Goal: Task Accomplishment & Management: Manage account settings

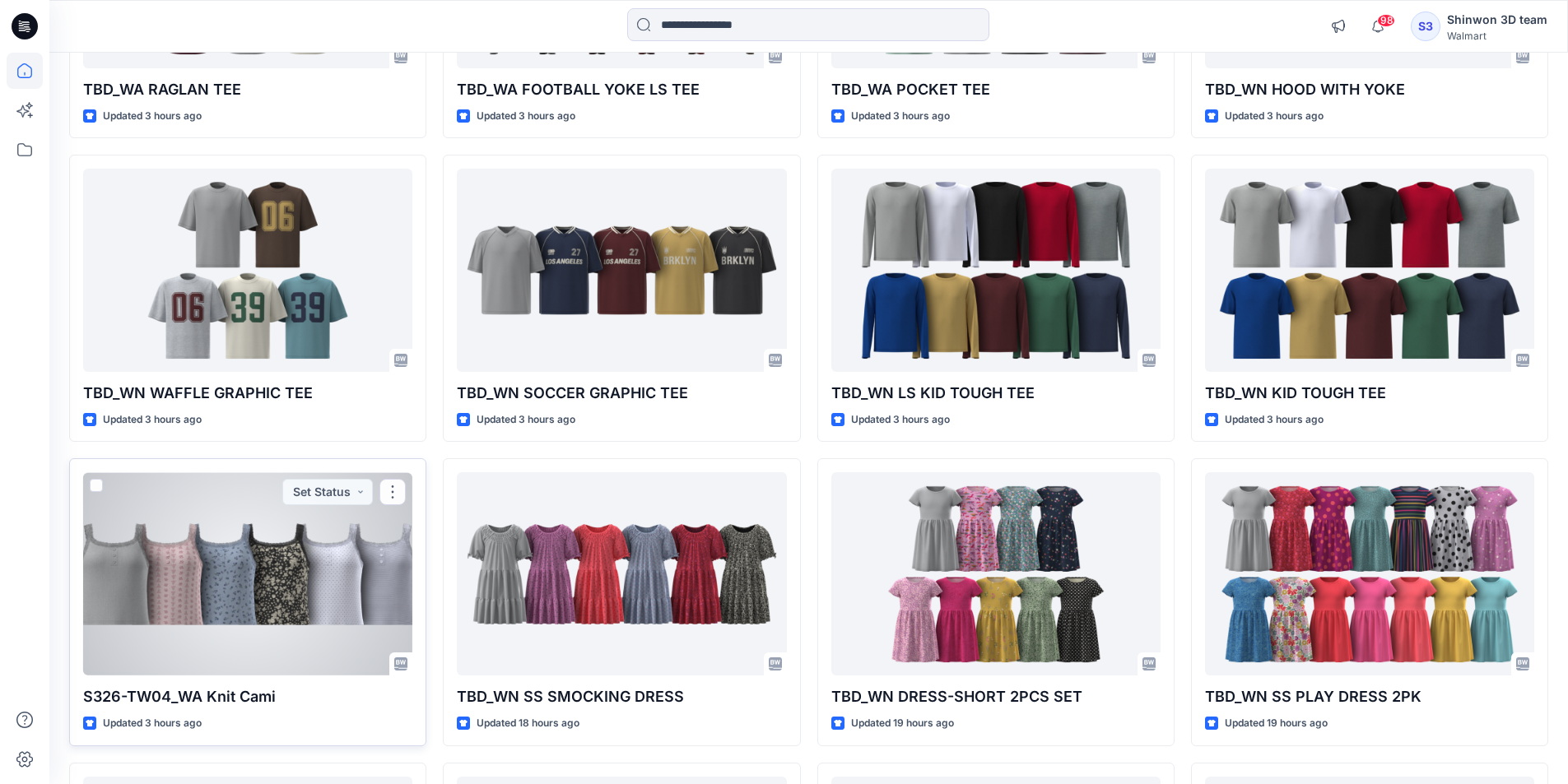
scroll to position [1234, 0]
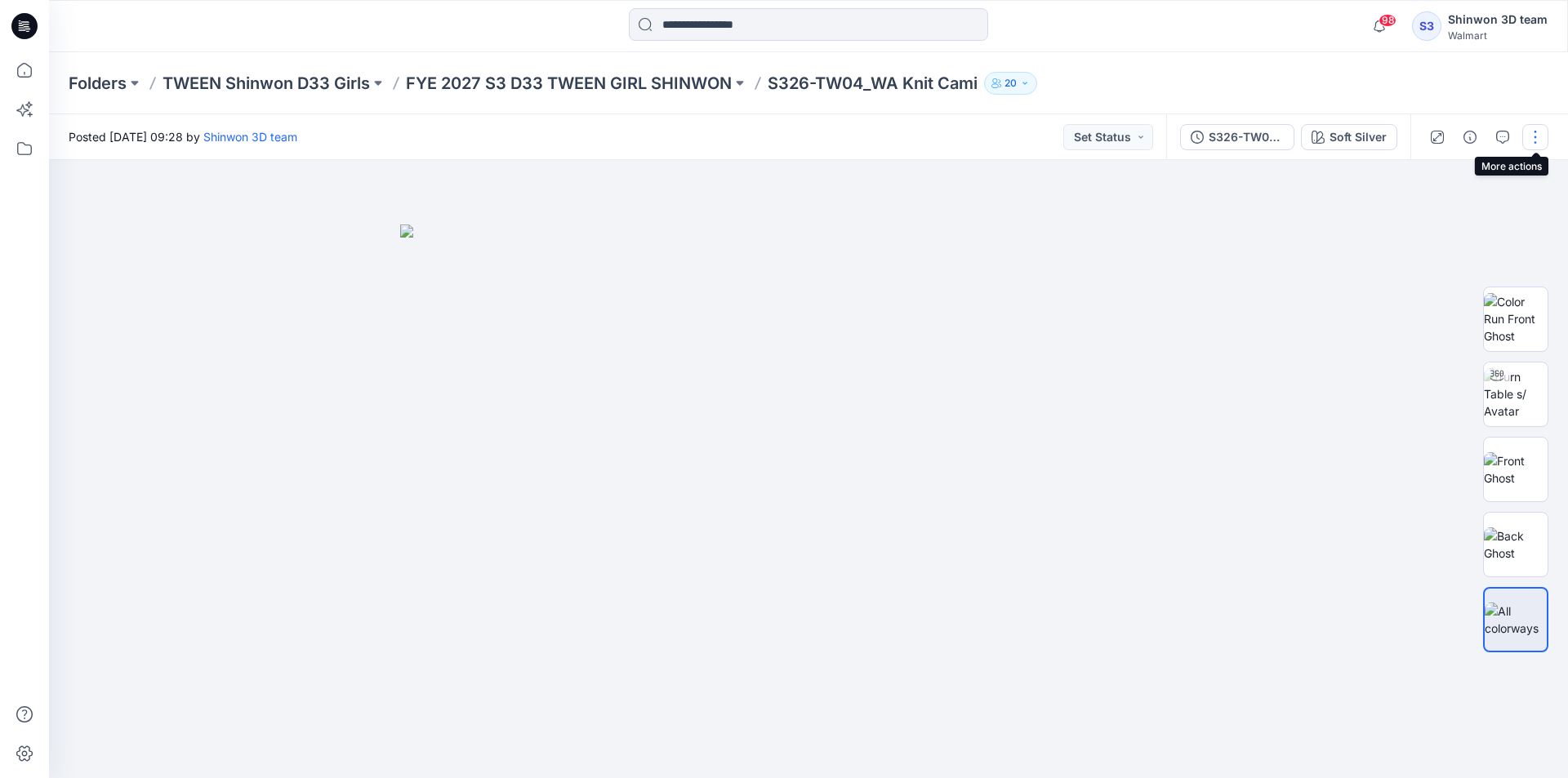
click at [1535, 137] on button "button" at bounding box center [1535, 137] width 26 height 26
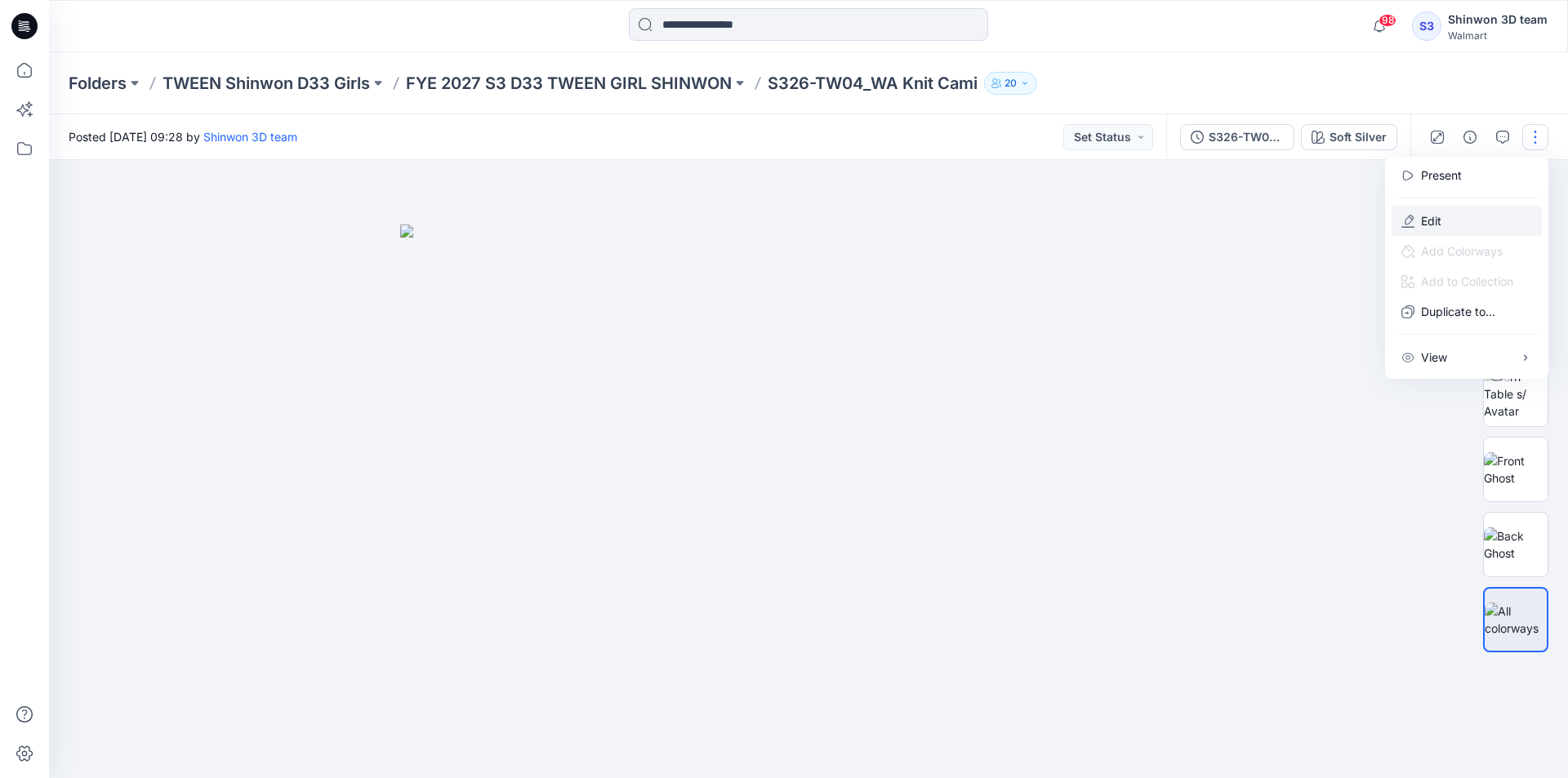
click at [1451, 210] on button "Edit" at bounding box center [1466, 221] width 150 height 30
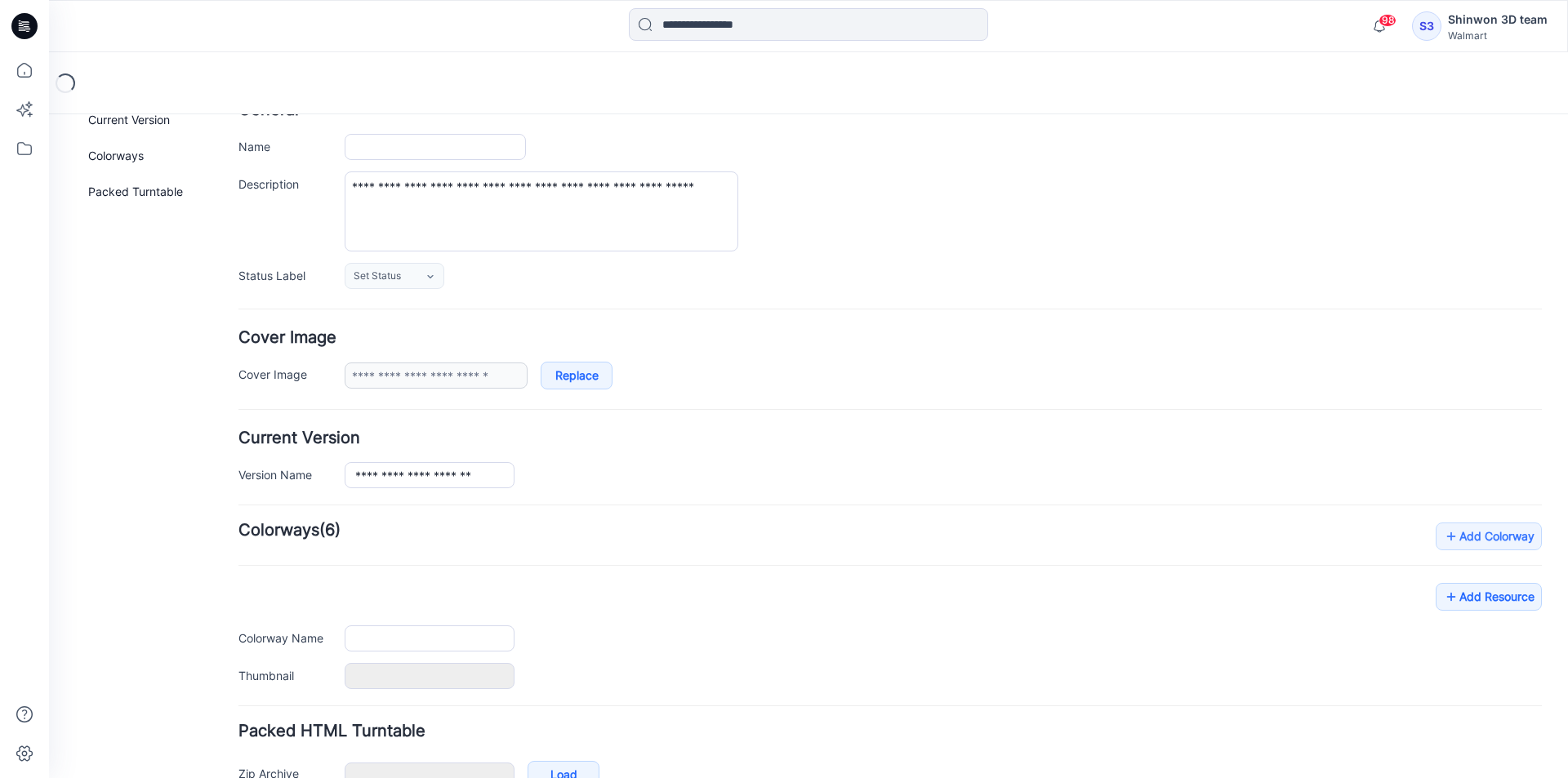
type input "**********"
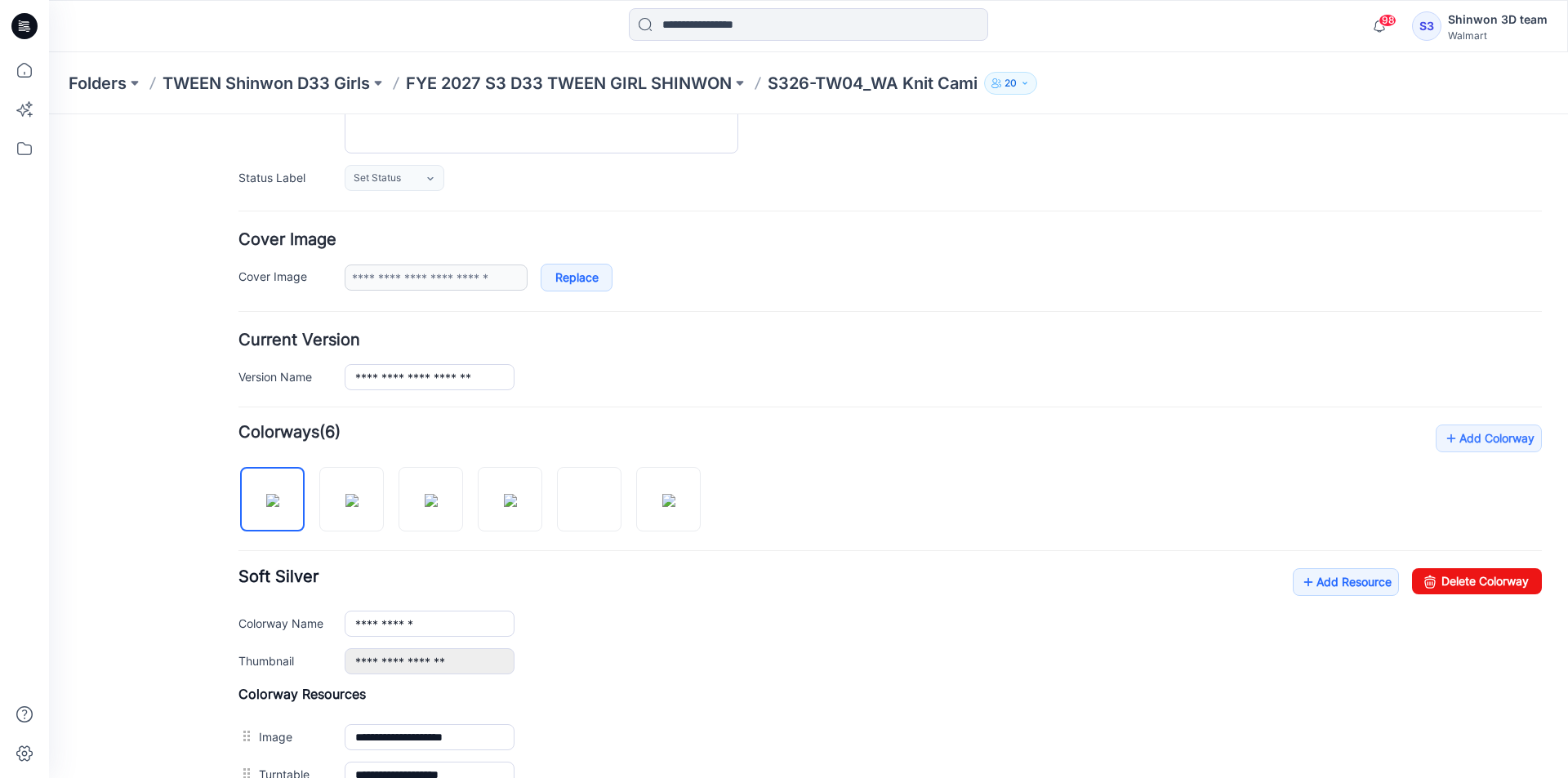
drag, startPoint x: 108, startPoint y: 315, endPoint x: 256, endPoint y: 302, distance: 148.6
click at [108, 314] on div "General Cover Image Current Version Colorways Packed Turntable" at bounding box center [147, 486] width 131 height 1105
click at [509, 494] on img at bounding box center [510, 500] width 13 height 13
drag, startPoint x: 1437, startPoint y: 572, endPoint x: 927, endPoint y: 201, distance: 630.7
click at [1437, 572] on link "Delete Colorway" at bounding box center [1476, 581] width 130 height 26
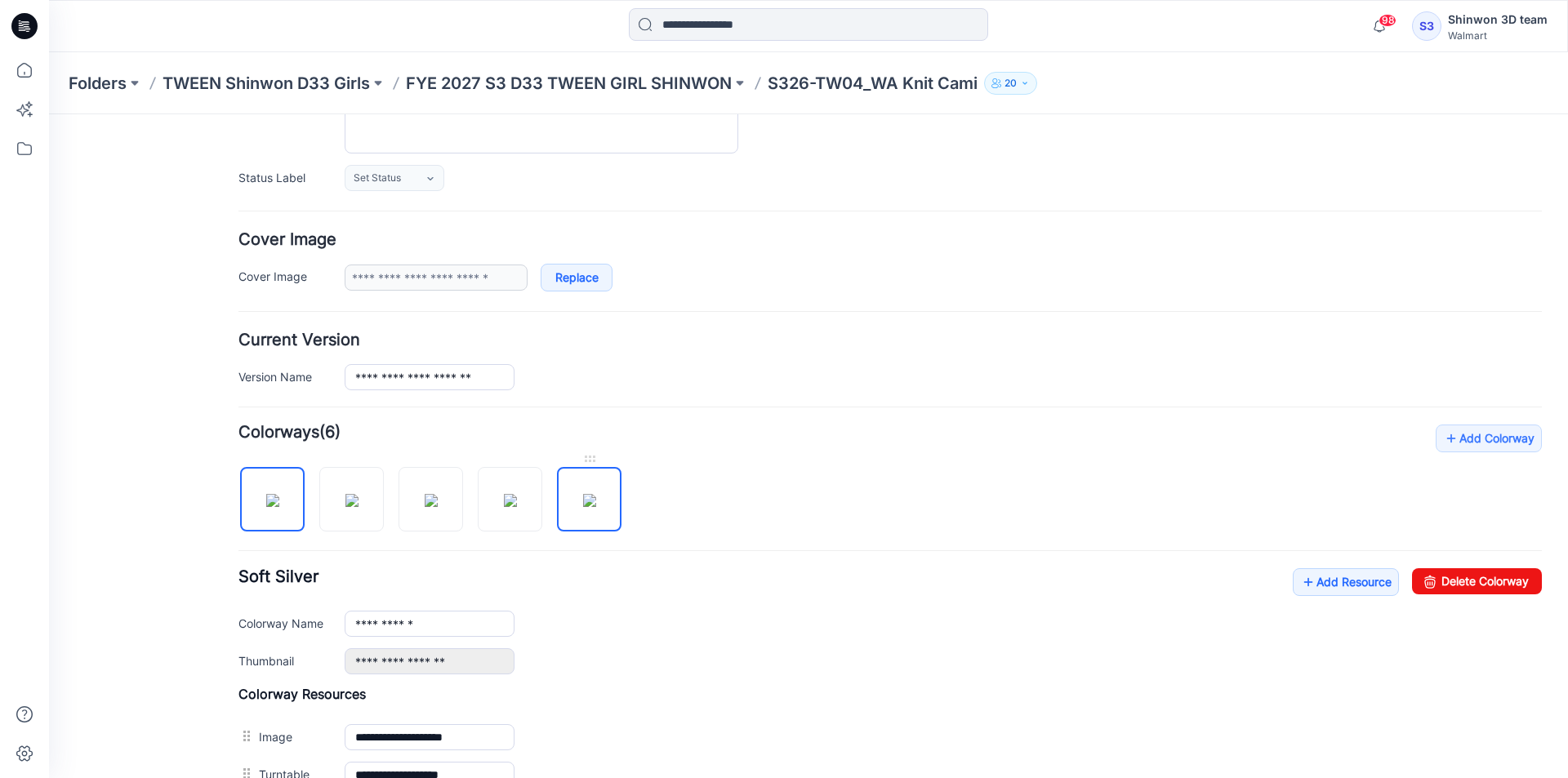
click at [591, 499] on img at bounding box center [589, 500] width 13 height 13
click at [1502, 570] on link "Delete Colorway" at bounding box center [1476, 581] width 130 height 26
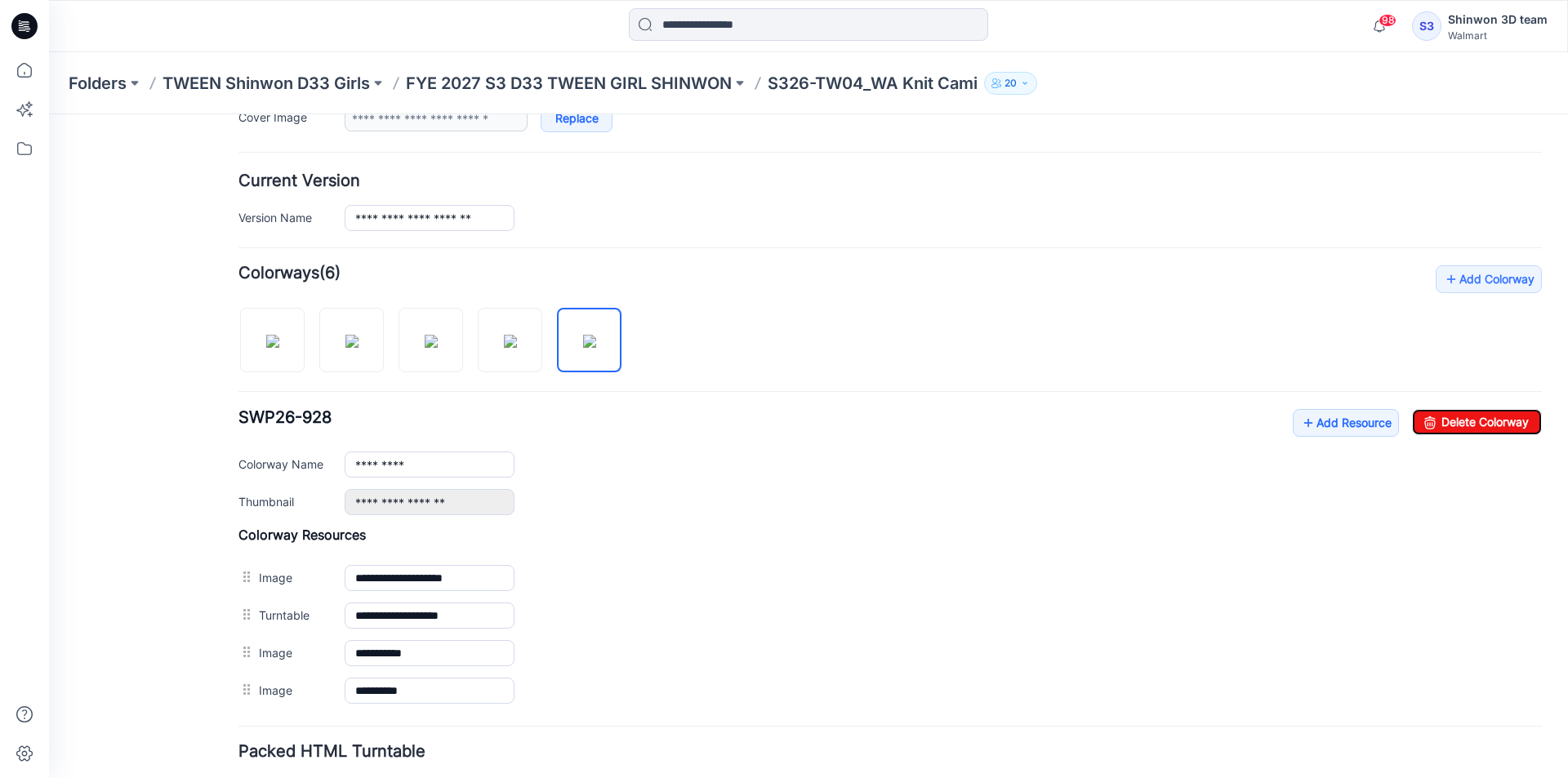
scroll to position [363, 0]
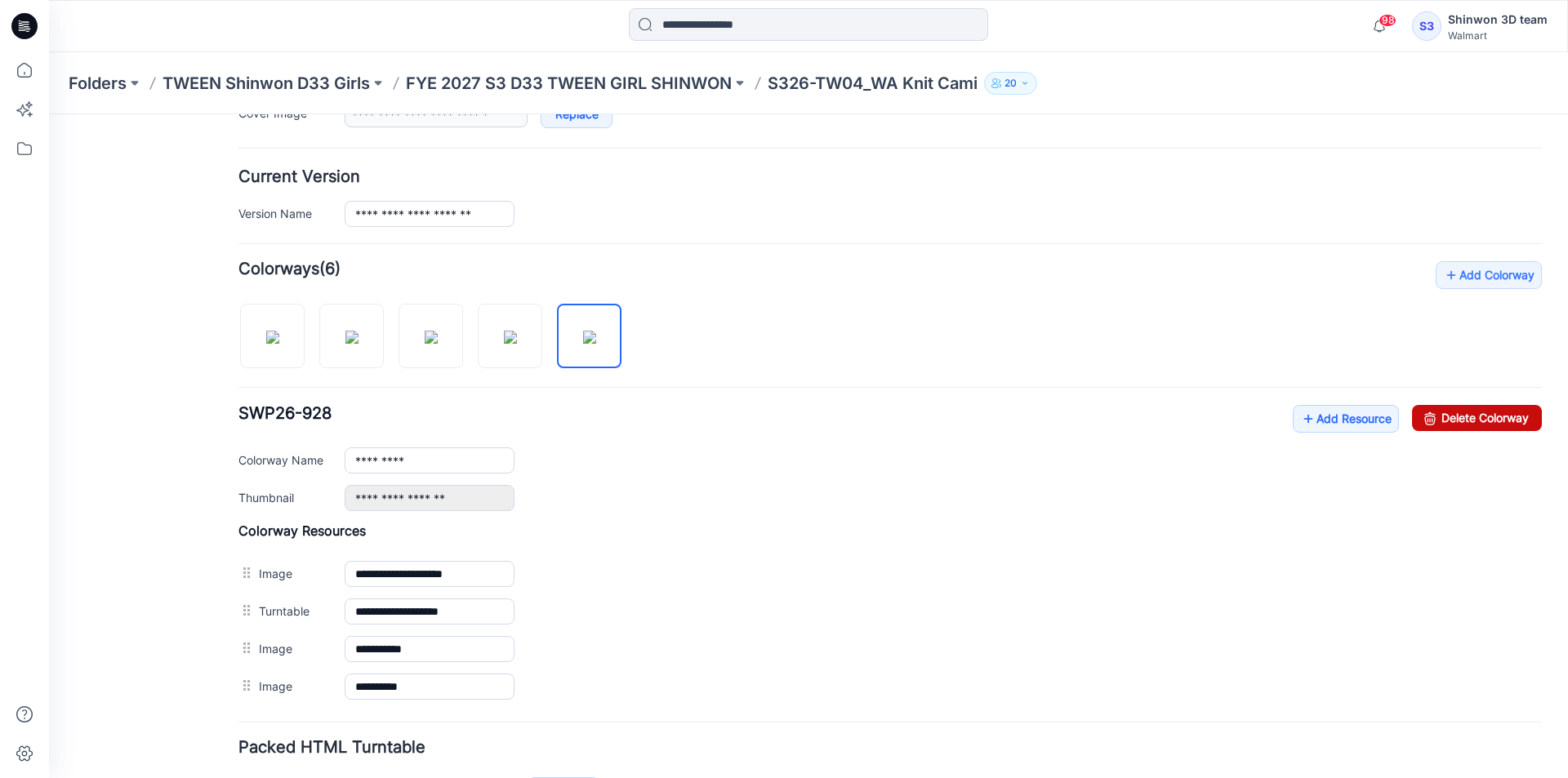
click at [1454, 411] on link "Delete Colorway" at bounding box center [1476, 417] width 130 height 26
type input "**********"
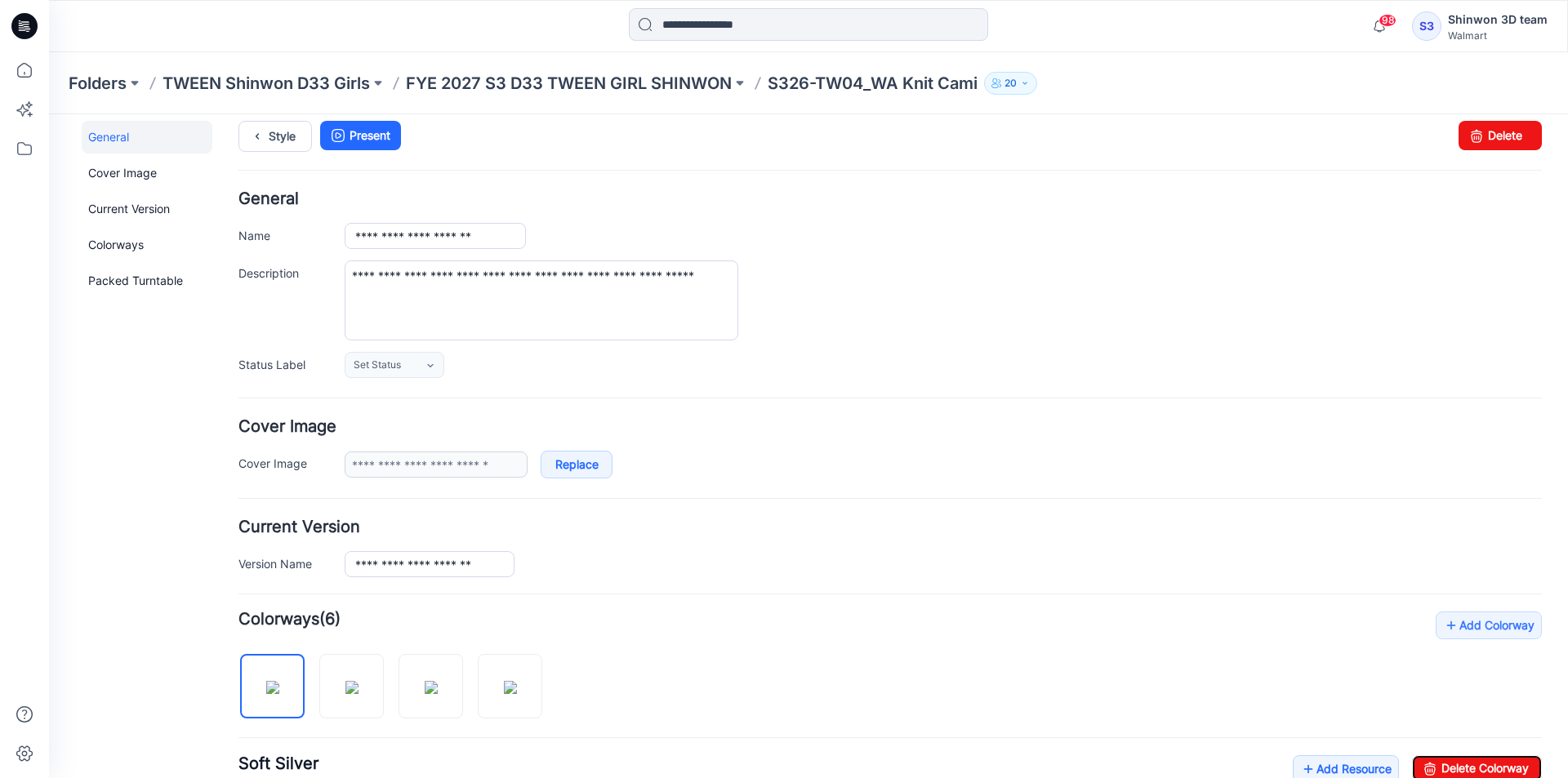
scroll to position [0, 0]
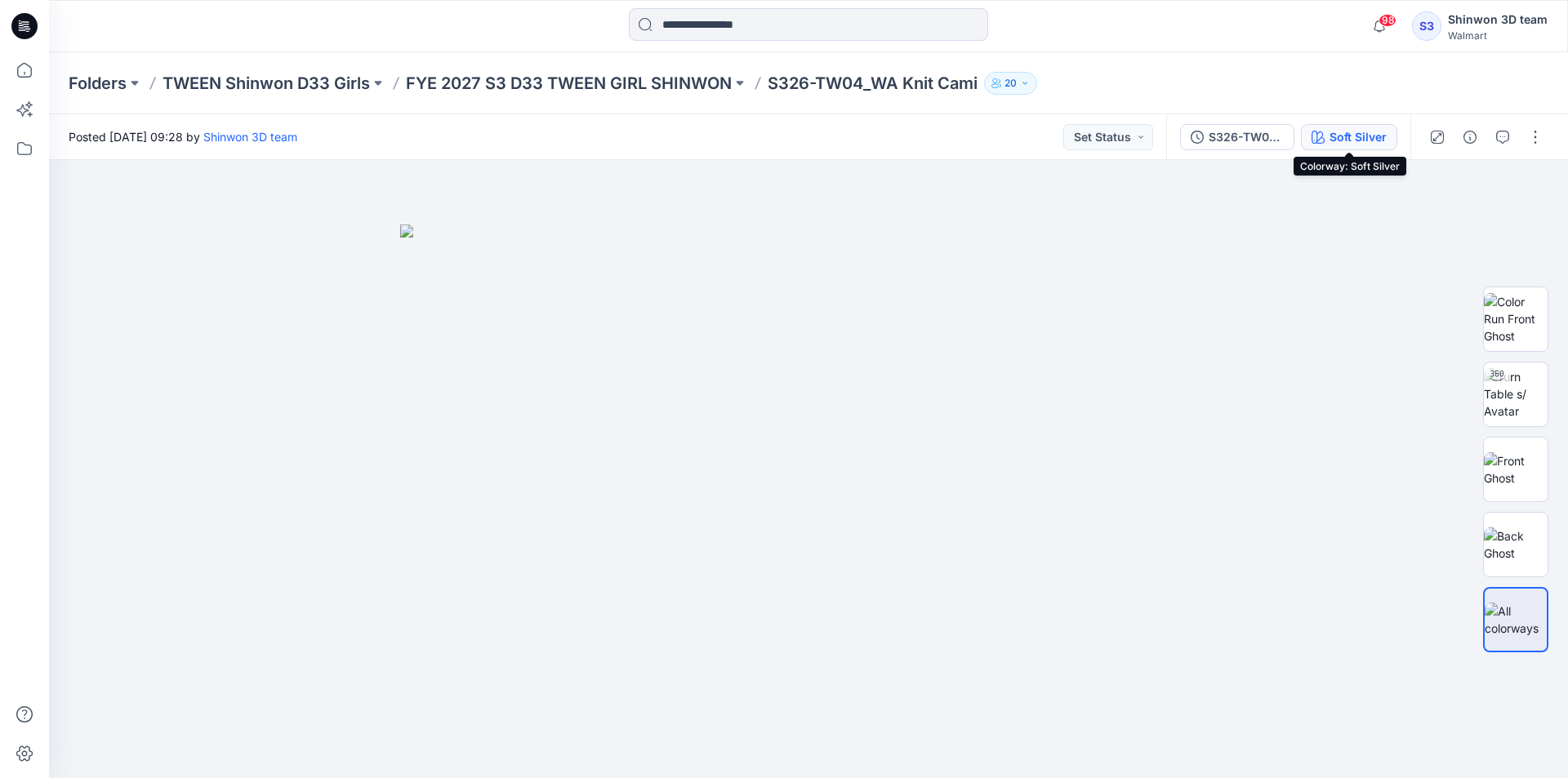
click at [1353, 132] on div "Soft Silver" at bounding box center [1357, 137] width 57 height 18
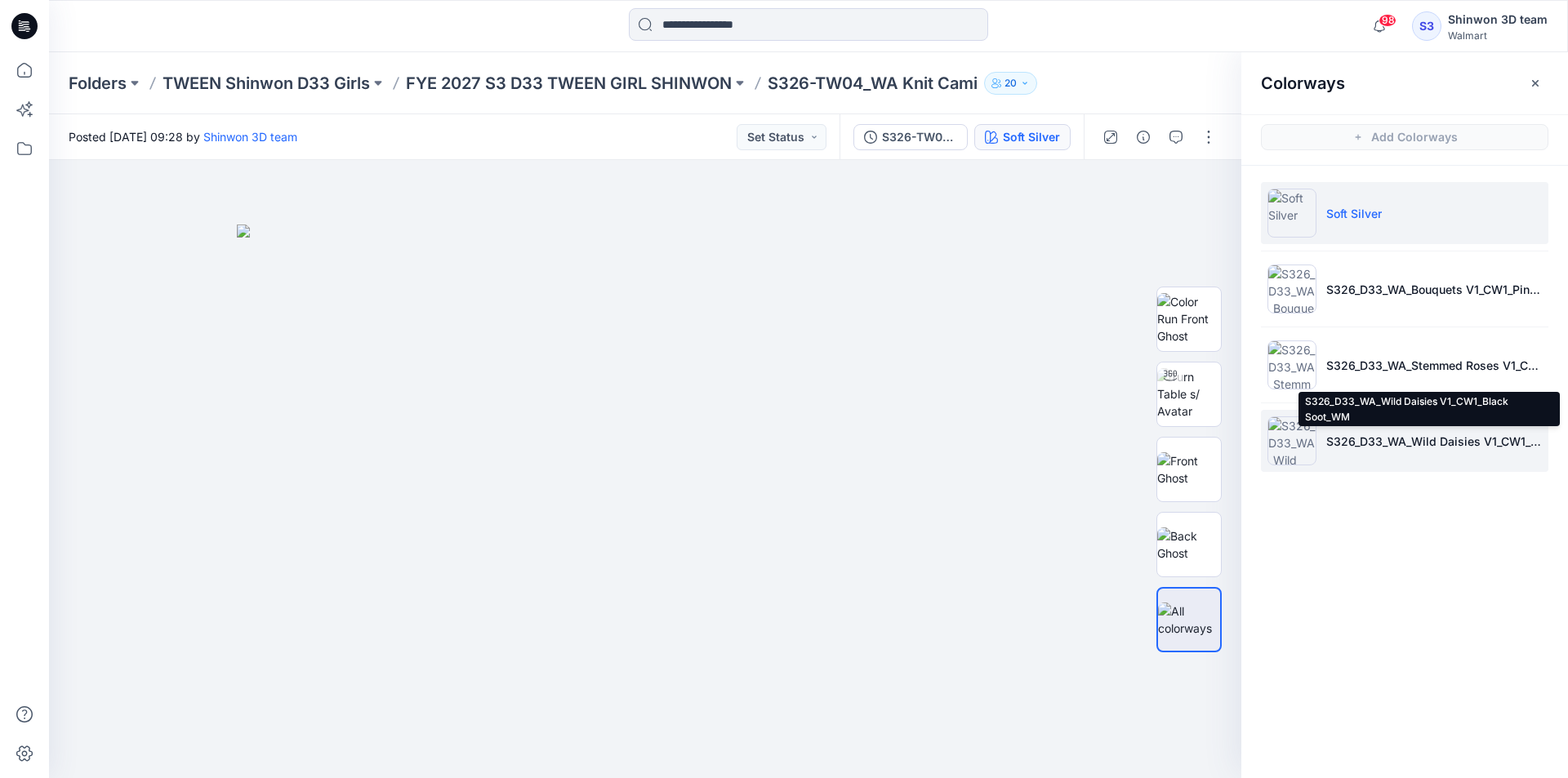
click at [1366, 432] on p "S326_D33_WA_Wild Daisies V1_CW1_Black Soot_WM" at bounding box center [1433, 441] width 215 height 17
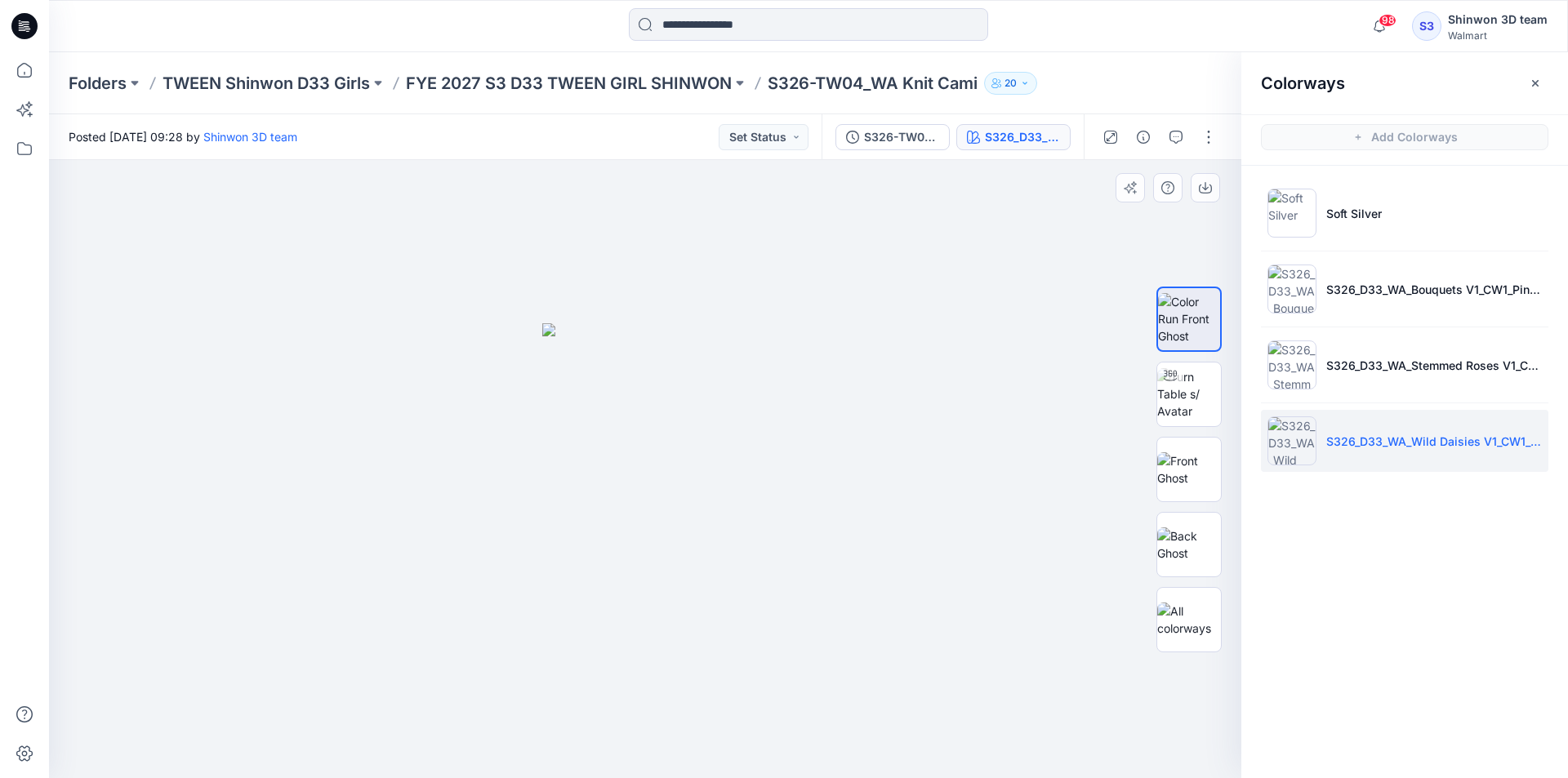
click at [155, 426] on div at bounding box center [645, 469] width 1192 height 618
click at [1216, 129] on button "button" at bounding box center [1208, 137] width 26 height 26
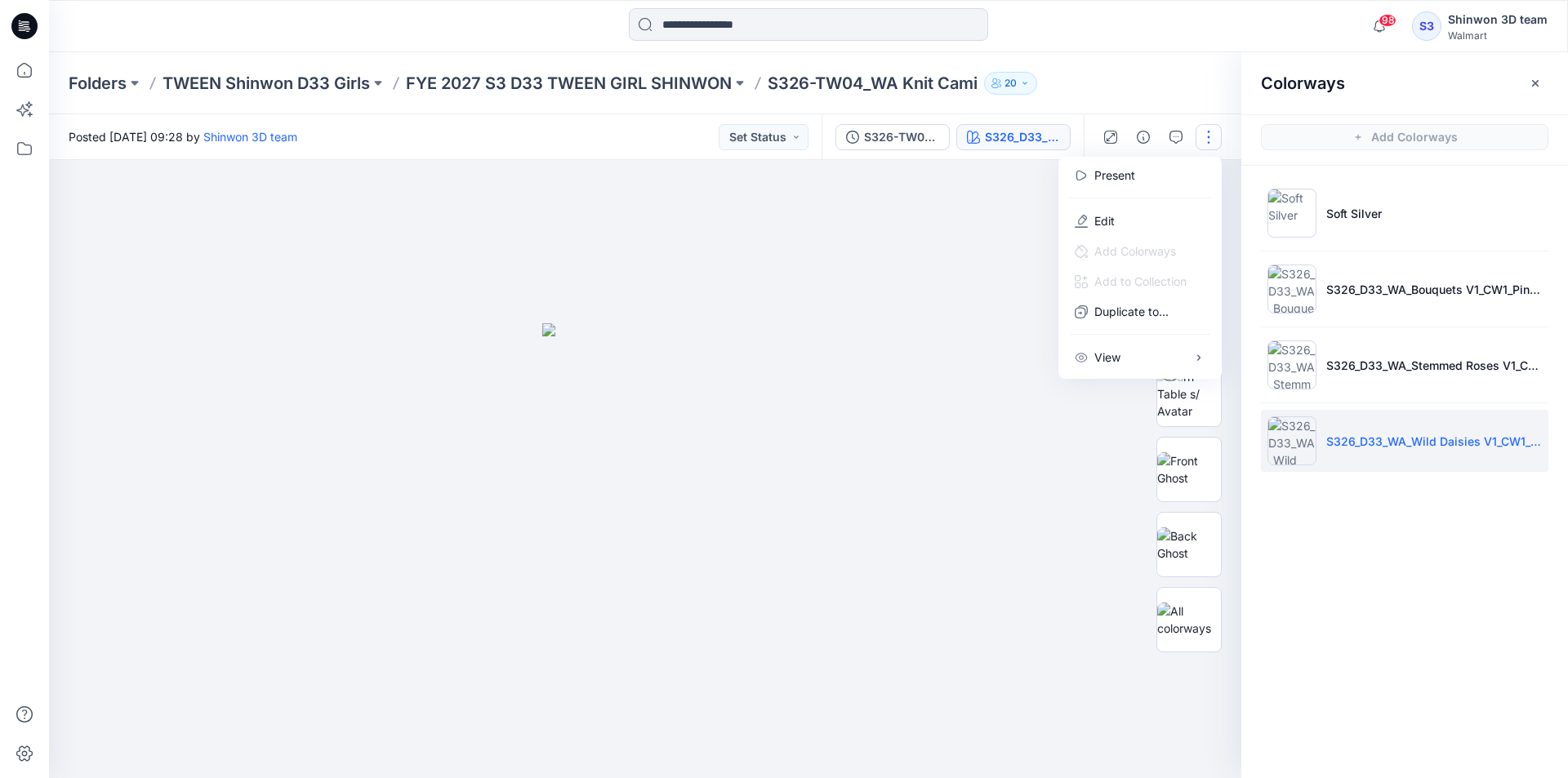
click at [986, 302] on div at bounding box center [645, 469] width 1192 height 618
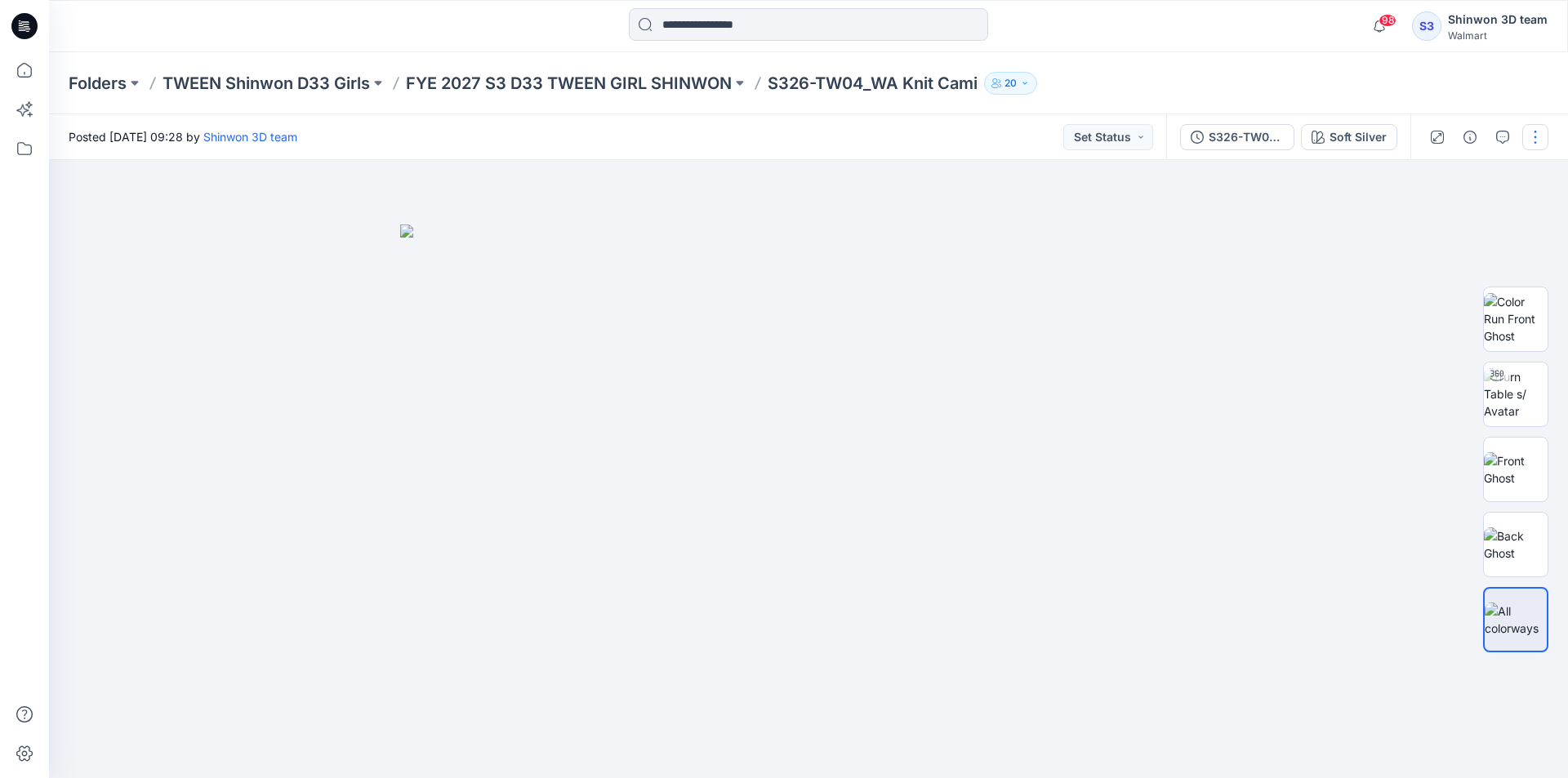
click at [1530, 134] on button "button" at bounding box center [1535, 137] width 26 height 26
click at [1418, 223] on button "Edit" at bounding box center [1466, 221] width 150 height 30
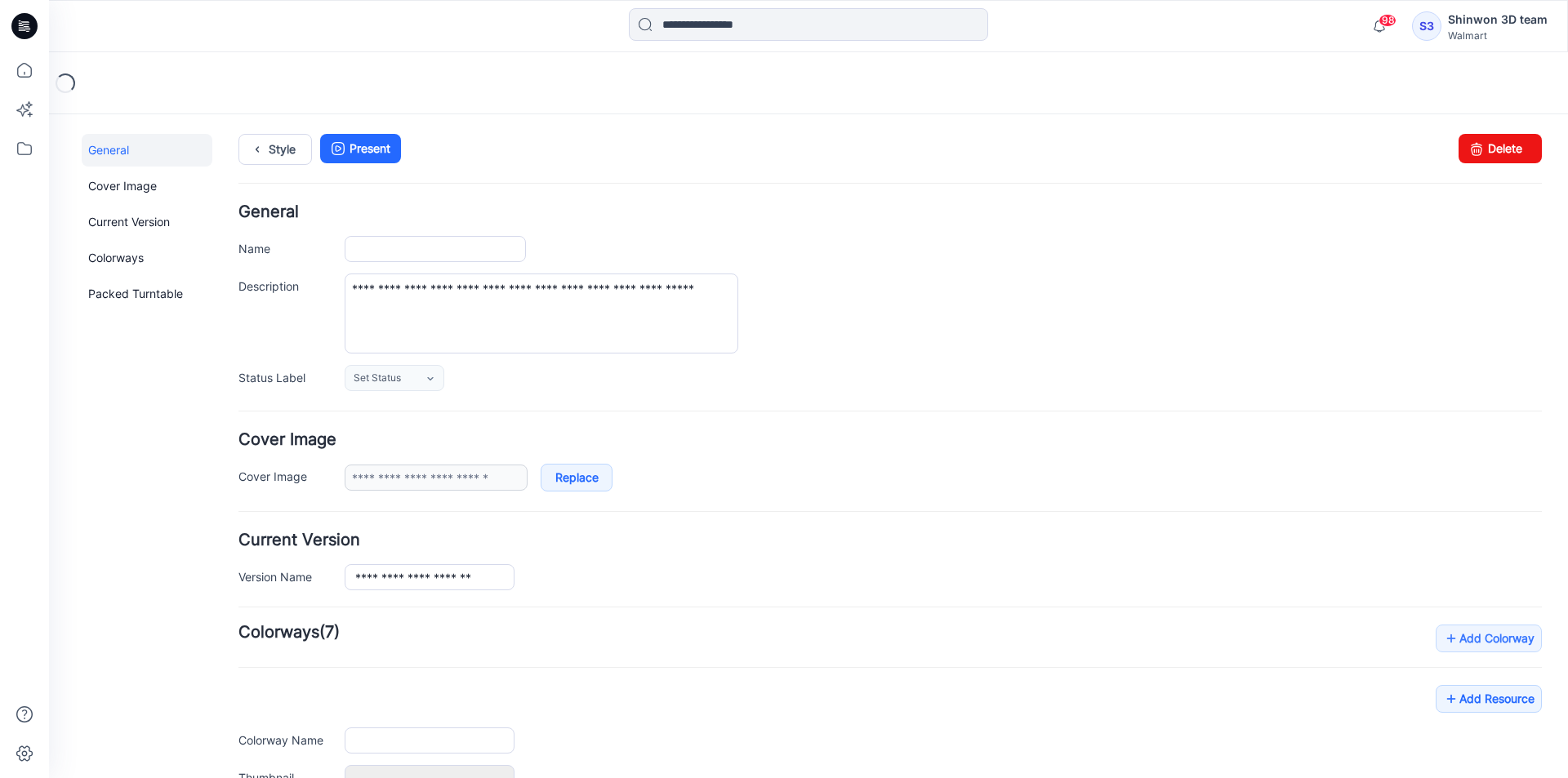
type input "**********"
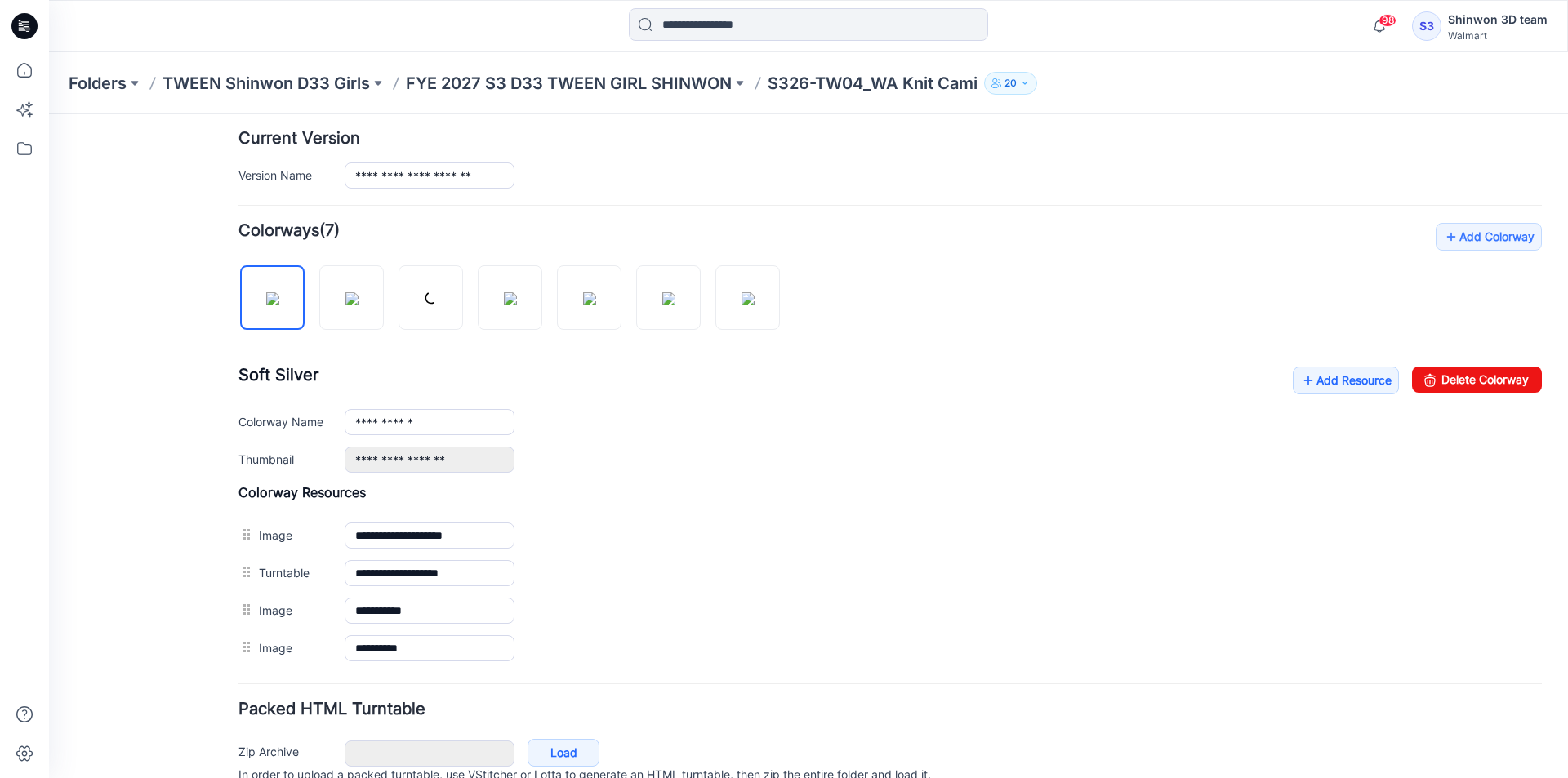
scroll to position [477, 0]
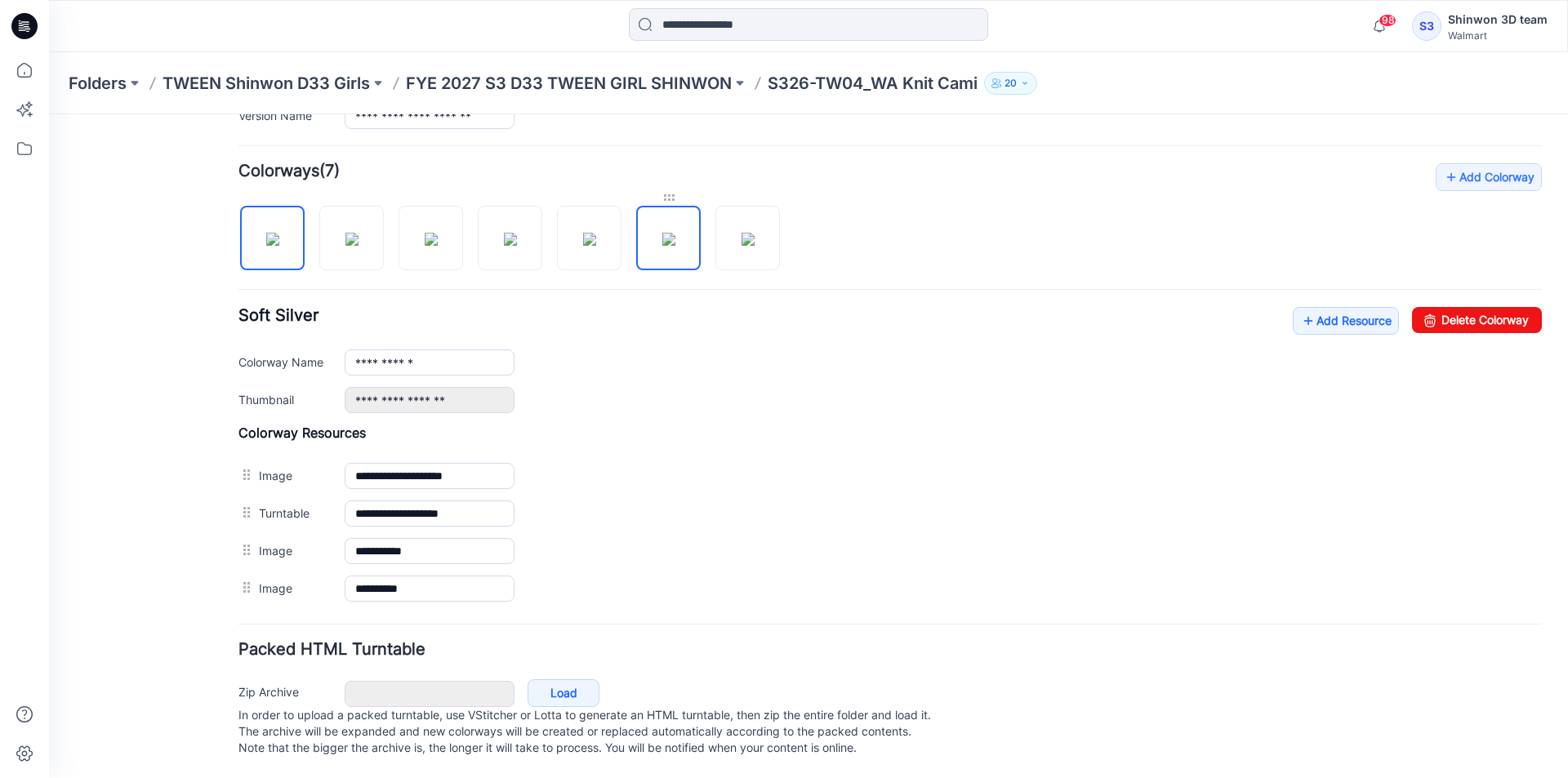
click at [668, 189] on div at bounding box center [667, 198] width 64 height 17
click at [667, 233] on img at bounding box center [668, 239] width 13 height 13
drag, startPoint x: 1457, startPoint y: 297, endPoint x: 918, endPoint y: 206, distance: 546.6
click at [1457, 307] on link "Delete Colorway" at bounding box center [1476, 320] width 130 height 26
type input "**********"
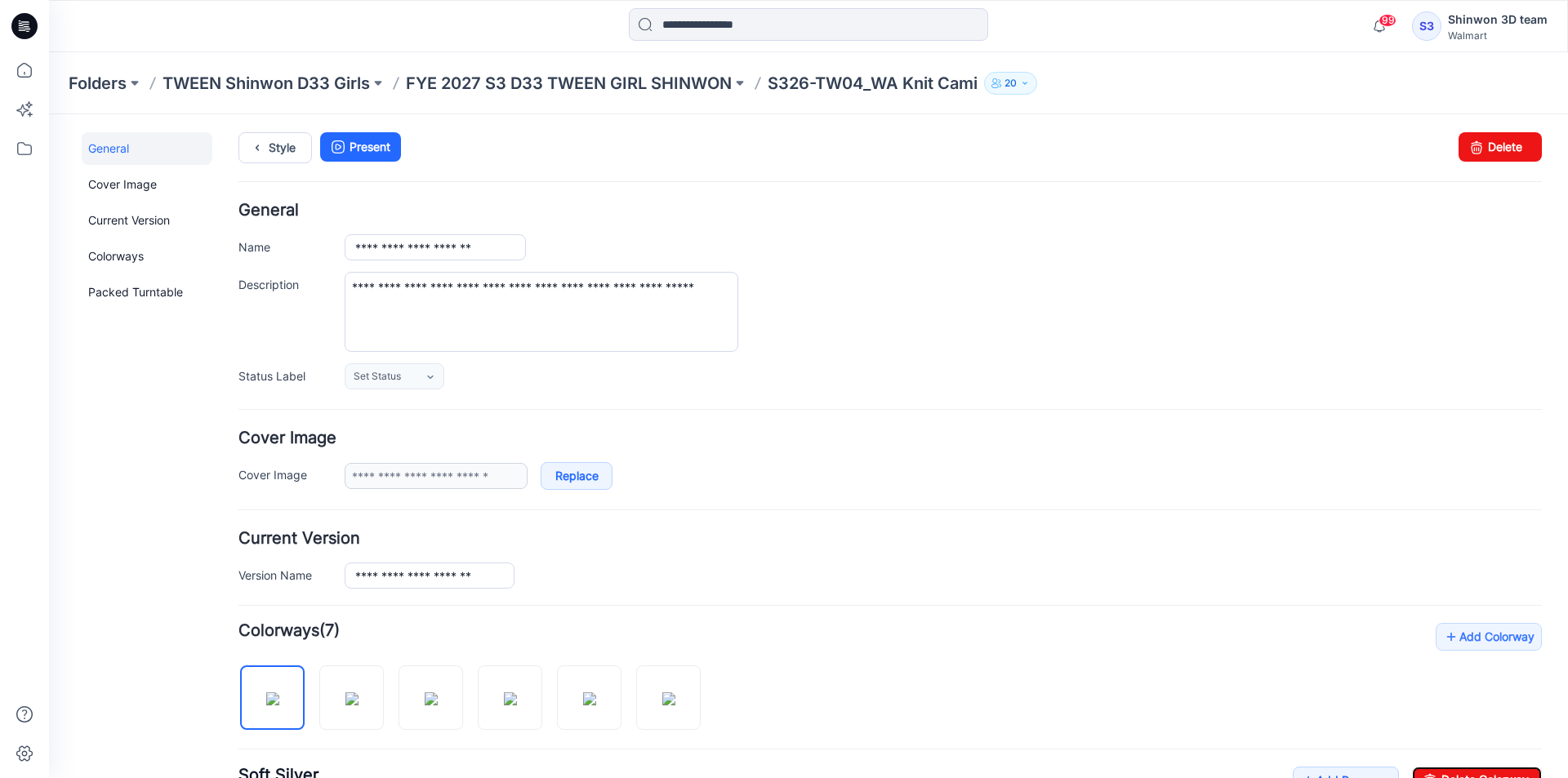
scroll to position [0, 0]
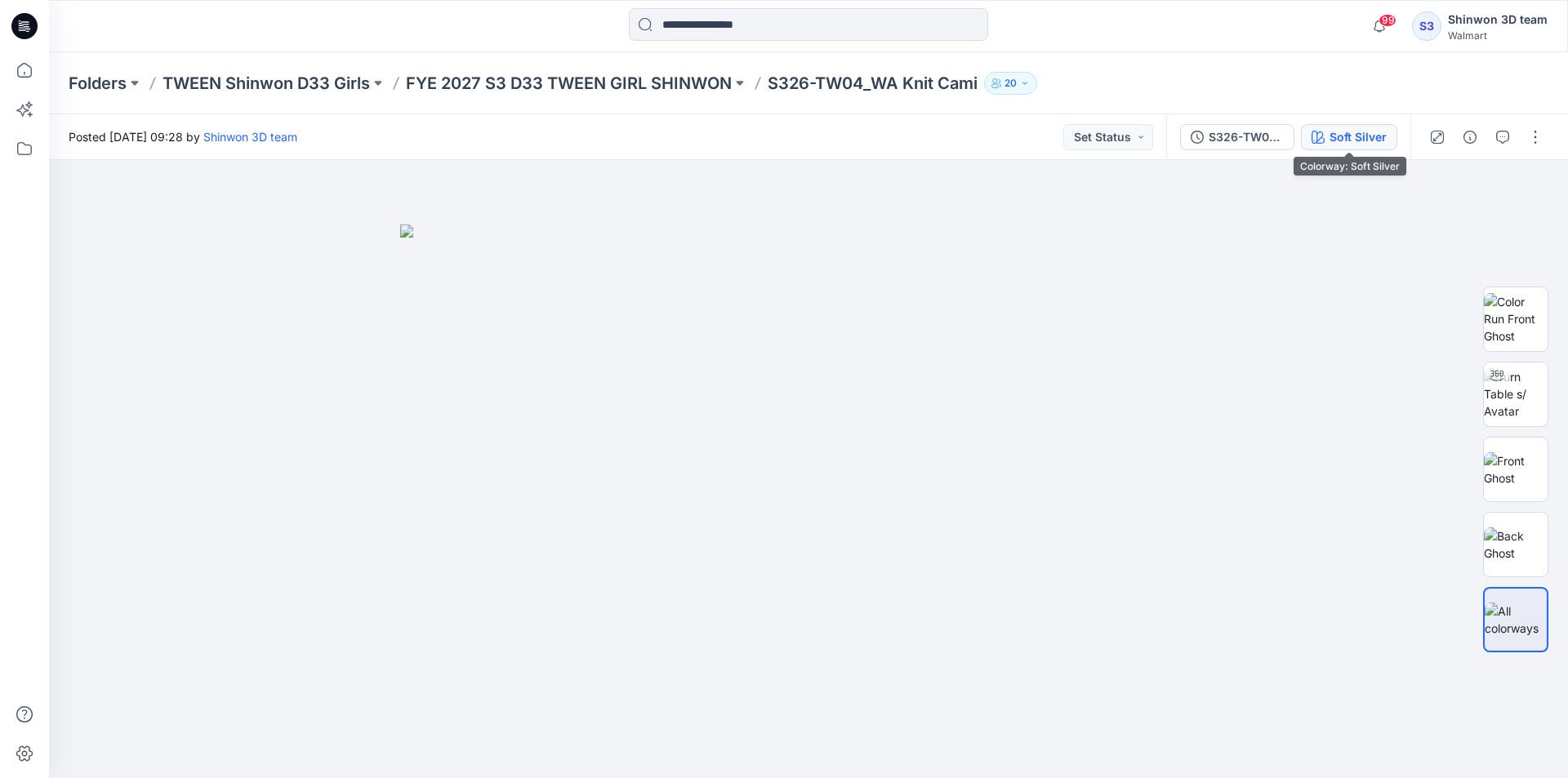
click at [1367, 141] on div "Soft Silver" at bounding box center [1357, 137] width 57 height 18
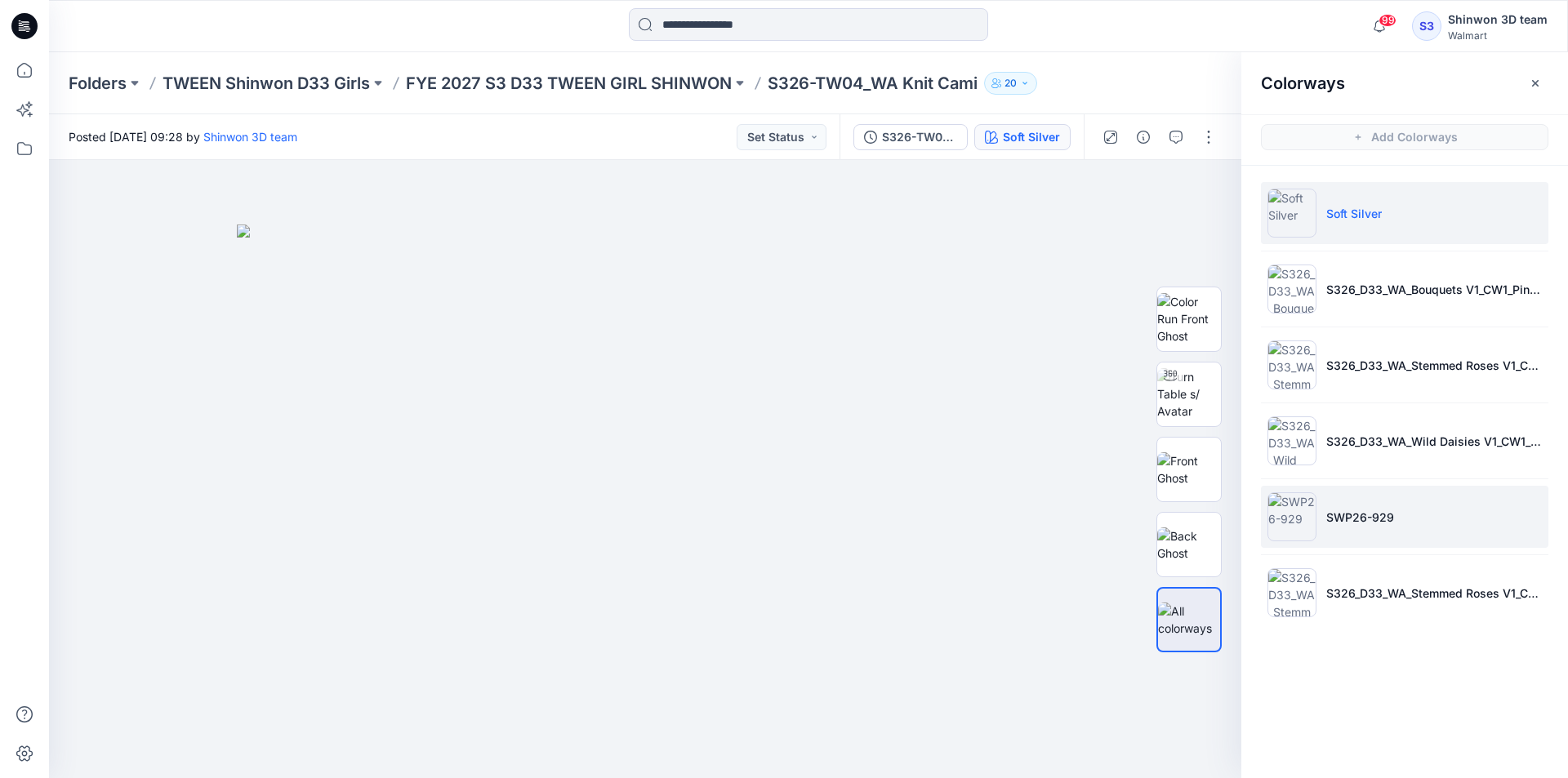
click at [1354, 517] on p "SWP26-929" at bounding box center [1359, 517] width 68 height 17
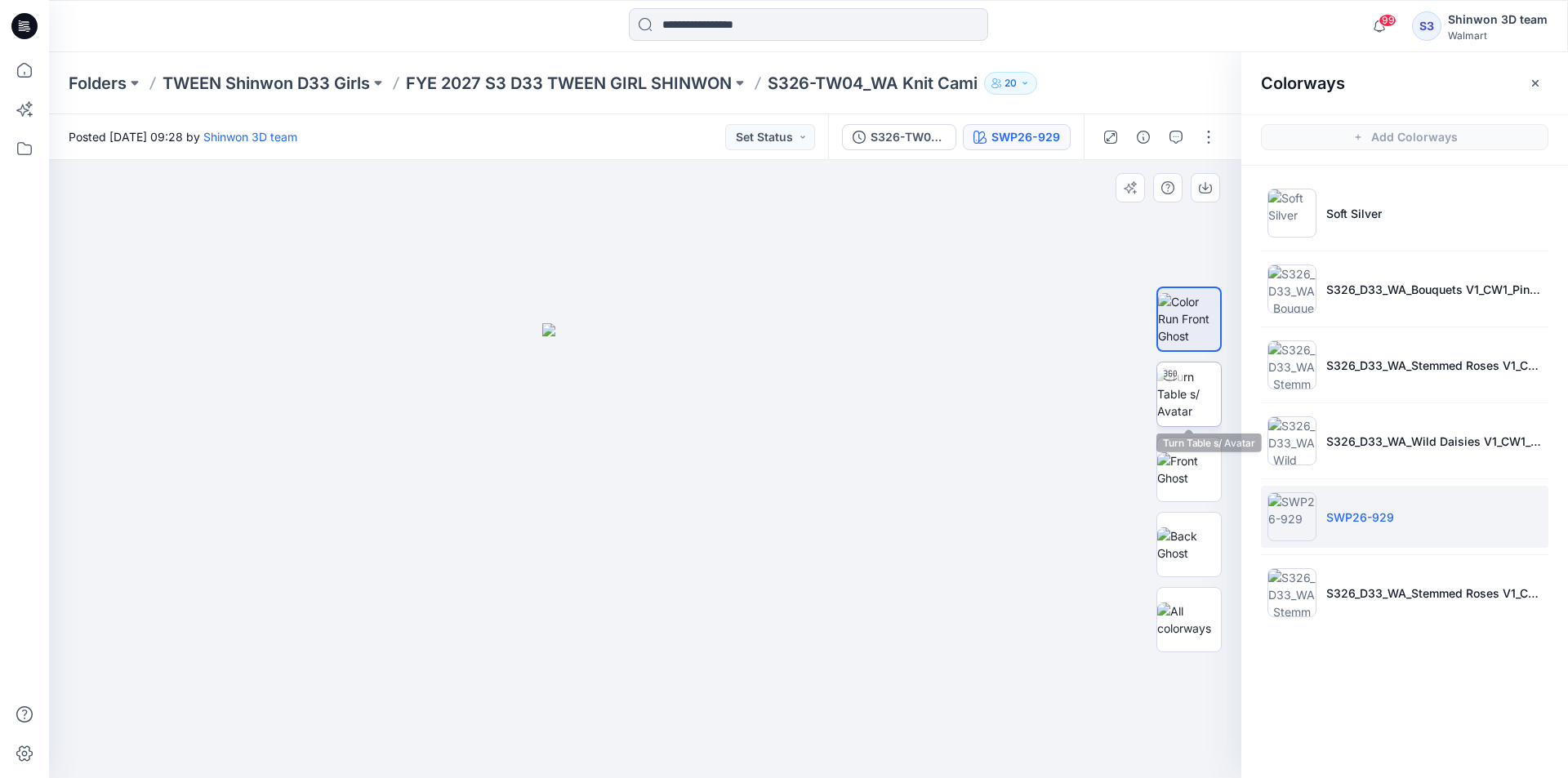
click at [1159, 396] on img at bounding box center [1189, 393] width 63 height 51
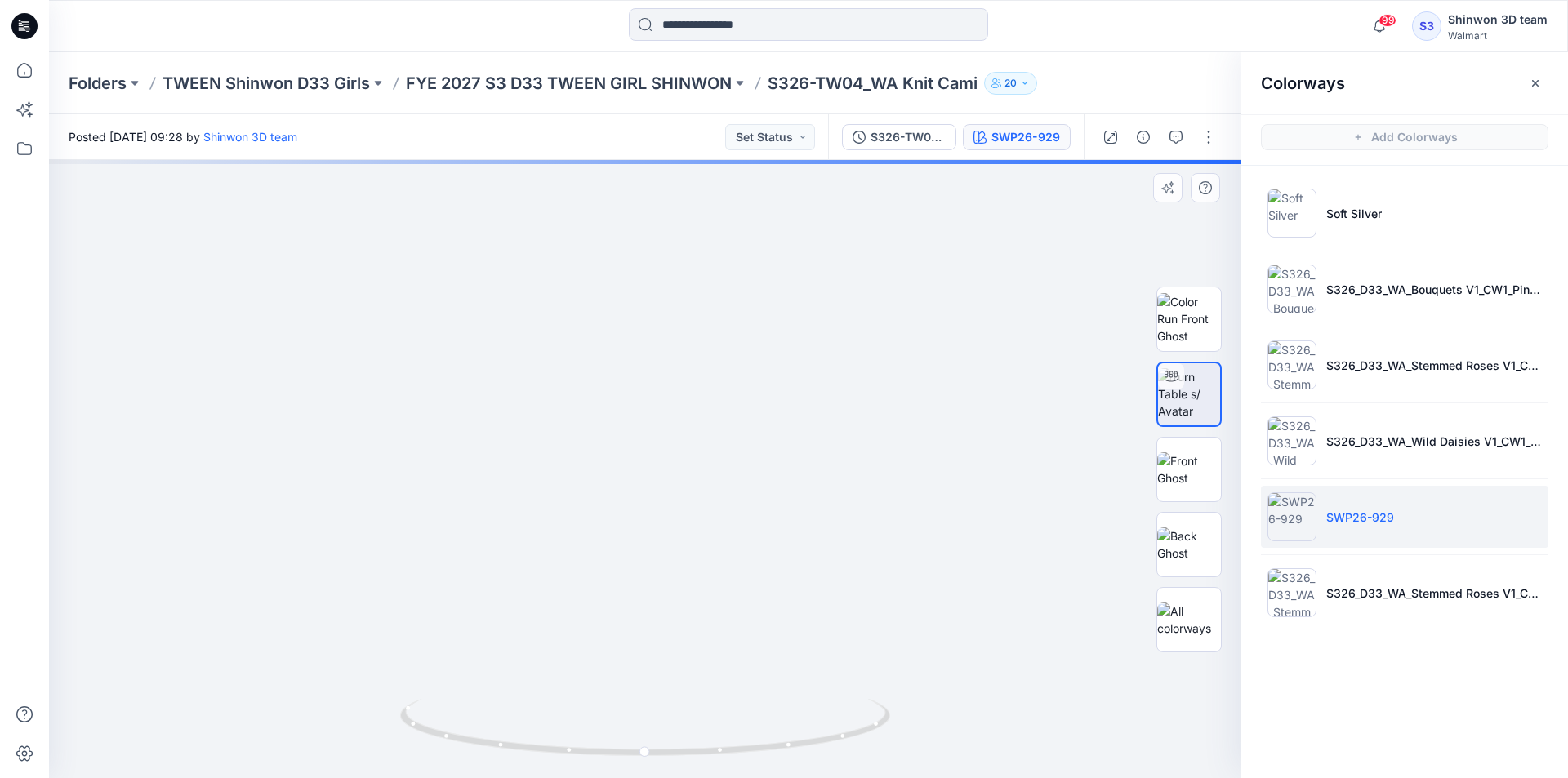
drag, startPoint x: 708, startPoint y: 384, endPoint x: 704, endPoint y: 486, distance: 102.1
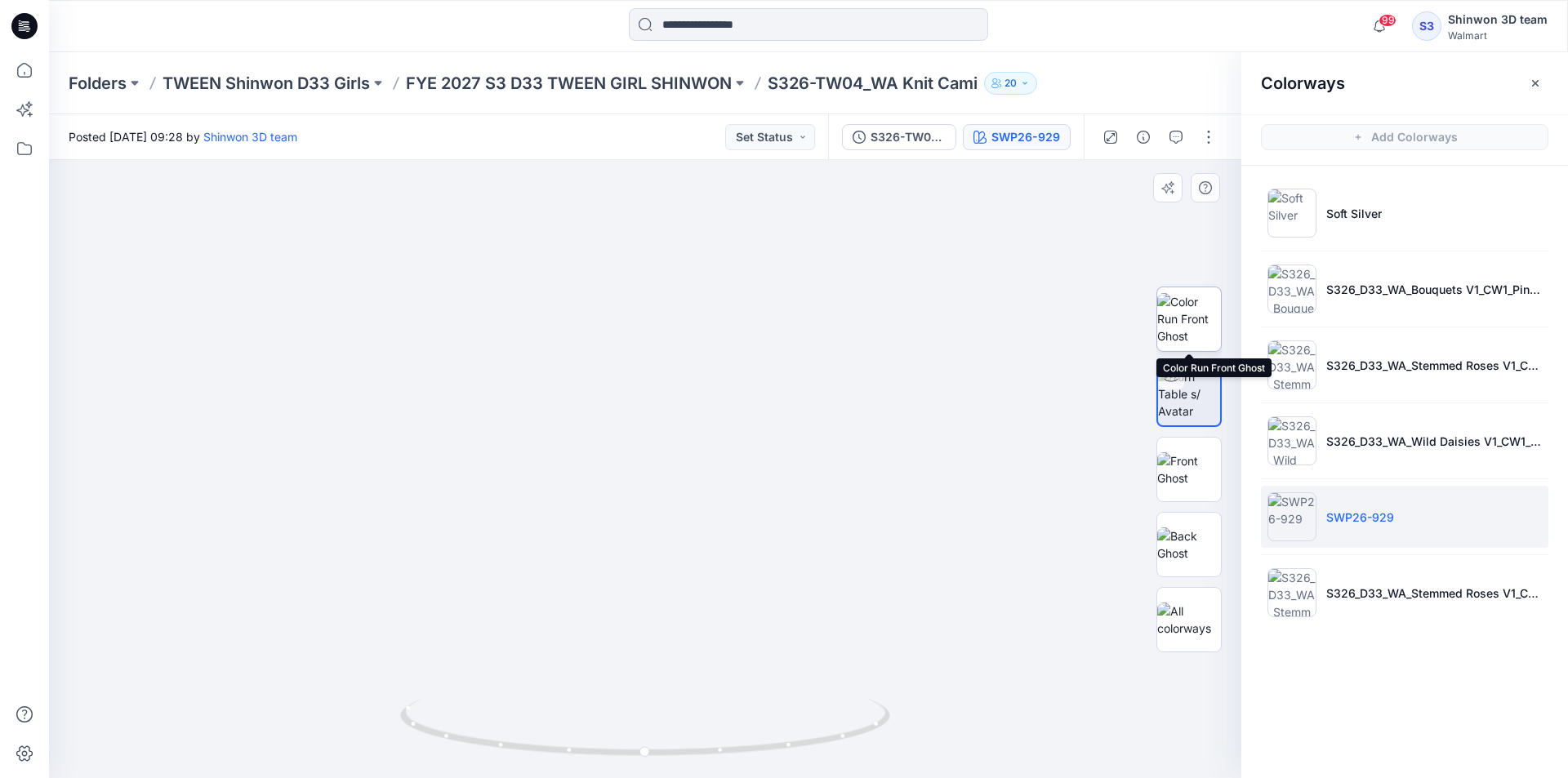
click at [1174, 324] on img at bounding box center [1189, 318] width 63 height 51
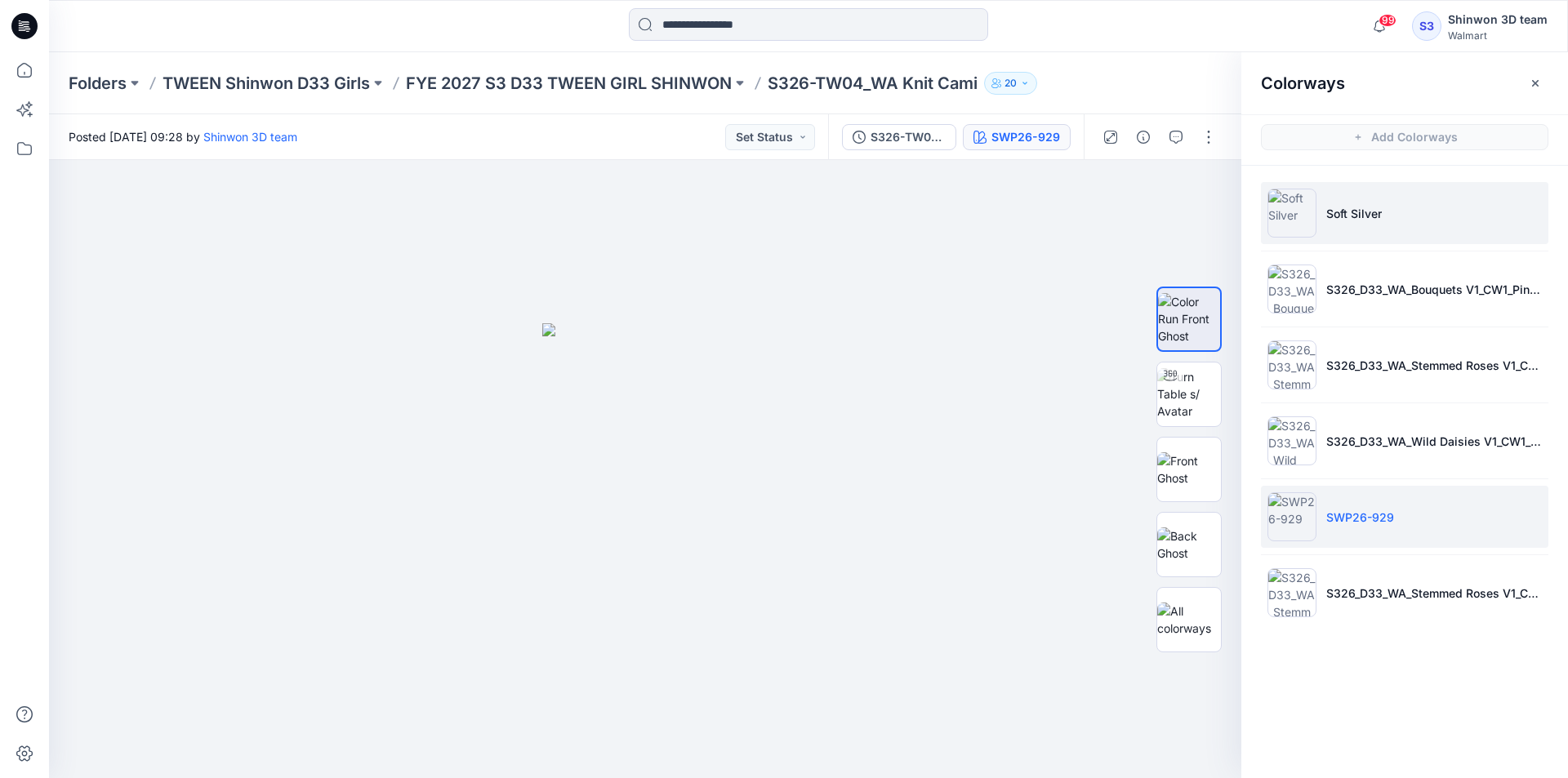
click at [1337, 207] on p "Soft Silver" at bounding box center [1354, 213] width 56 height 17
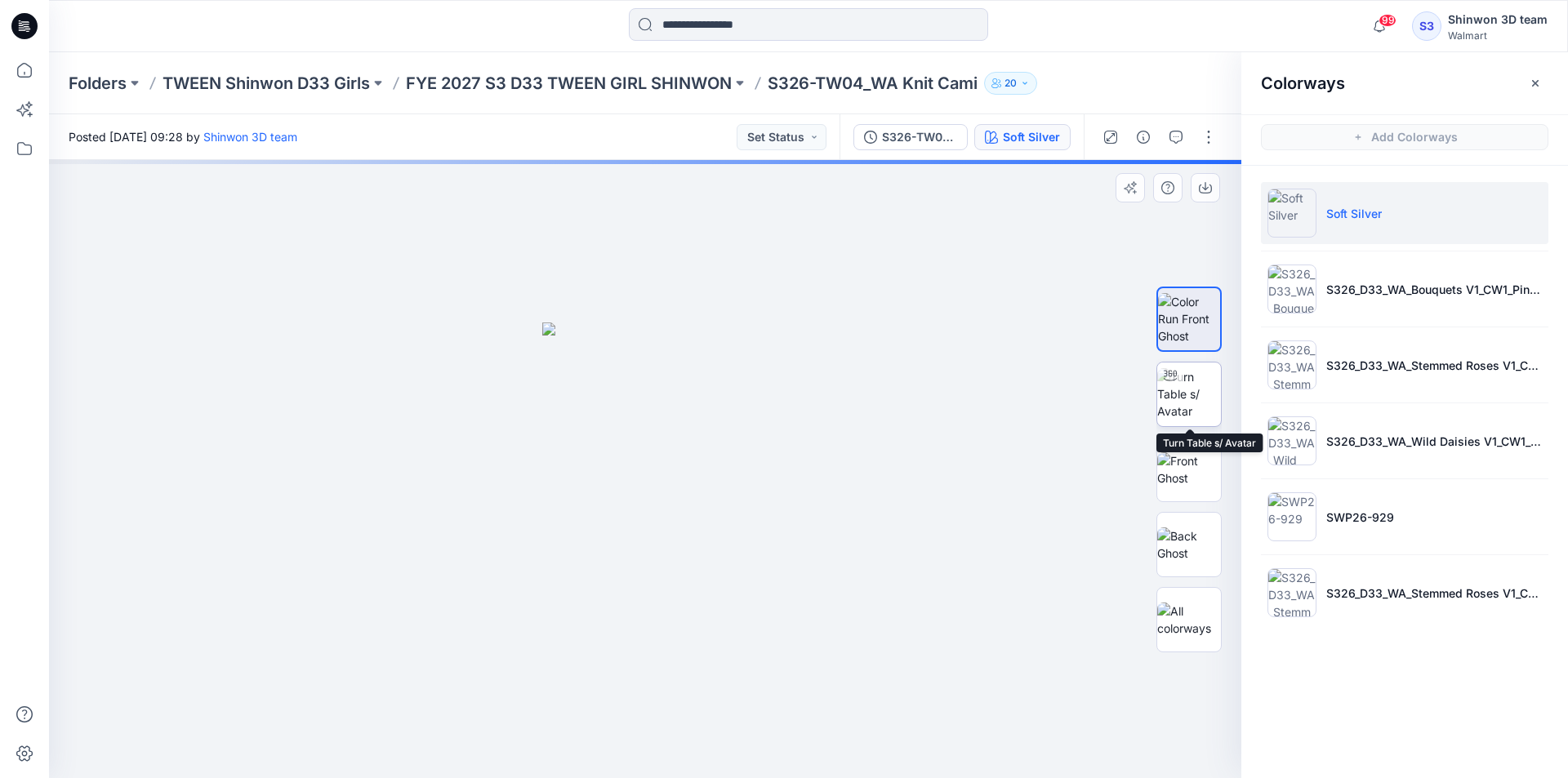
drag, startPoint x: 1195, startPoint y: 391, endPoint x: 1182, endPoint y: 391, distance: 13.0
click at [1193, 391] on img at bounding box center [1189, 393] width 63 height 51
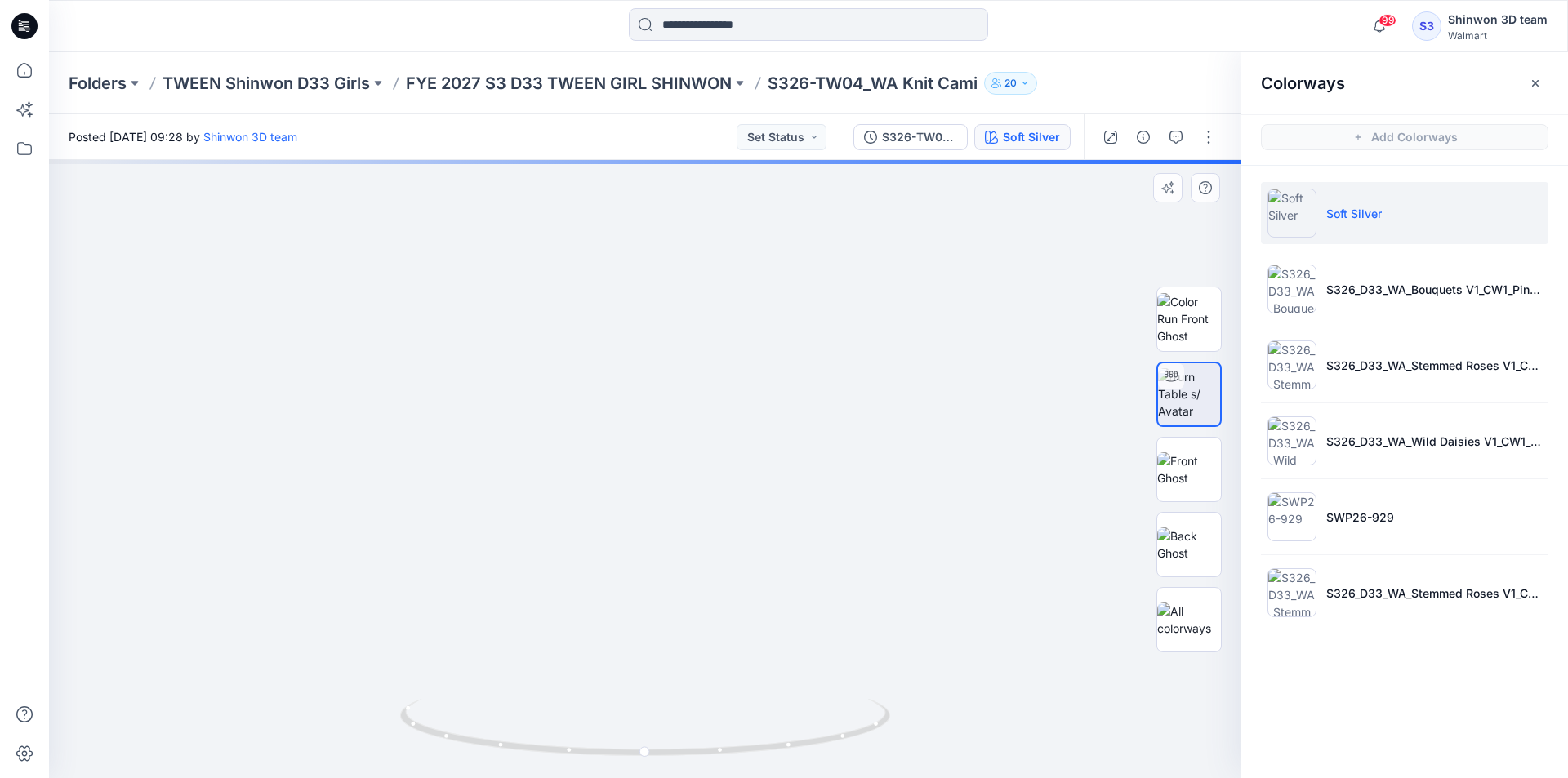
drag, startPoint x: 636, startPoint y: 305, endPoint x: 636, endPoint y: 589, distance: 284.0
click at [635, 595] on img at bounding box center [645, 19] width 2621 height 1516
drag, startPoint x: 652, startPoint y: 383, endPoint x: 648, endPoint y: 450, distance: 67.1
click at [1287, 507] on img at bounding box center [1291, 516] width 49 height 49
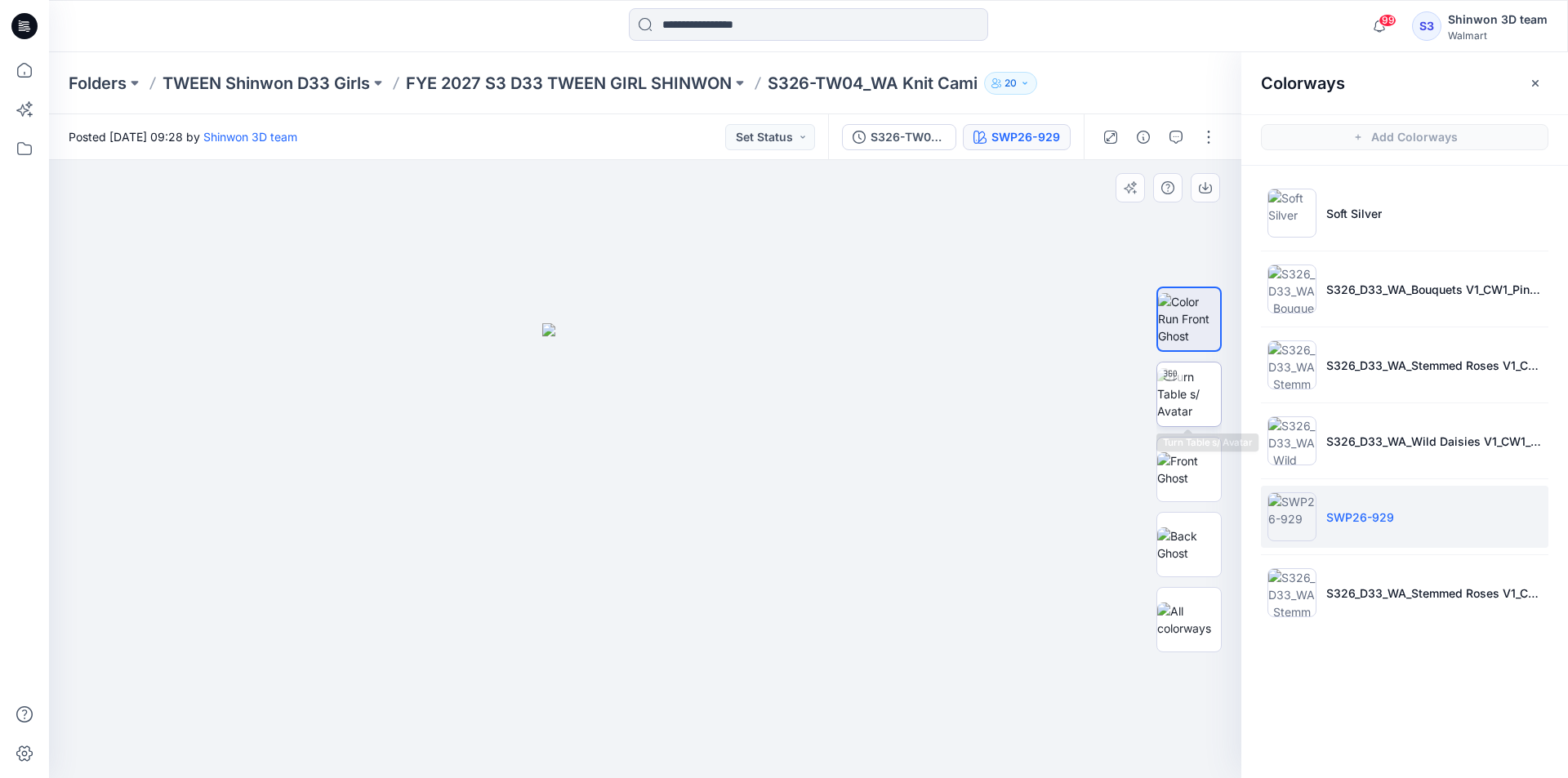
click at [1201, 378] on img at bounding box center [1189, 393] width 63 height 51
drag, startPoint x: 691, startPoint y: 291, endPoint x: 695, endPoint y: 564, distance: 273.0
click at [695, 564] on img at bounding box center [650, 104] width 2621 height 1345
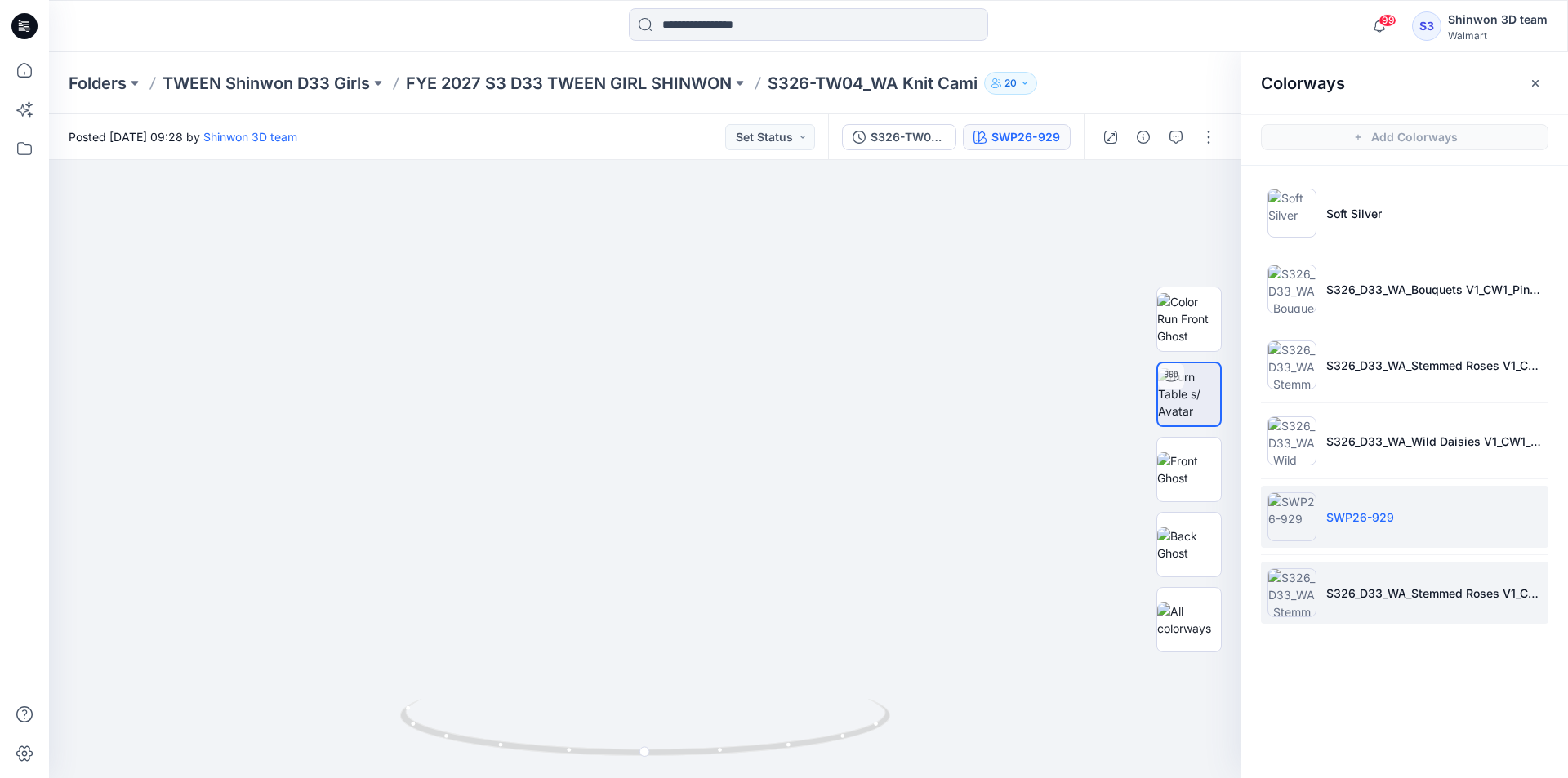
click at [1275, 590] on img at bounding box center [1291, 593] width 49 height 49
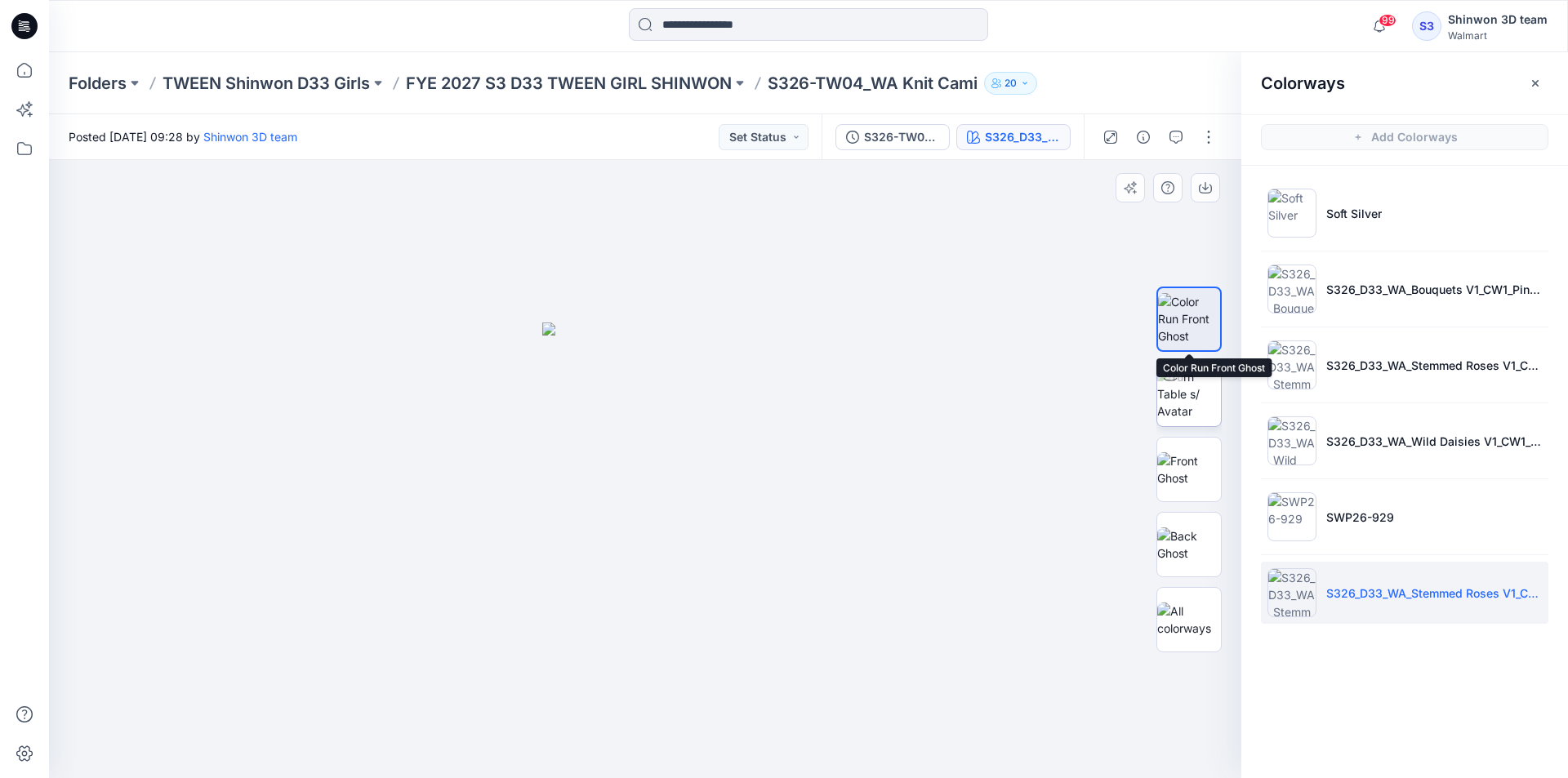
click at [1189, 386] on img at bounding box center [1189, 393] width 63 height 51
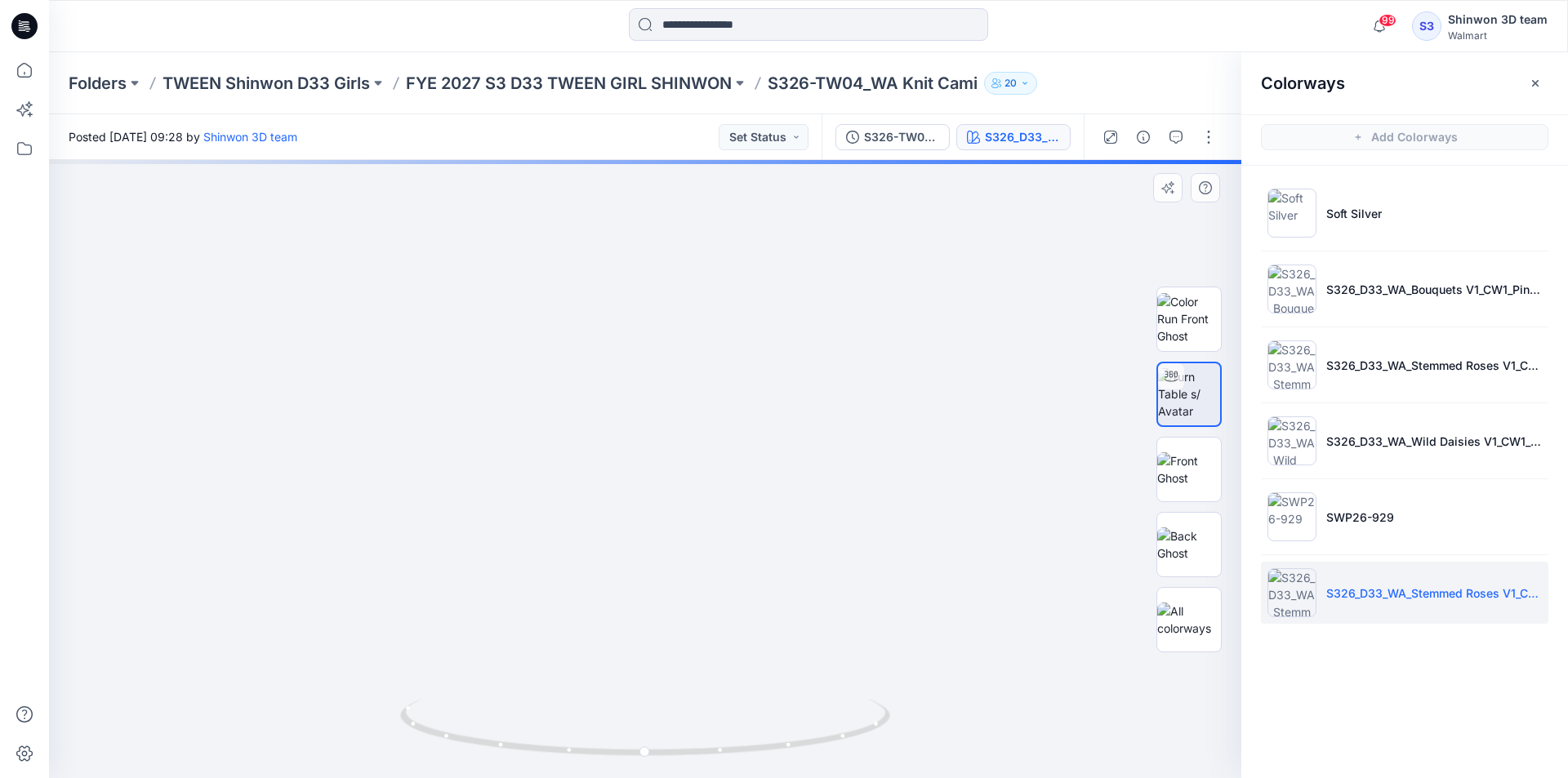
drag, startPoint x: 642, startPoint y: 389, endPoint x: 641, endPoint y: 637, distance: 248.0
drag, startPoint x: 653, startPoint y: 367, endPoint x: 656, endPoint y: 444, distance: 77.1
click at [1295, 215] on img at bounding box center [1291, 212] width 49 height 49
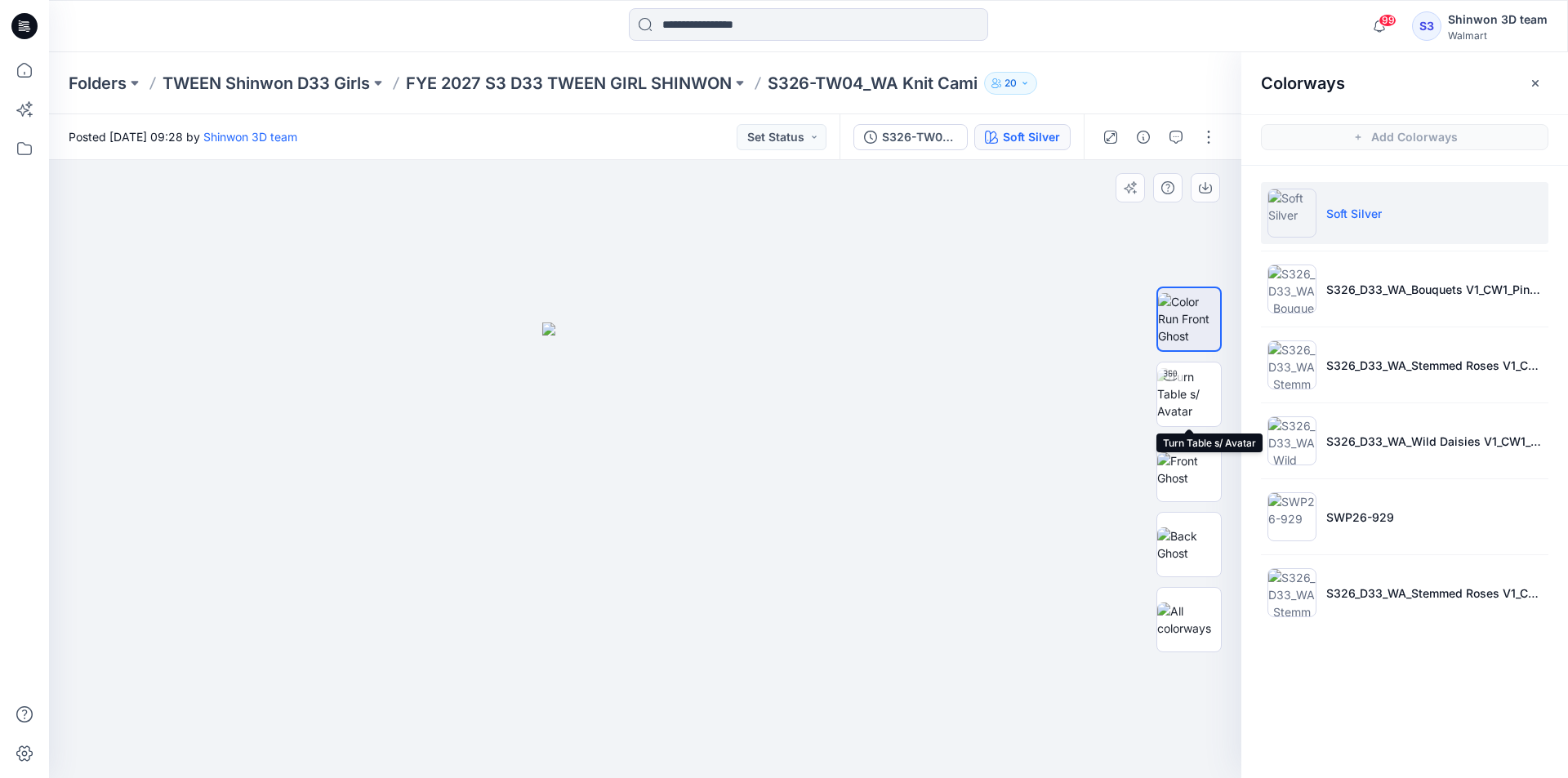
drag, startPoint x: 1188, startPoint y: 396, endPoint x: 833, endPoint y: 346, distance: 358.5
click at [1187, 395] on img at bounding box center [1189, 393] width 63 height 51
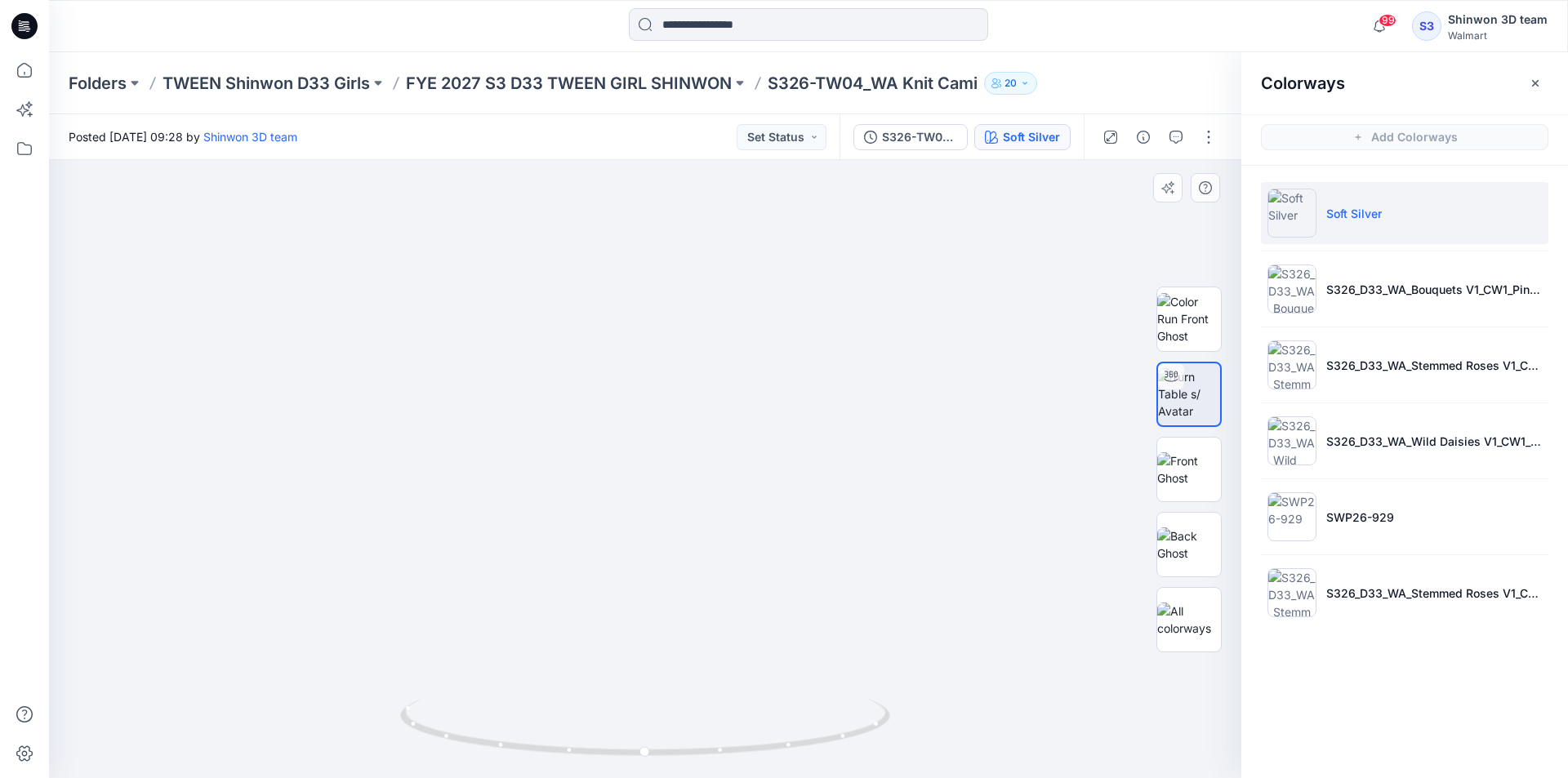
drag, startPoint x: 620, startPoint y: 260, endPoint x: 619, endPoint y: 587, distance: 327.0
drag, startPoint x: 617, startPoint y: 373, endPoint x: 633, endPoint y: 494, distance: 122.1
click at [1211, 477] on img at bounding box center [1189, 469] width 63 height 34
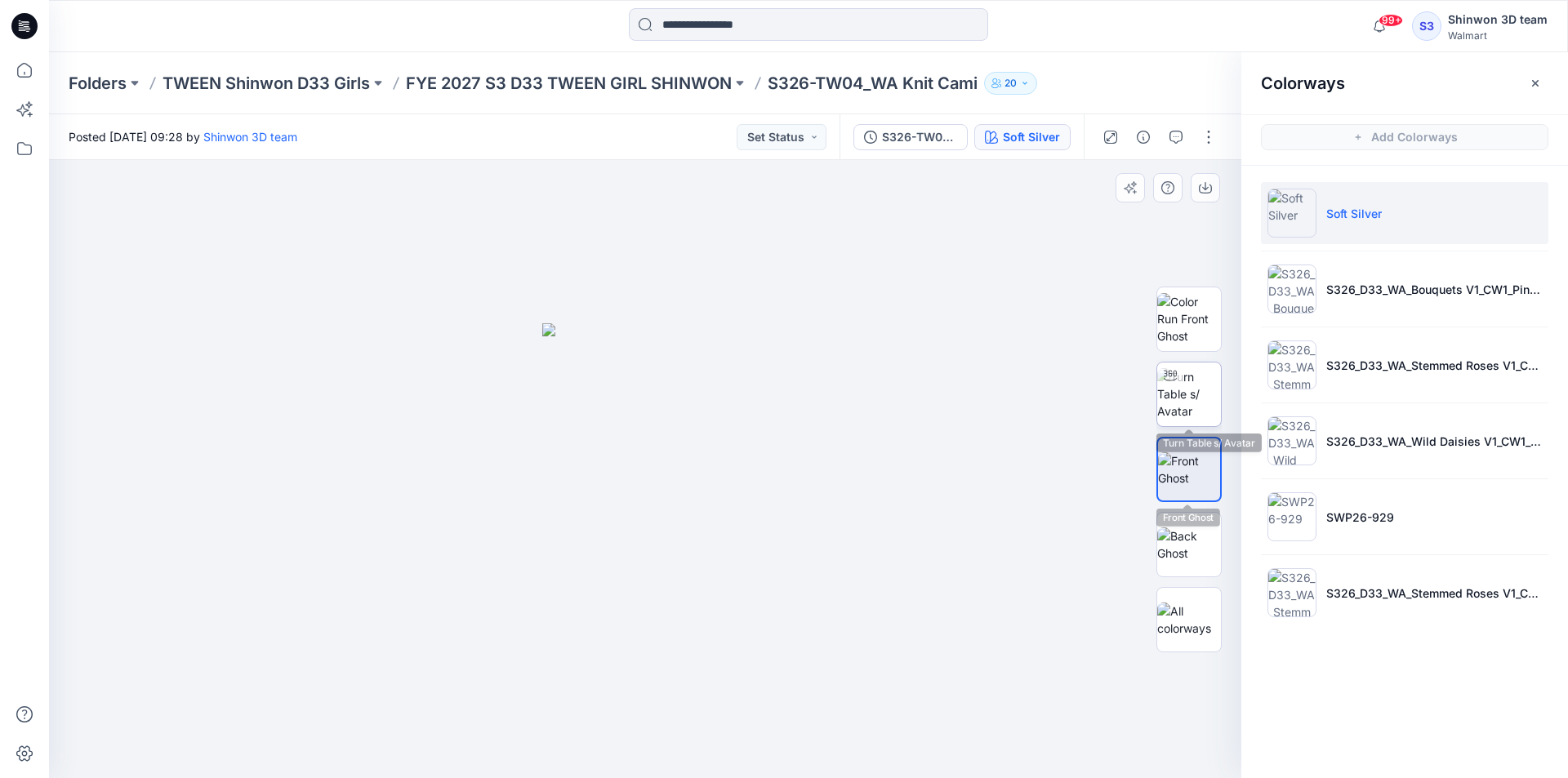
click at [1183, 385] on img at bounding box center [1189, 393] width 63 height 51
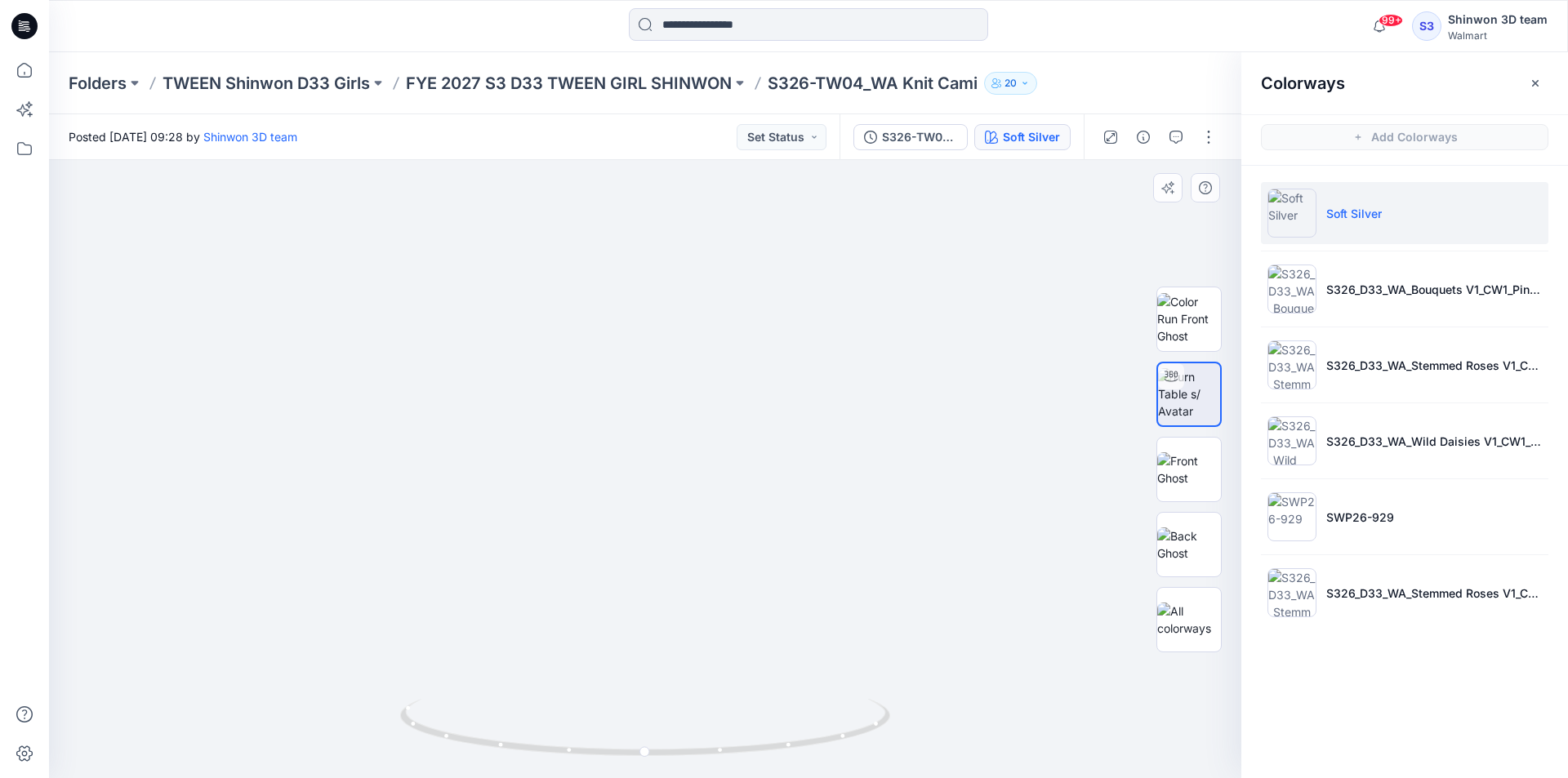
drag, startPoint x: 616, startPoint y: 305, endPoint x: 612, endPoint y: 528, distance: 223.0
click at [612, 528] on img at bounding box center [642, 153] width 2399 height 1248
click at [1291, 516] on img at bounding box center [1291, 516] width 49 height 49
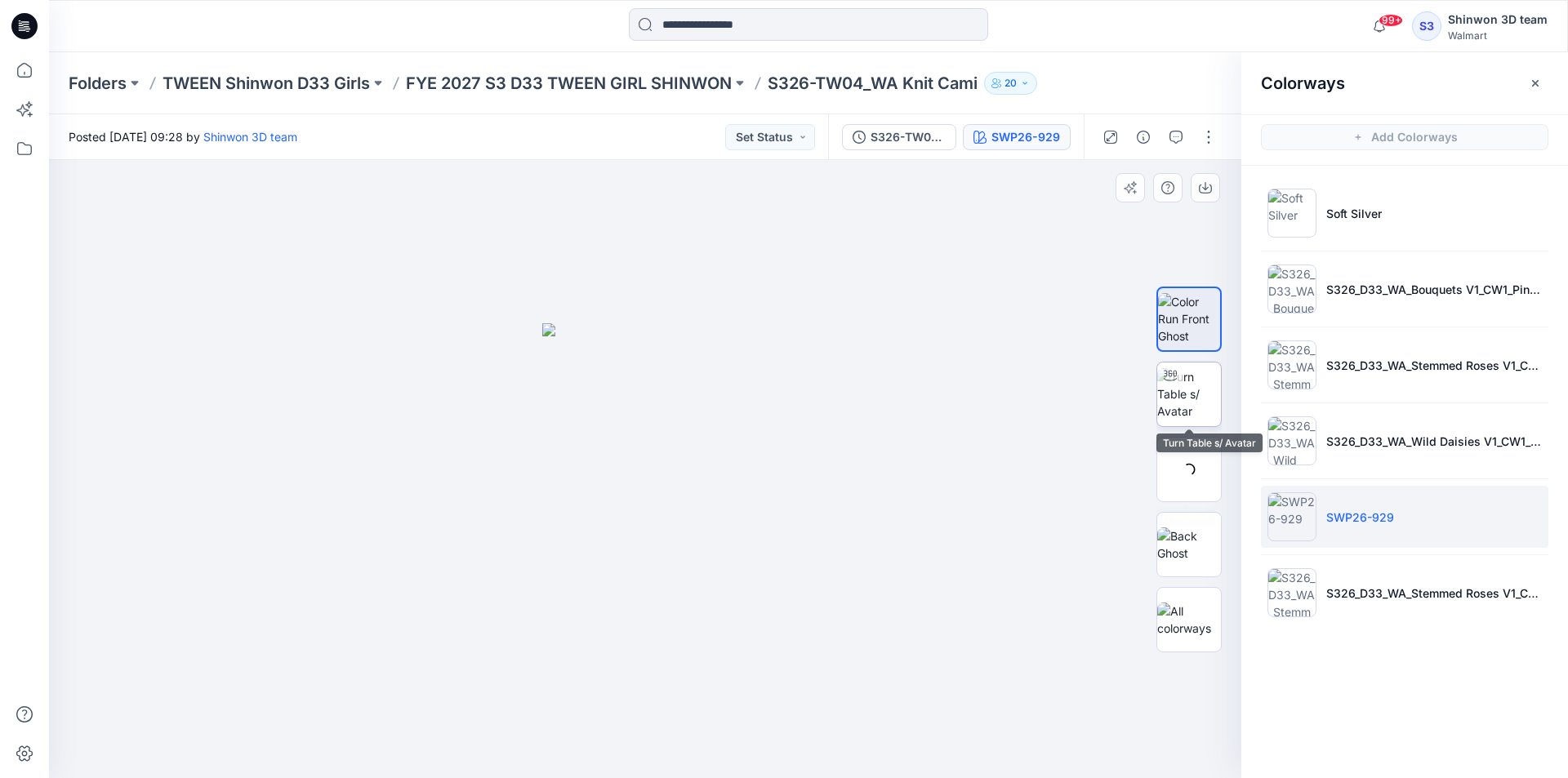
drag, startPoint x: 1181, startPoint y: 408, endPoint x: 1166, endPoint y: 401, distance: 16.6
click at [1180, 406] on img at bounding box center [1189, 393] width 63 height 51
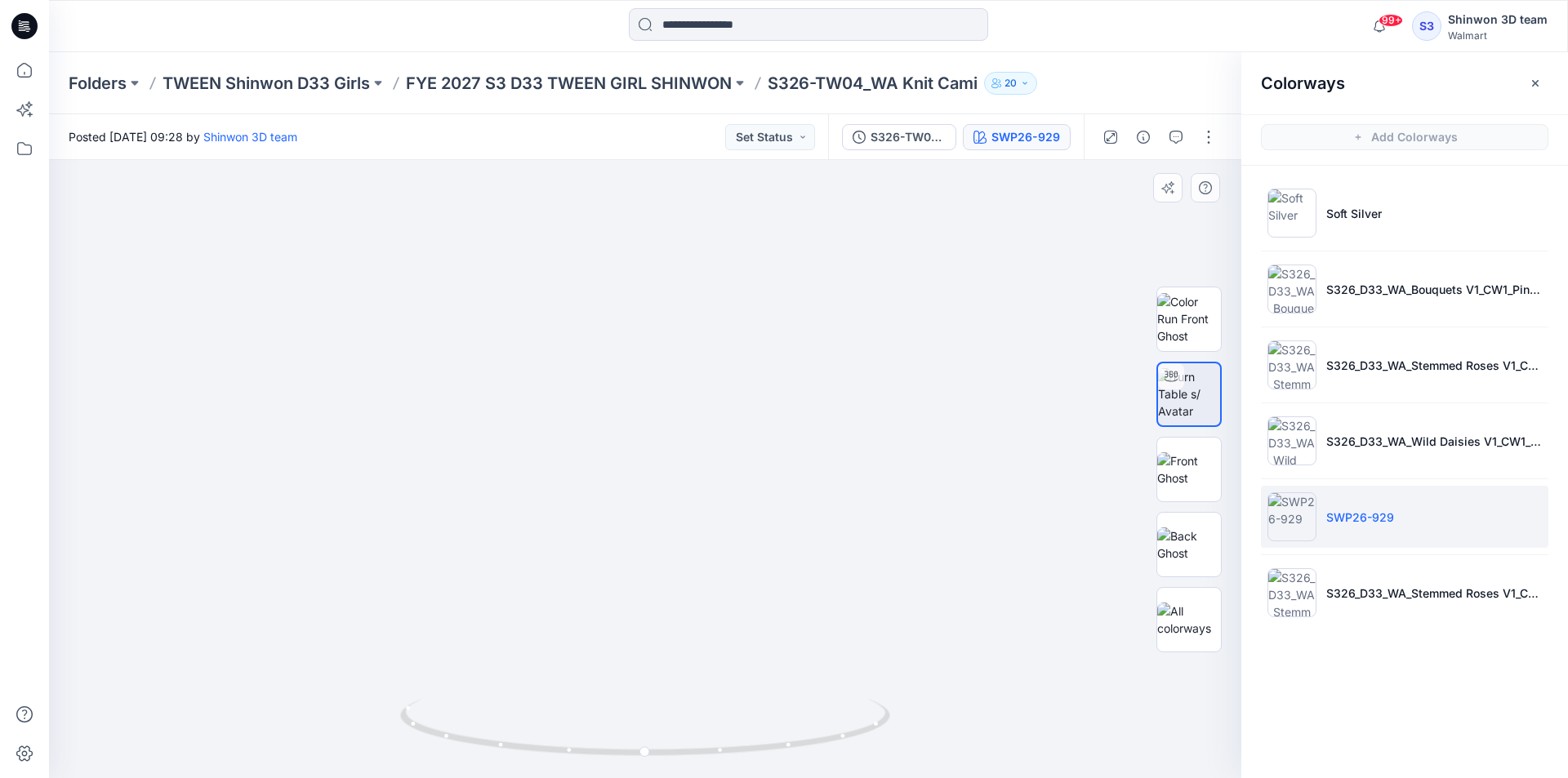
drag, startPoint x: 615, startPoint y: 290, endPoint x: 598, endPoint y: 588, distance: 298.5
drag, startPoint x: 605, startPoint y: 444, endPoint x: 607, endPoint y: 452, distance: 8.2
click at [1047, 134] on div "SWP26-929" at bounding box center [1025, 137] width 69 height 18
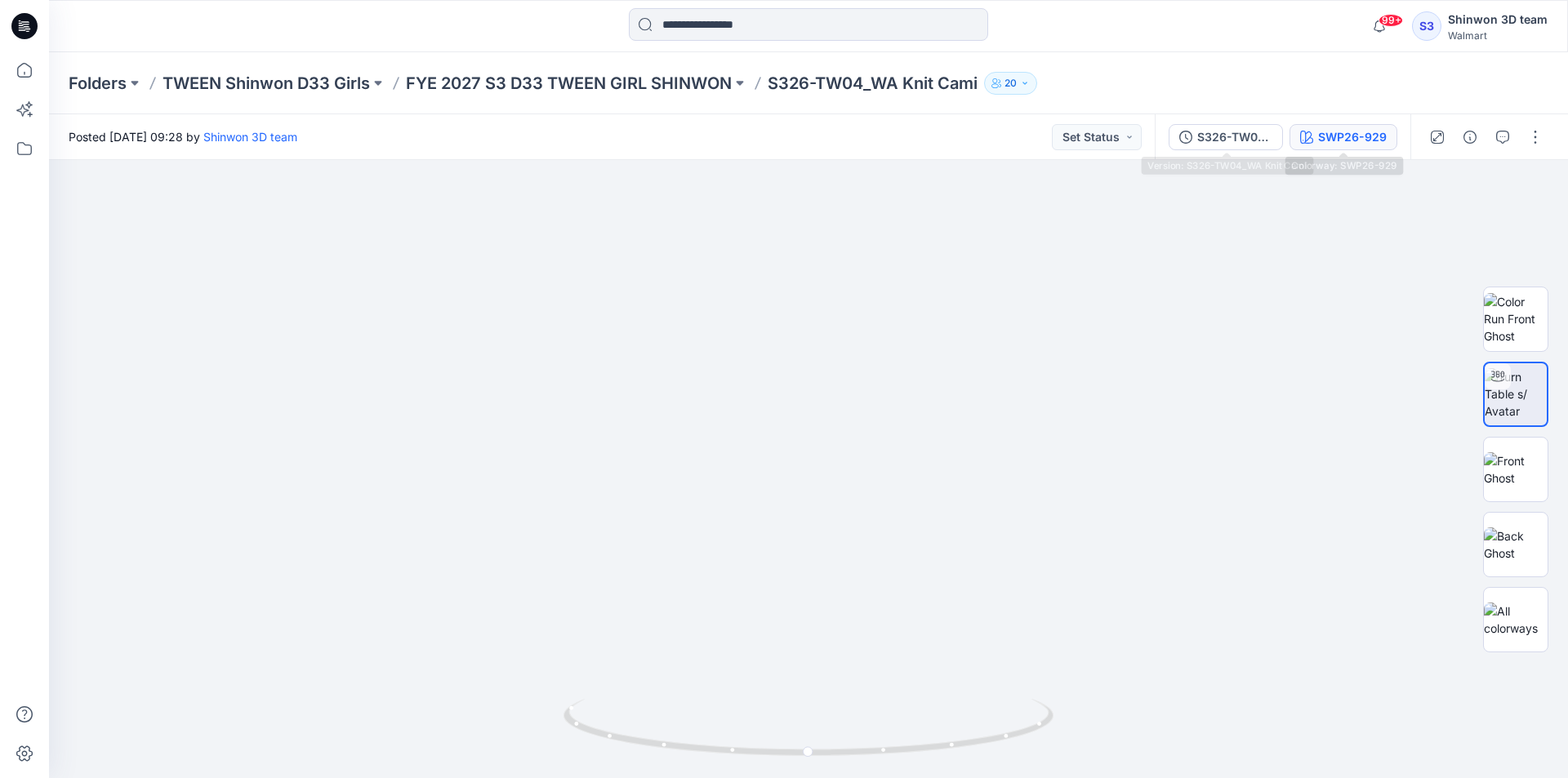
click at [1389, 133] on button "SWP26-929" at bounding box center [1343, 137] width 108 height 26
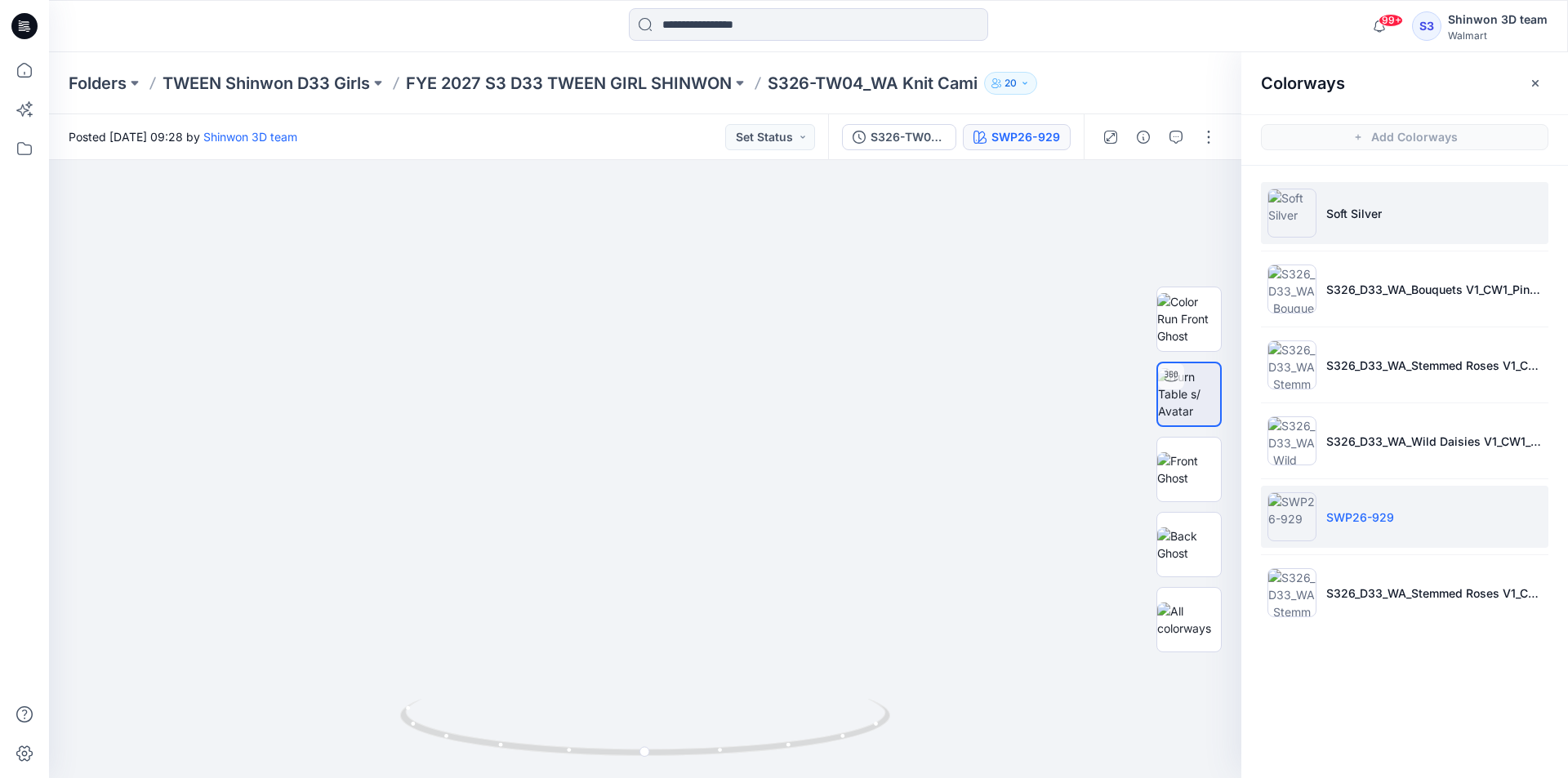
click at [1370, 215] on p "Soft Silver" at bounding box center [1354, 213] width 56 height 17
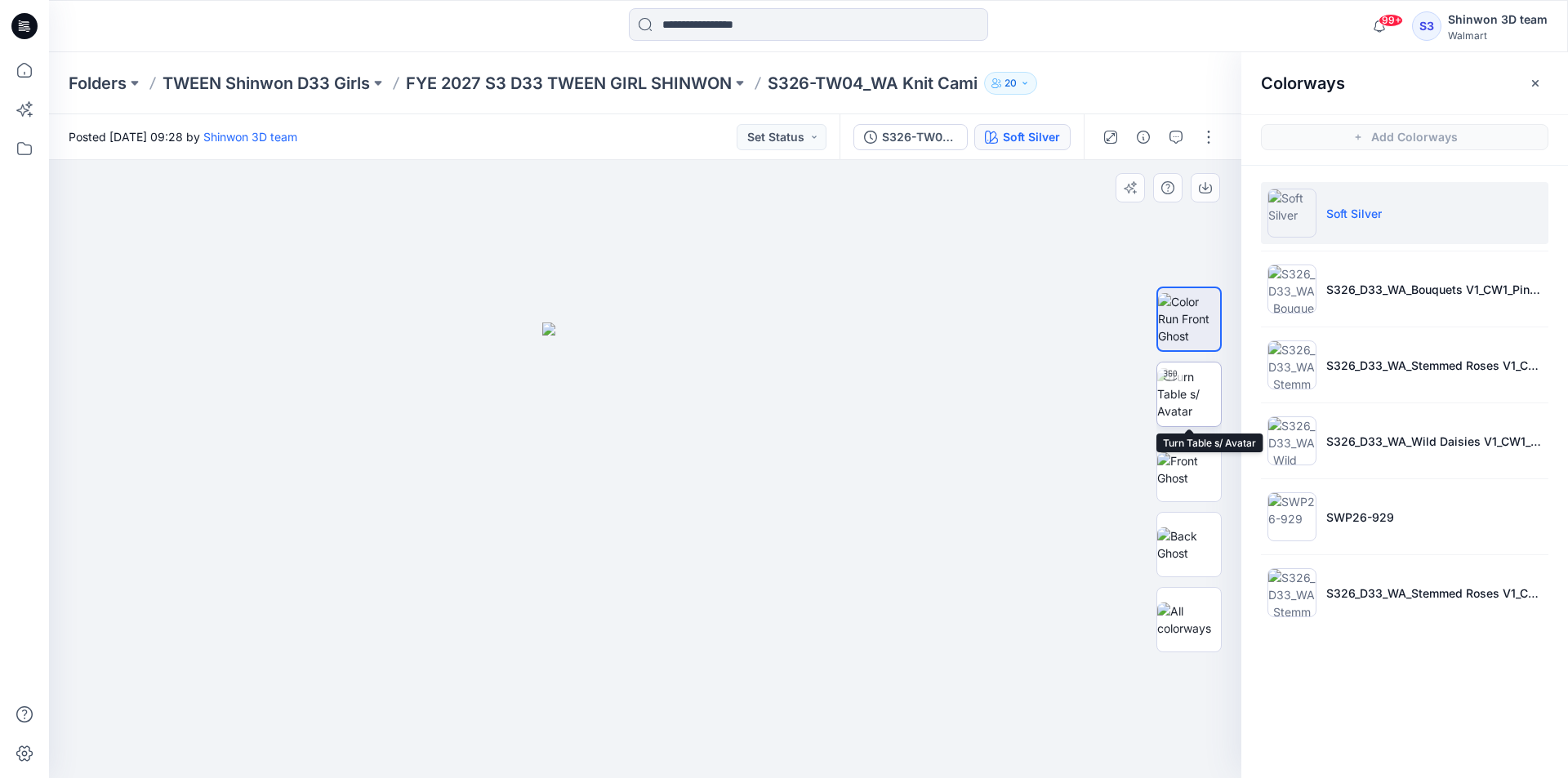
click at [1205, 398] on img at bounding box center [1189, 393] width 63 height 51
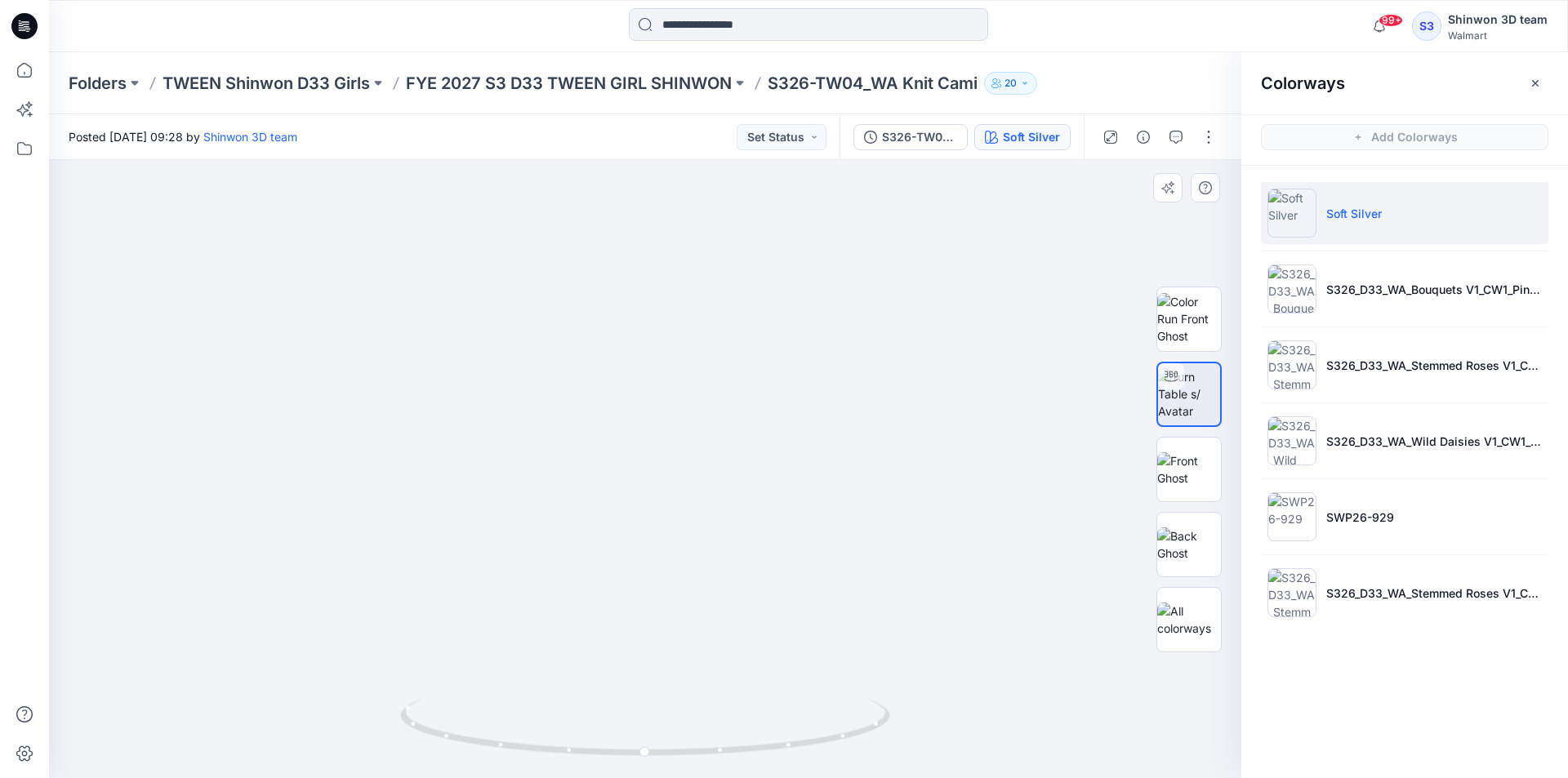
drag, startPoint x: 607, startPoint y: 246, endPoint x: 605, endPoint y: 477, distance: 231.0
click at [605, 477] on img at bounding box center [643, 150] width 2399 height 1253
click at [1212, 141] on button "button" at bounding box center [1208, 137] width 26 height 26
click at [1148, 217] on button "Edit" at bounding box center [1139, 221] width 150 height 30
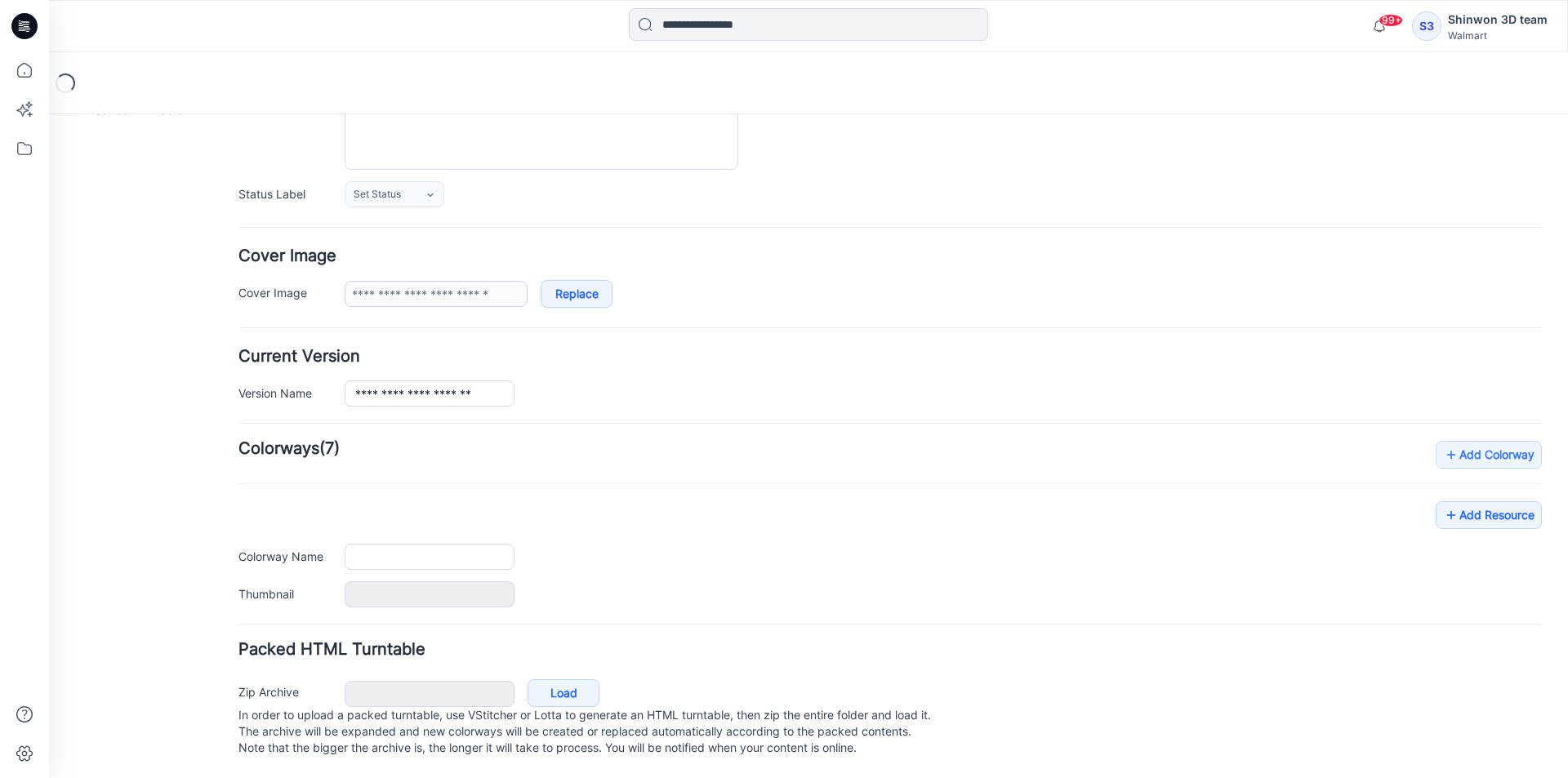
type input "**********"
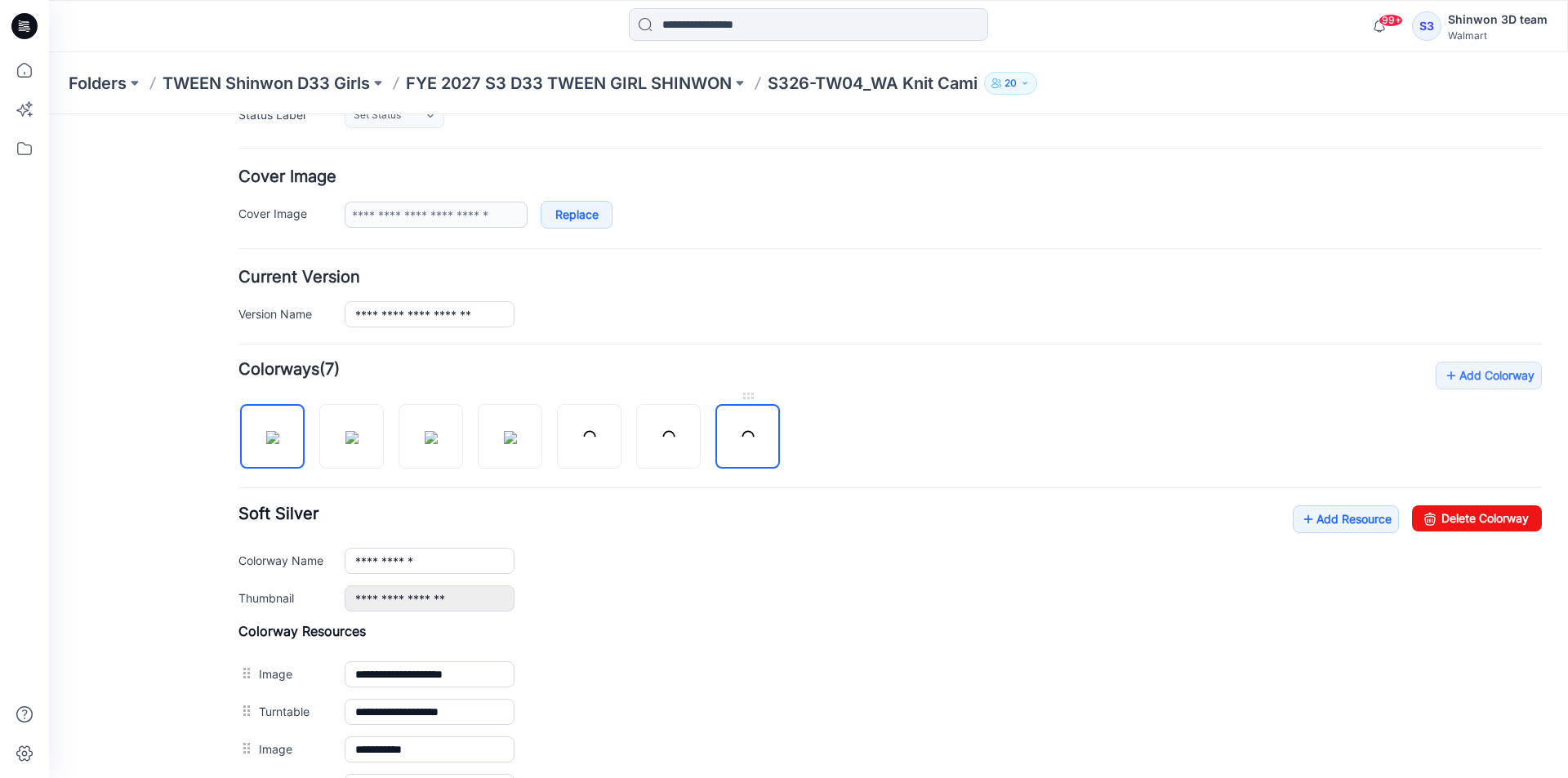
scroll to position [281, 0]
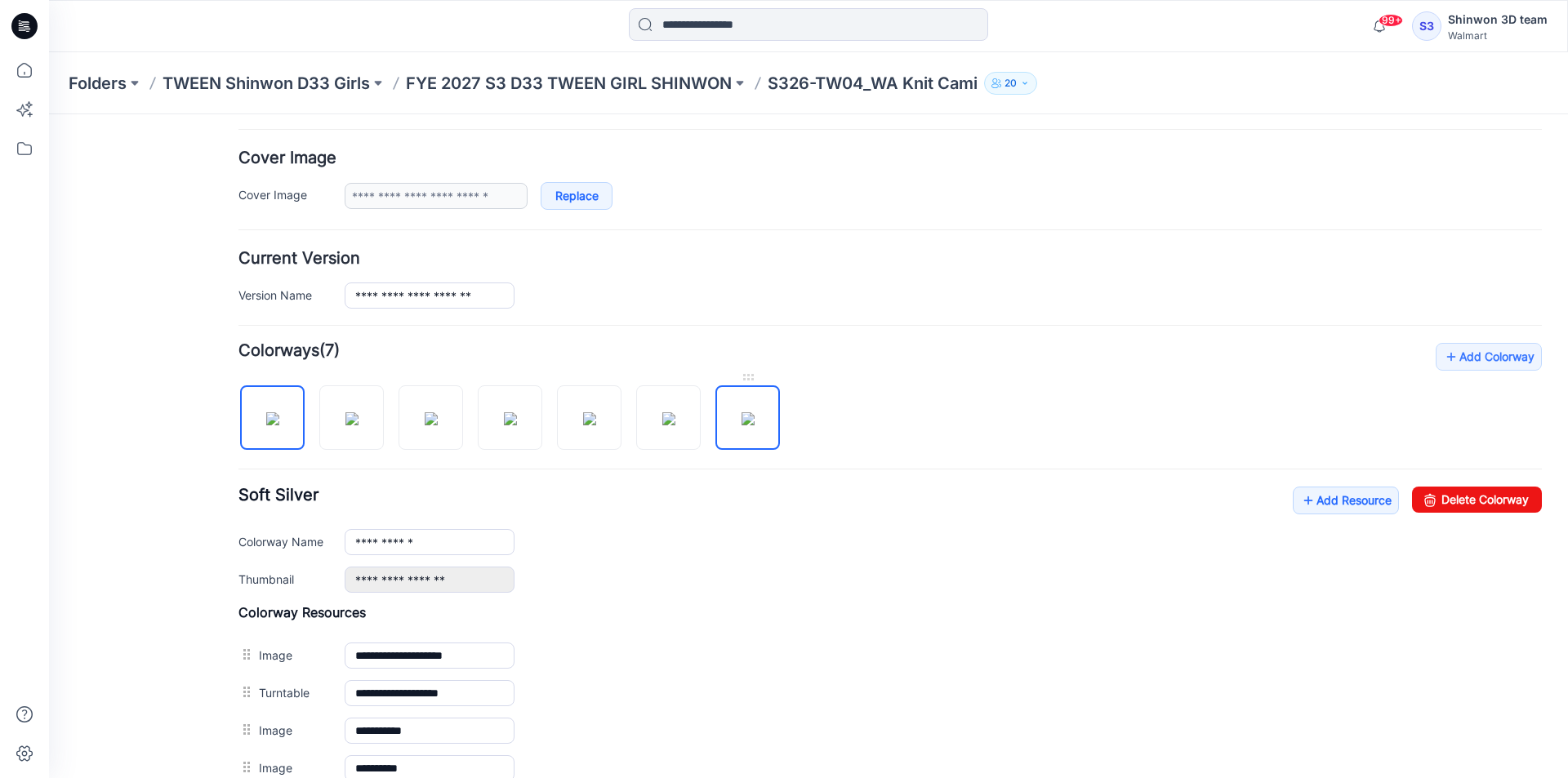
click at [754, 413] on img at bounding box center [748, 418] width 13 height 13
click at [1481, 499] on link "Delete Colorway" at bounding box center [1476, 499] width 130 height 26
click at [675, 418] on img at bounding box center [668, 418] width 13 height 13
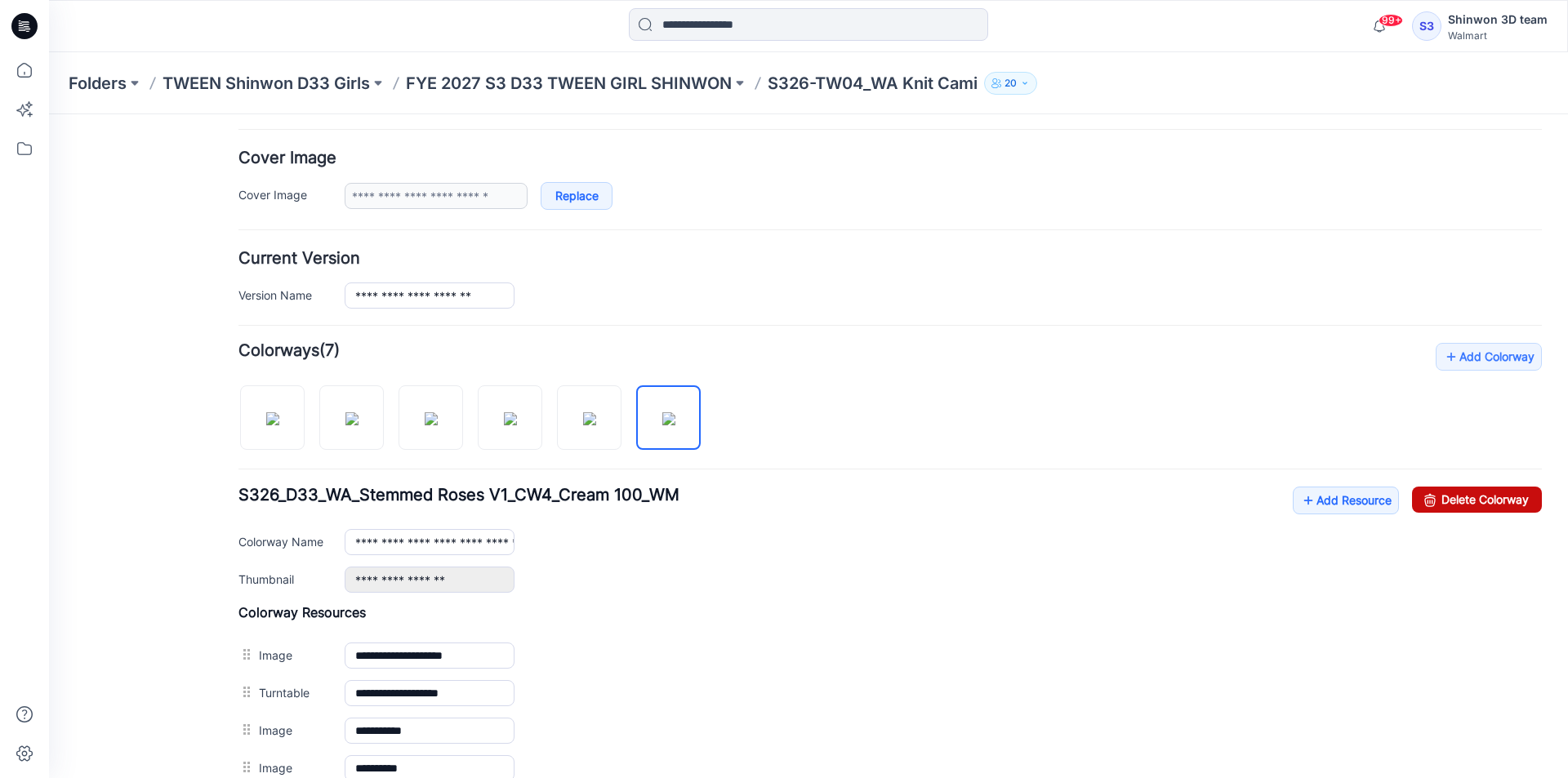
click at [1439, 498] on link "Delete Colorway" at bounding box center [1476, 499] width 130 height 26
drag, startPoint x: 588, startPoint y: 411, endPoint x: 973, endPoint y: 444, distance: 386.4
click at [588, 412] on img at bounding box center [589, 418] width 13 height 13
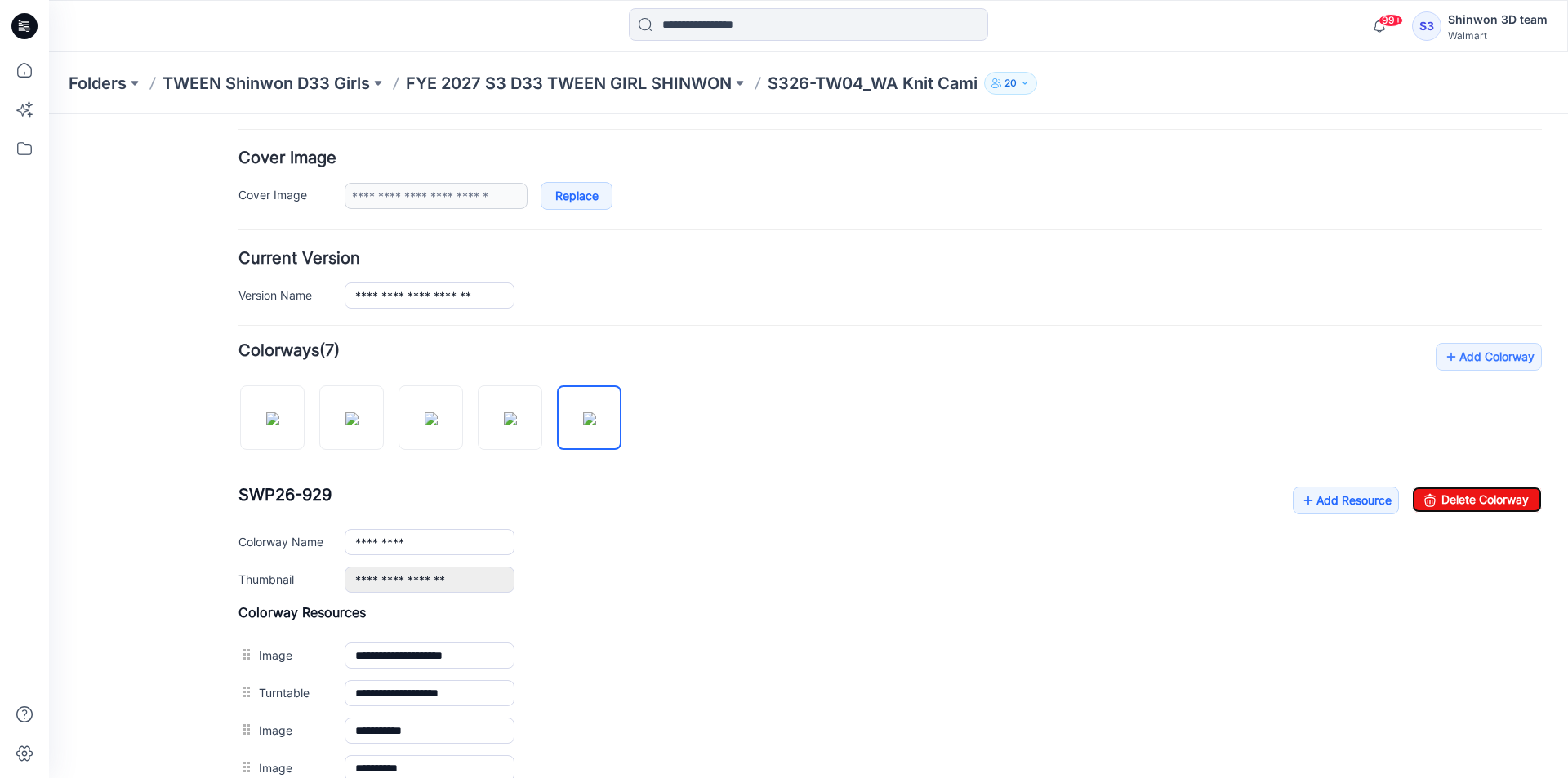
click at [1434, 490] on link "Delete Colorway" at bounding box center [1476, 499] width 130 height 26
click at [503, 413] on img at bounding box center [510, 418] width 13 height 13
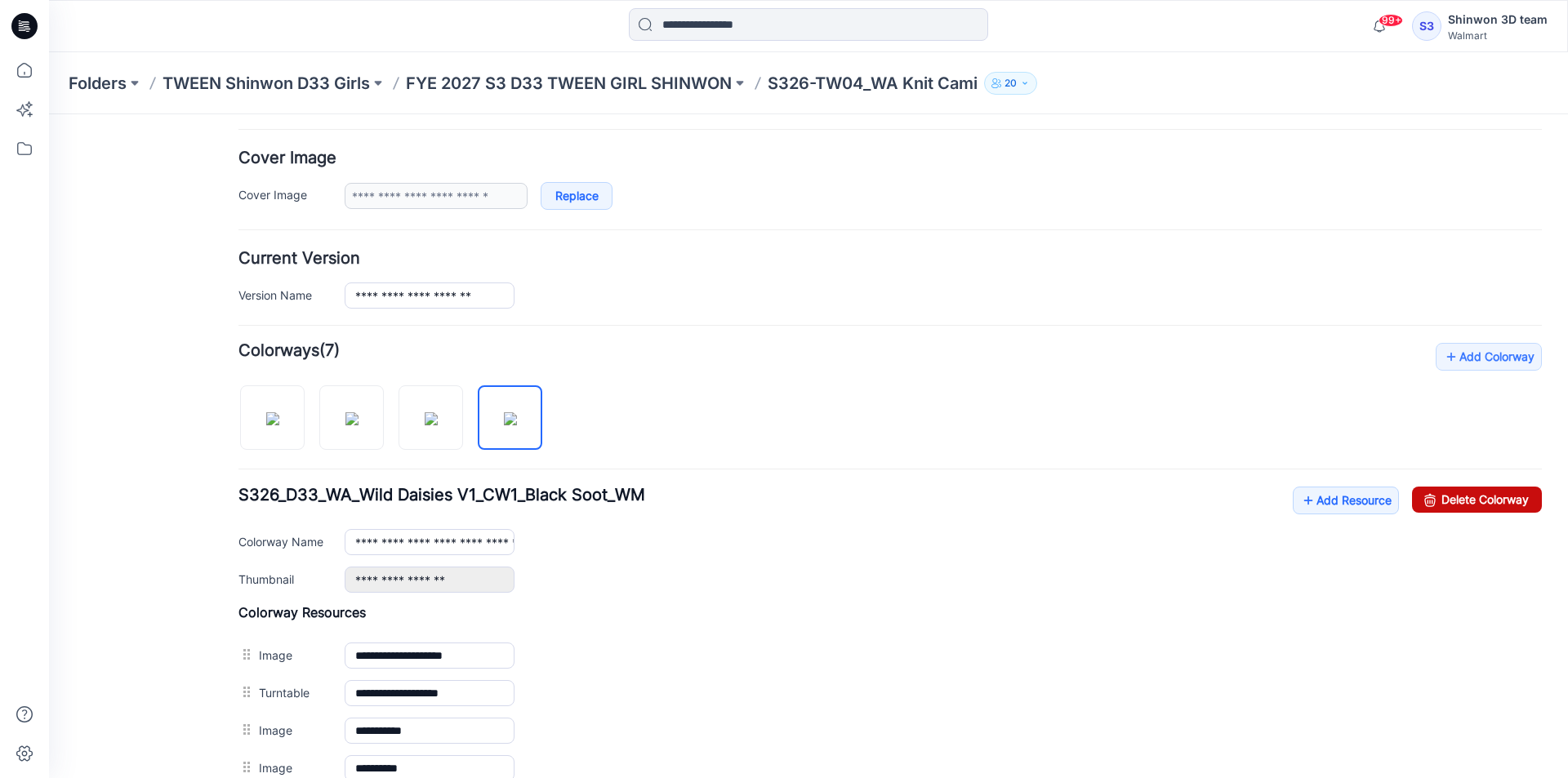
click at [1479, 497] on link "Delete Colorway" at bounding box center [1476, 499] width 130 height 26
drag, startPoint x: 413, startPoint y: 417, endPoint x: 648, endPoint y: 427, distance: 235.2
click at [424, 417] on img at bounding box center [431, 418] width 13 height 13
click at [1461, 496] on link "Delete Colorway" at bounding box center [1476, 499] width 130 height 26
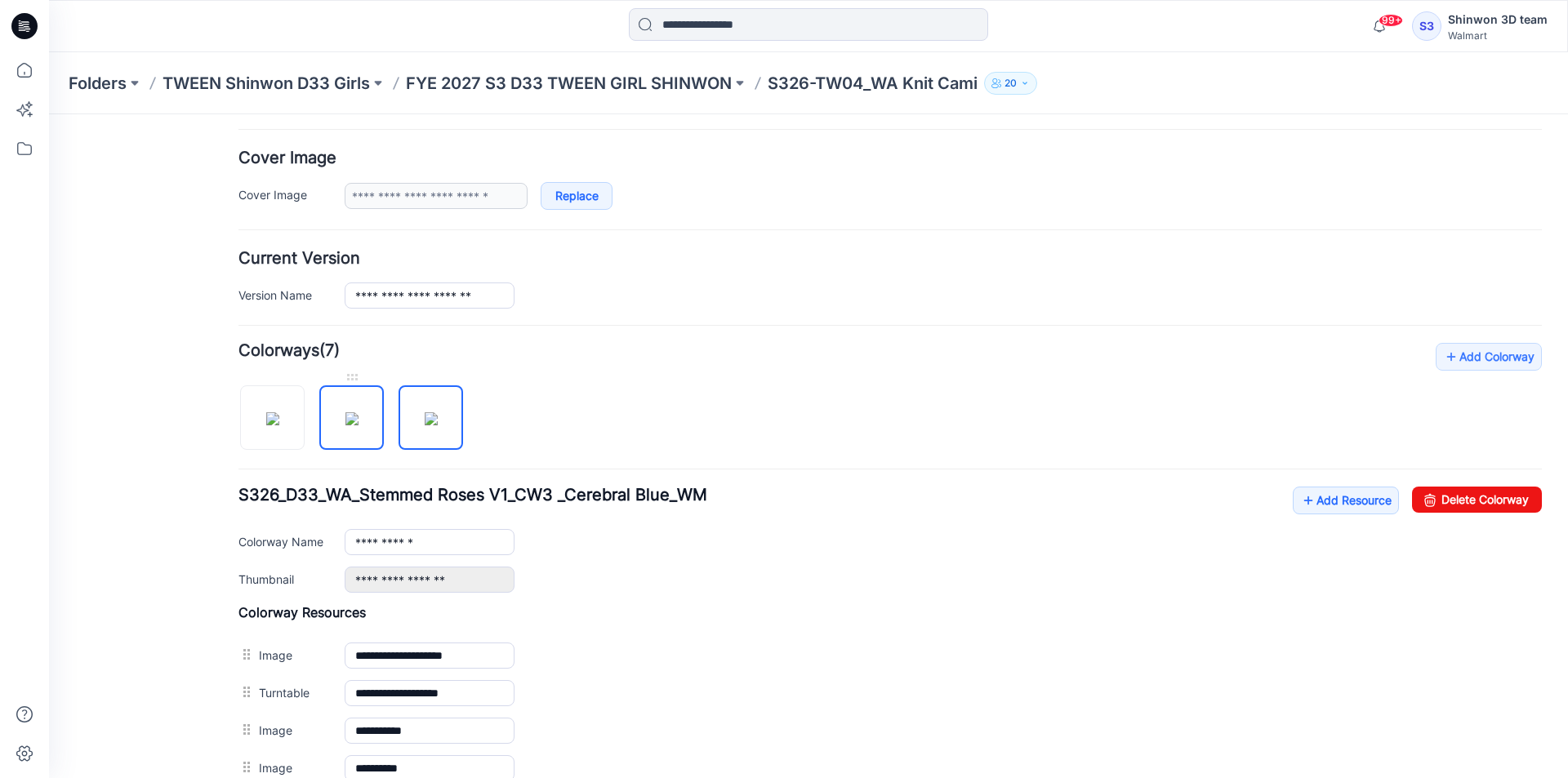
click at [359, 412] on img at bounding box center [352, 418] width 13 height 13
click at [1451, 503] on link "Delete Colorway" at bounding box center [1476, 499] width 130 height 26
type input "**********"
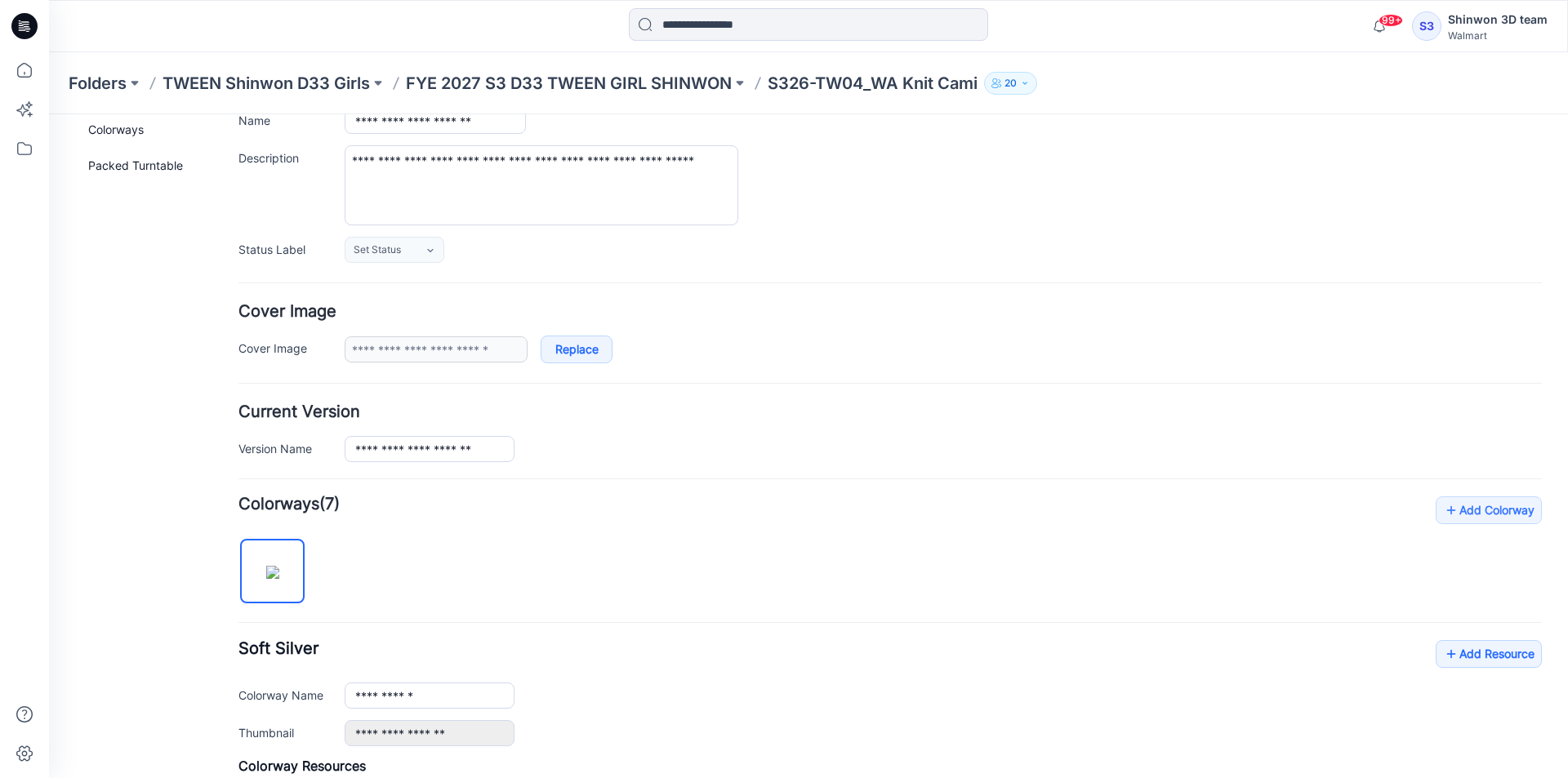
scroll to position [0, 0]
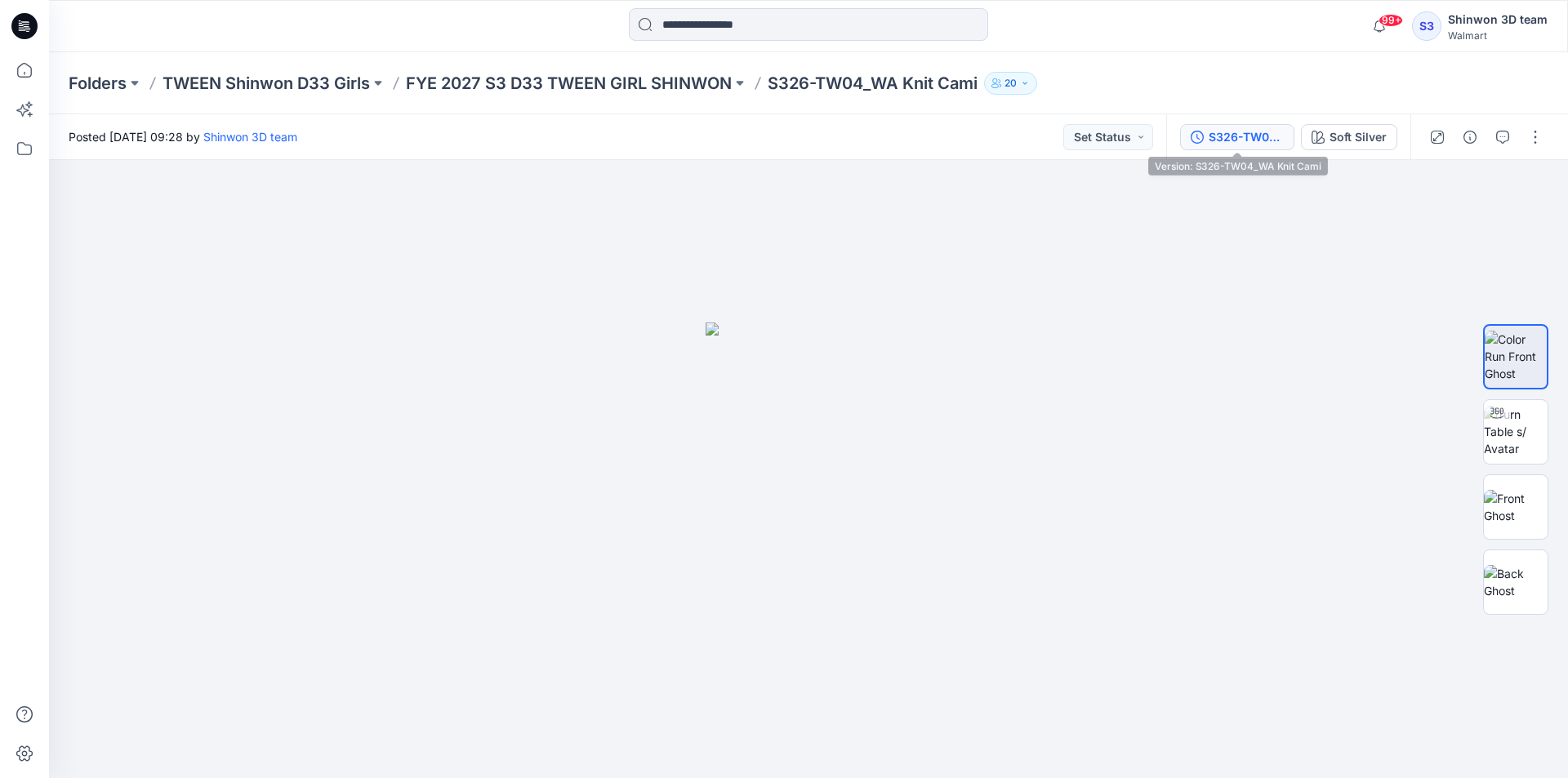
click at [1246, 138] on div "S326-TW04_WA Knit Cami" at bounding box center [1245, 137] width 76 height 18
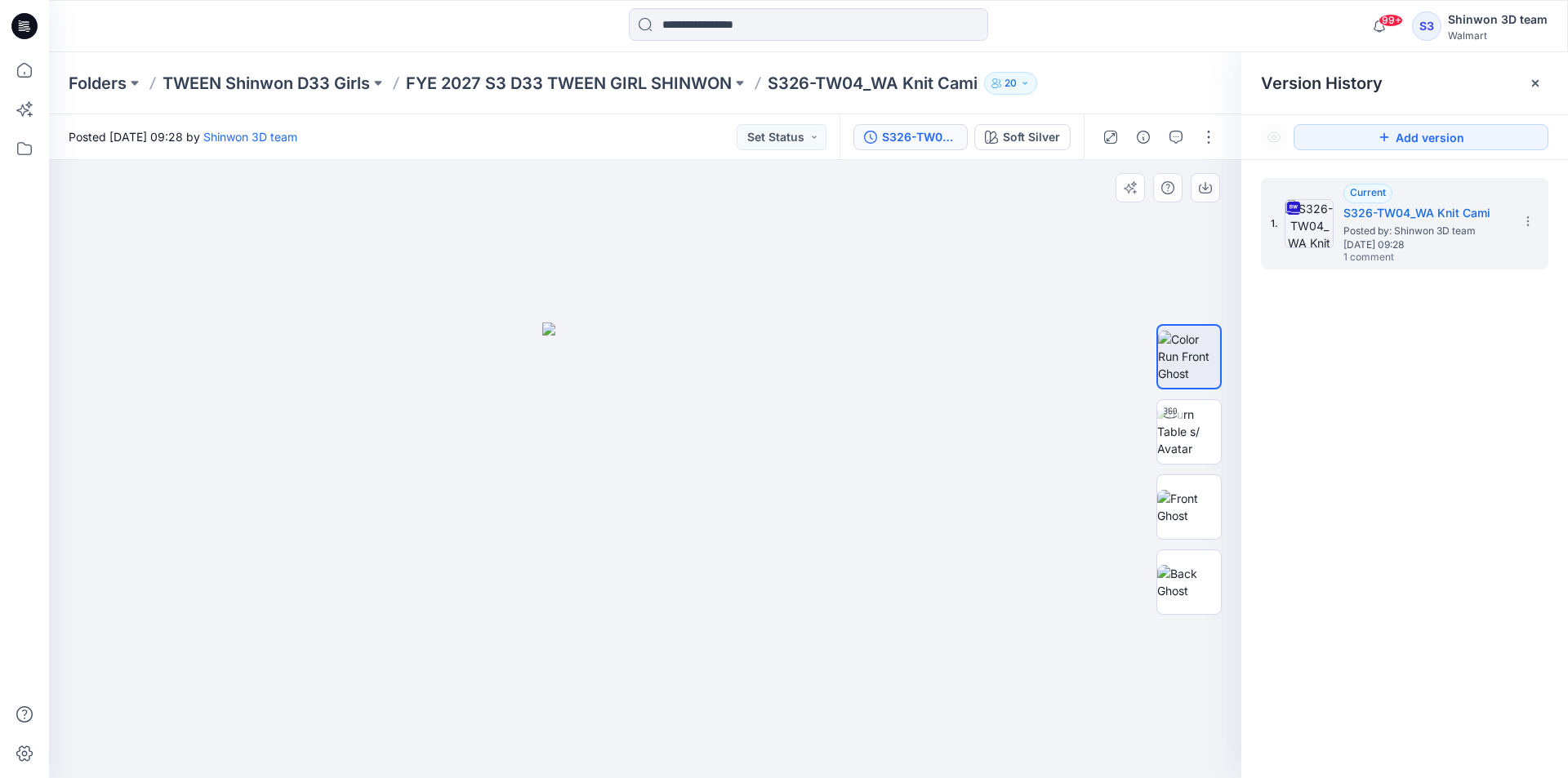
click at [288, 515] on div at bounding box center [645, 469] width 1192 height 618
click at [477, 581] on div at bounding box center [645, 469] width 1192 height 618
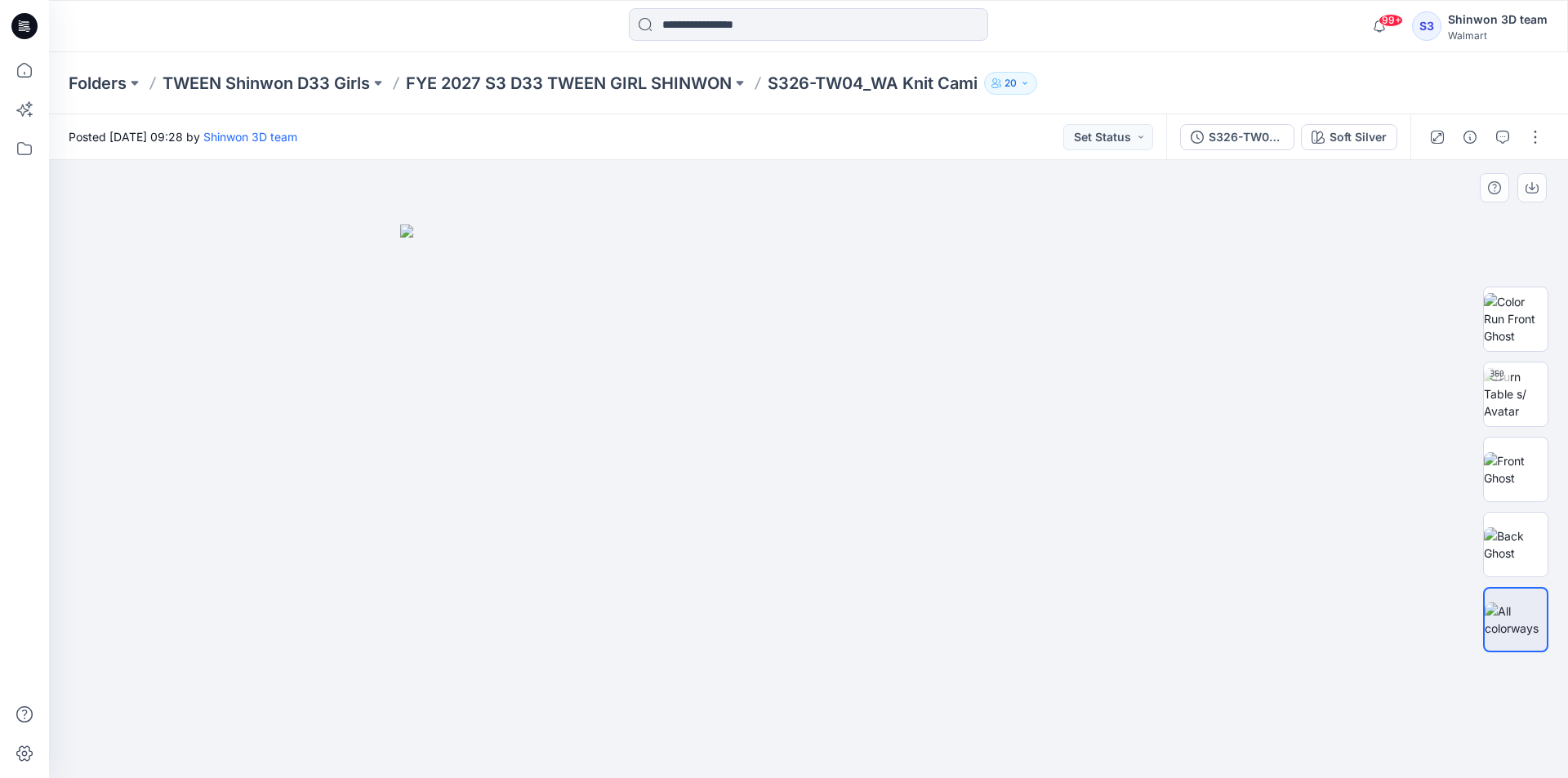
click at [625, 709] on img at bounding box center [808, 501] width 817 height 554
click at [720, 87] on p "FYE 2027 S3 D33 TWEEN GIRL SHINWON" at bounding box center [568, 83] width 325 height 23
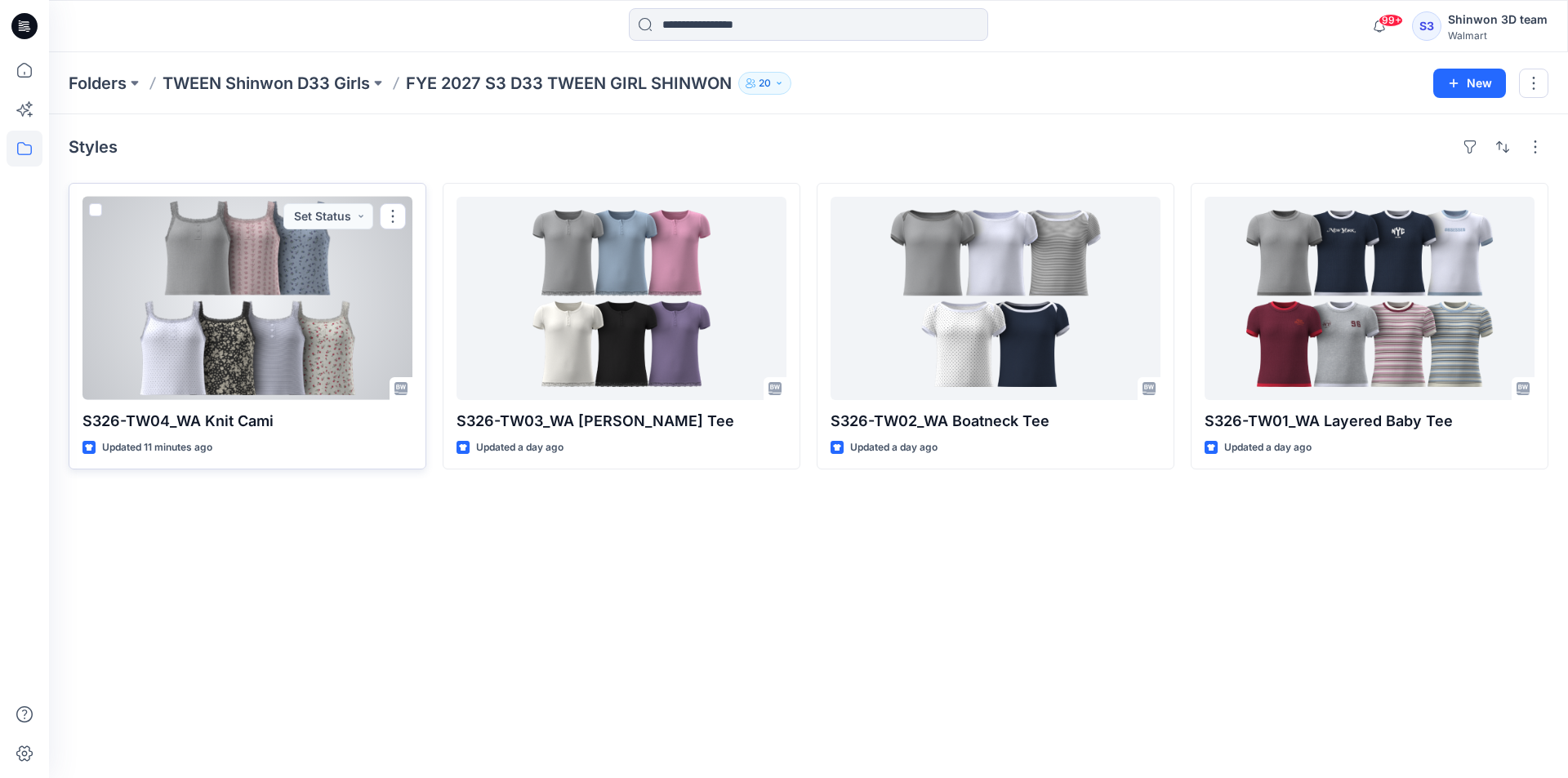
click at [287, 263] on div at bounding box center [247, 298] width 330 height 203
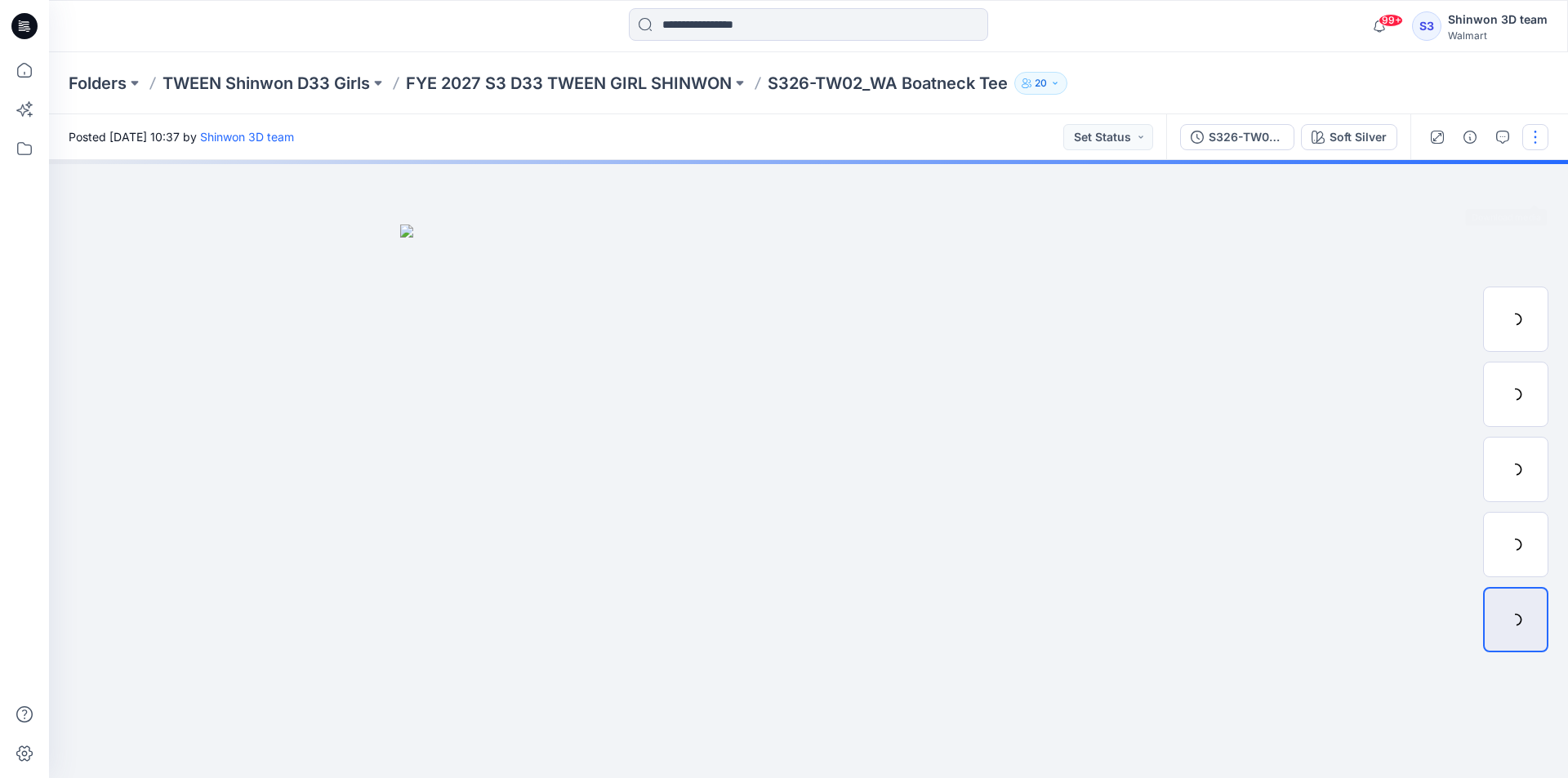
click at [1537, 135] on button "button" at bounding box center [1535, 137] width 26 height 26
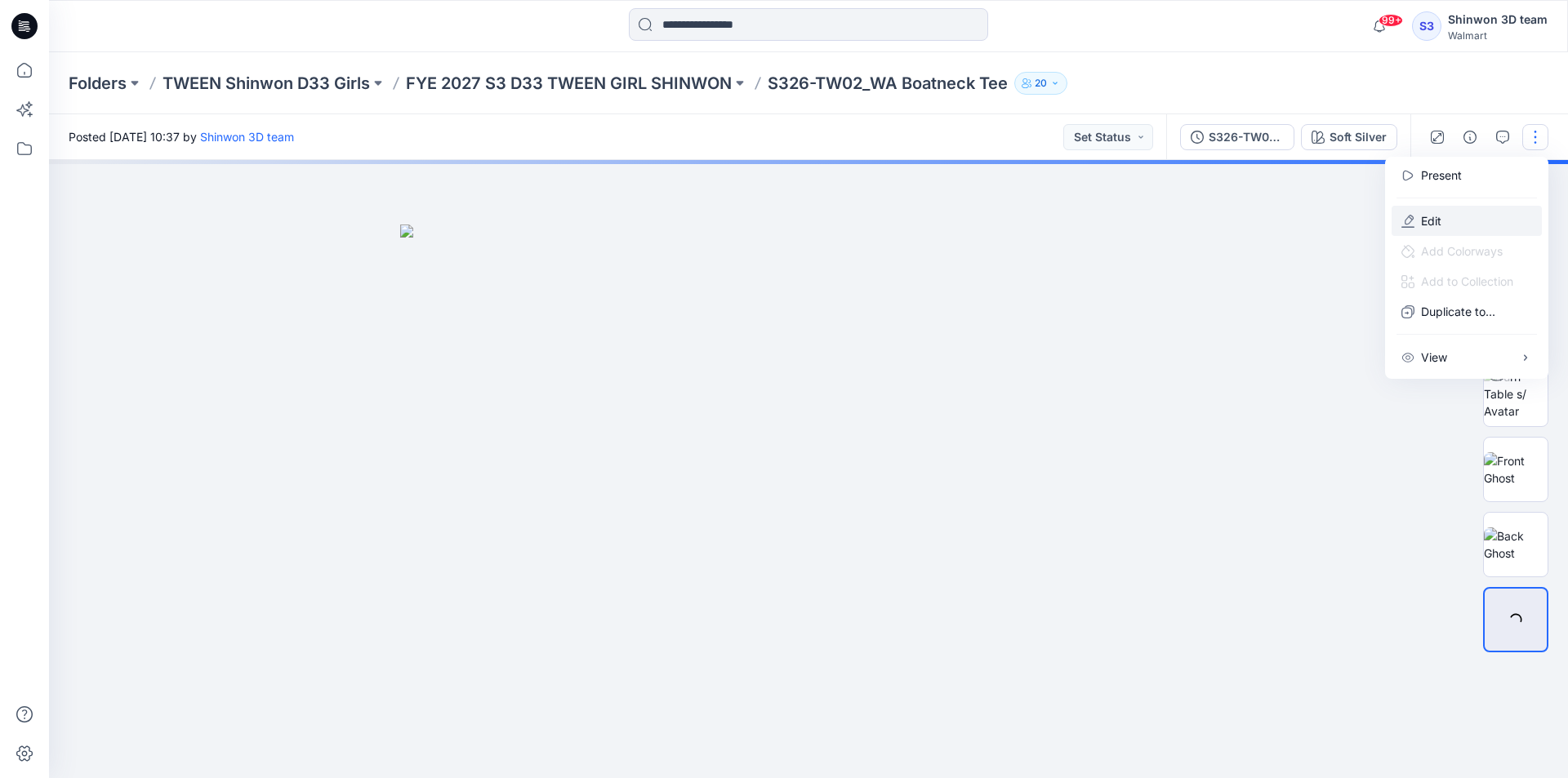
click at [1434, 218] on p "Edit" at bounding box center [1431, 221] width 21 height 17
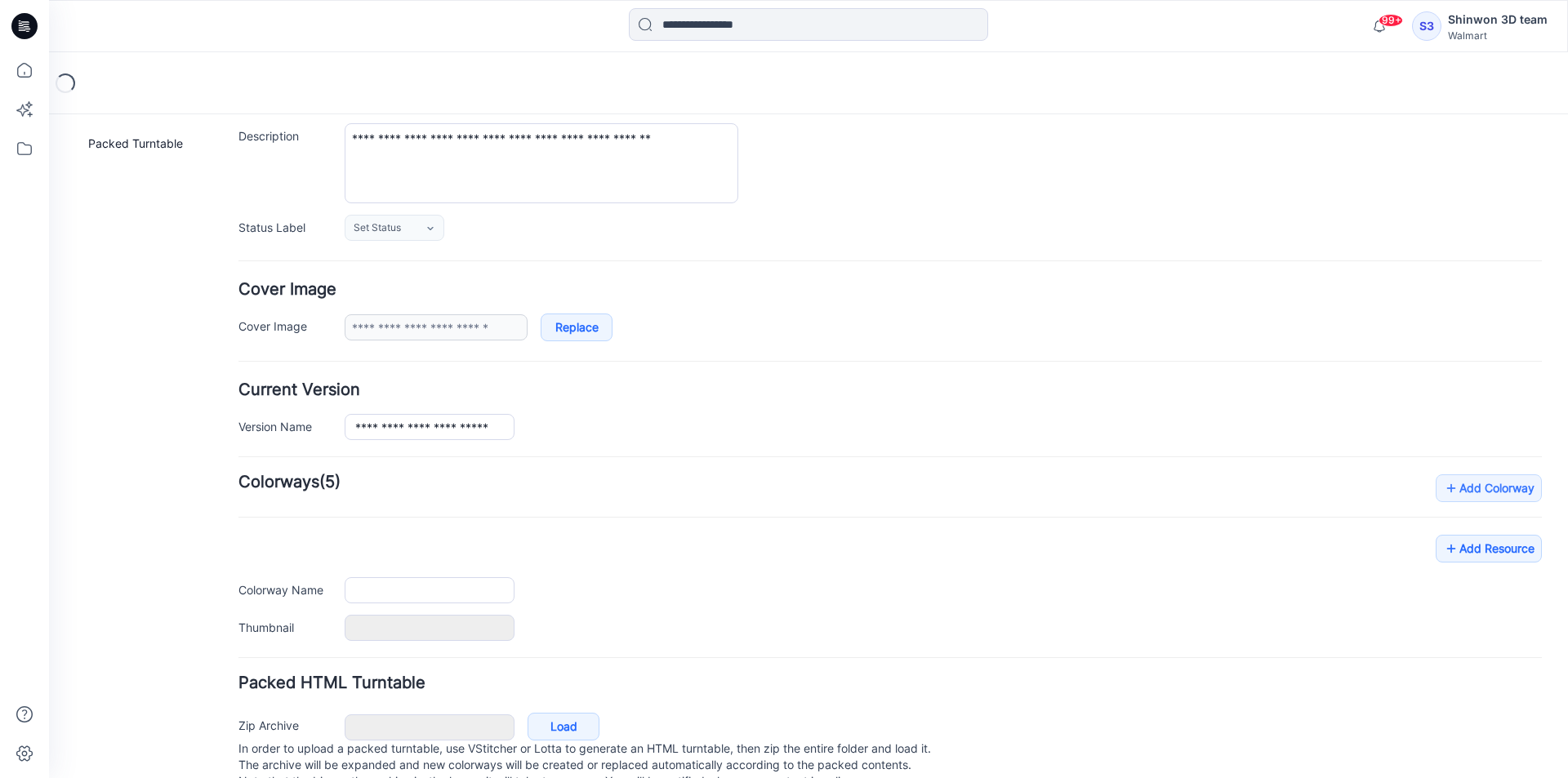
type input "**********"
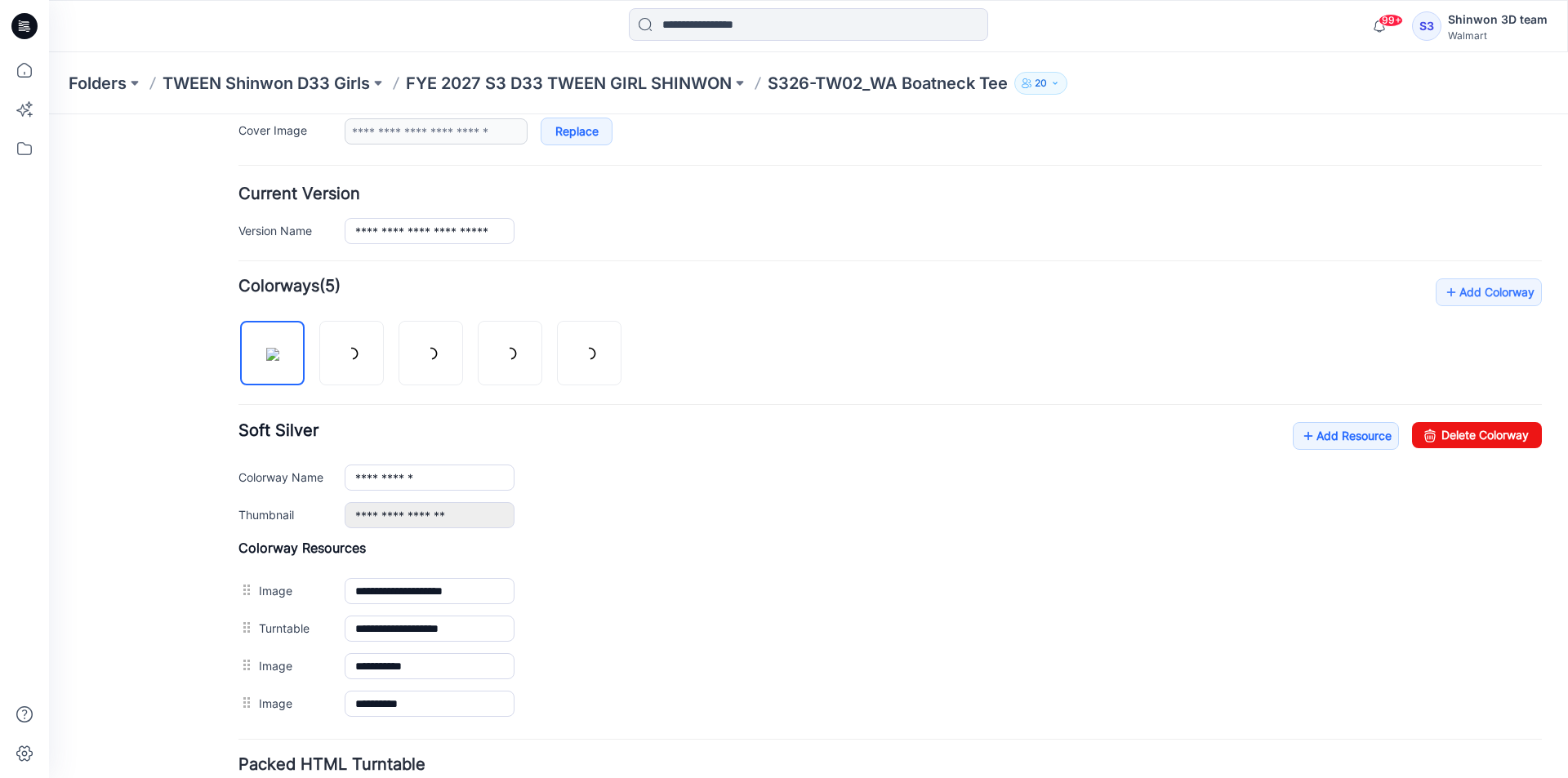
scroll to position [477, 0]
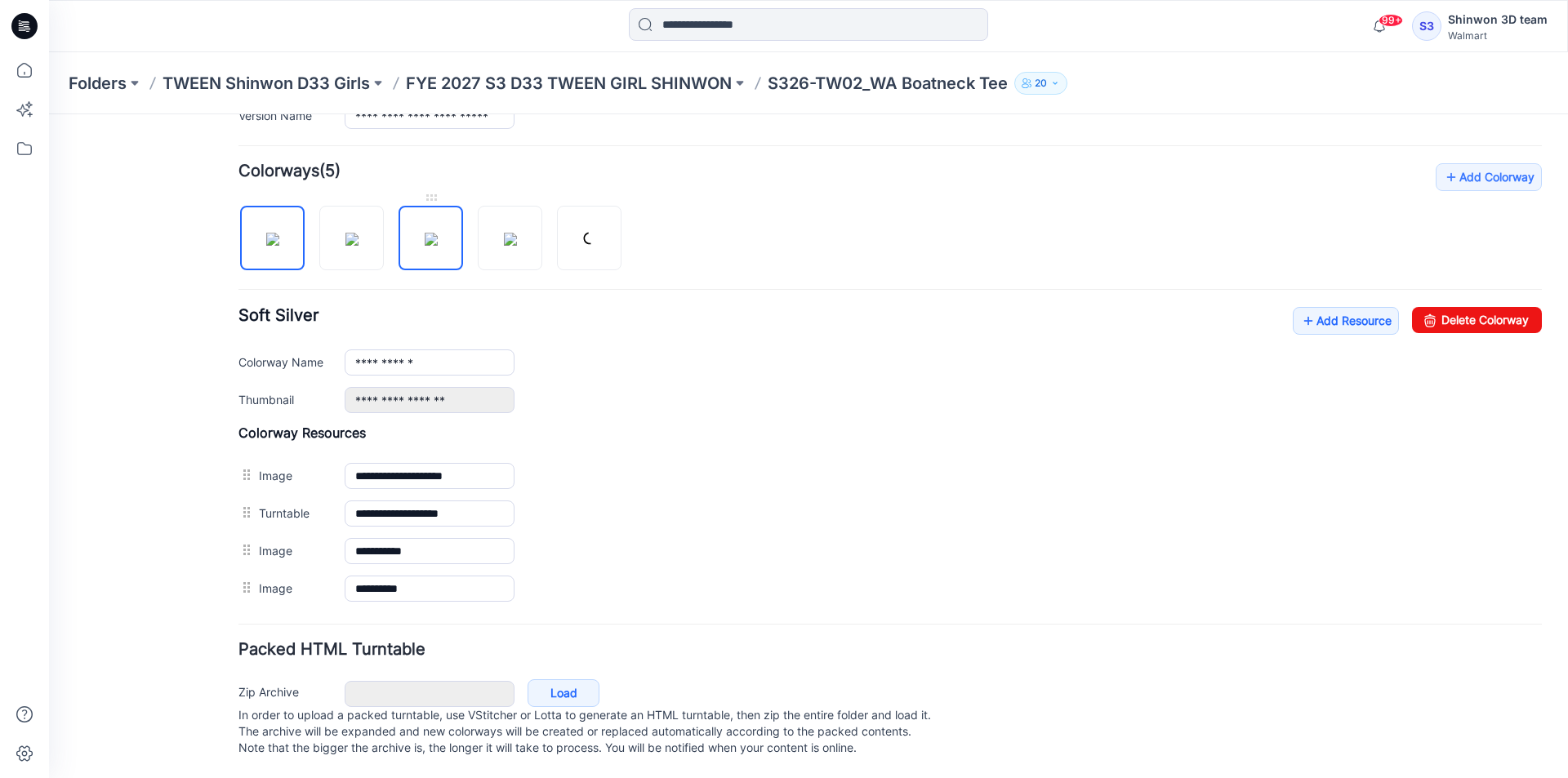
click at [424, 233] on img at bounding box center [431, 239] width 13 height 13
click at [1471, 307] on link "Delete Colorway" at bounding box center [1476, 320] width 130 height 26
click at [503, 233] on img at bounding box center [510, 239] width 13 height 13
drag, startPoint x: 1477, startPoint y: 299, endPoint x: 918, endPoint y: 199, distance: 567.9
click at [1477, 307] on link "Delete Colorway" at bounding box center [1476, 320] width 130 height 26
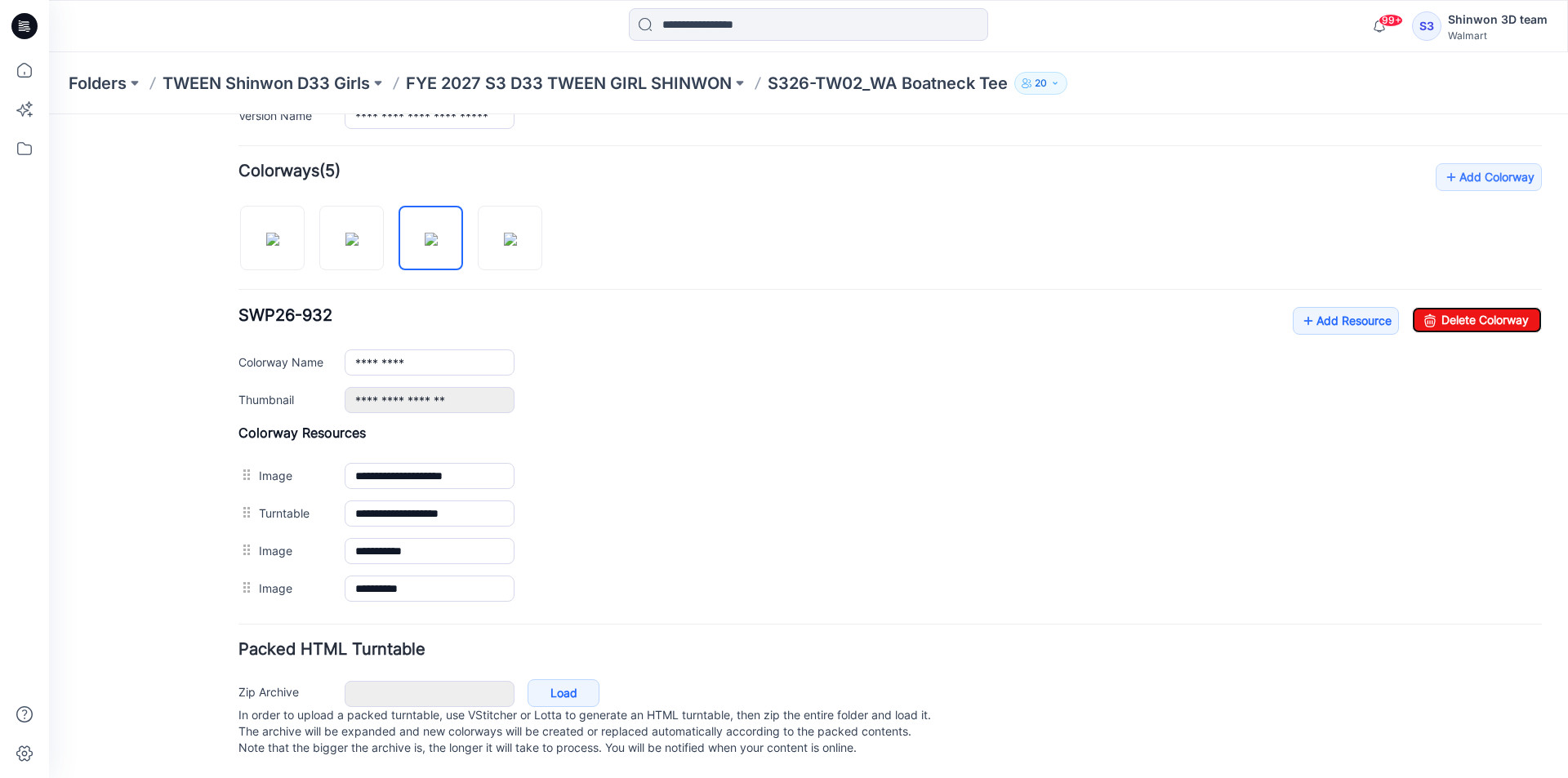
type input "**********"
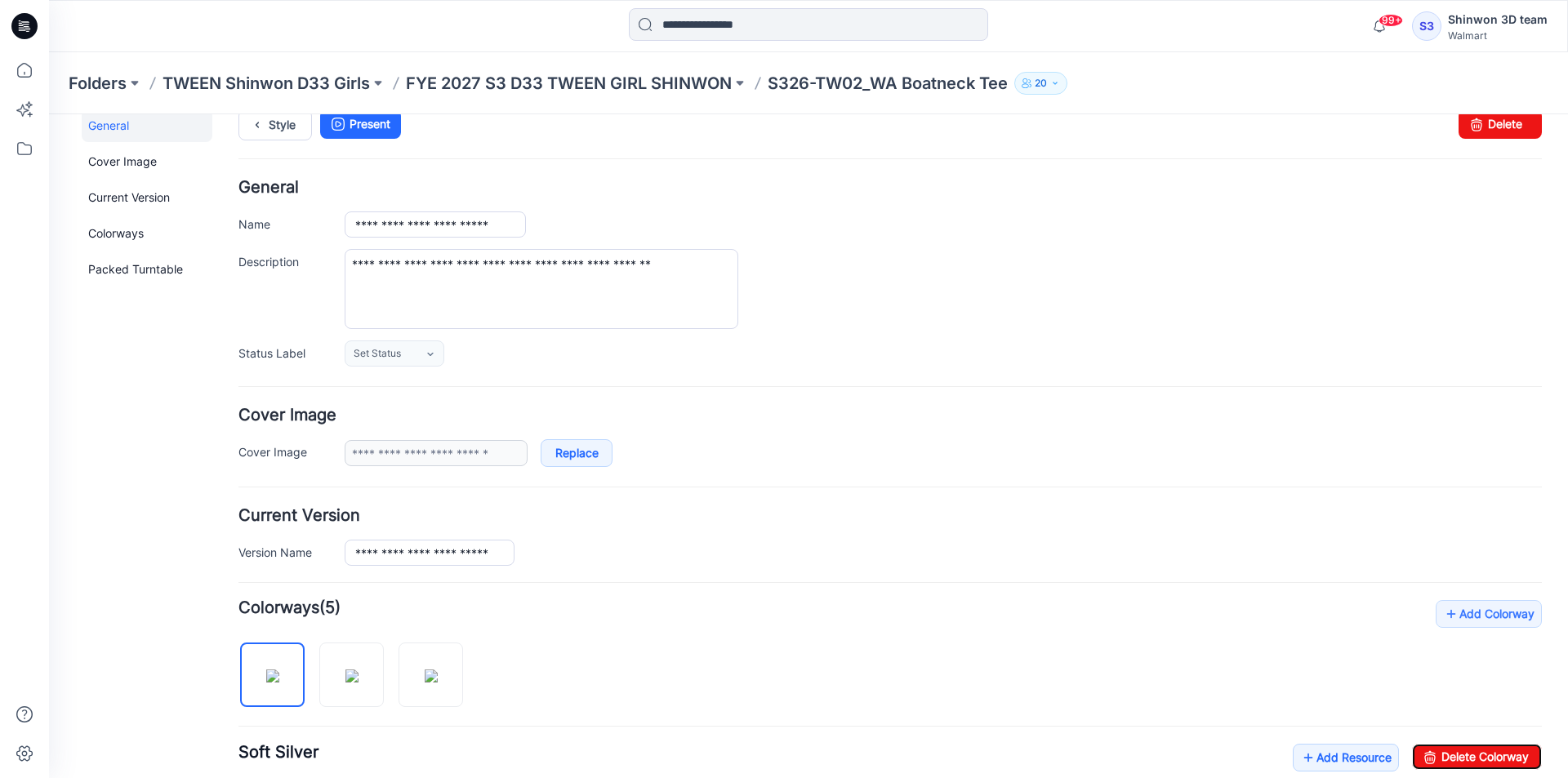
scroll to position [0, 0]
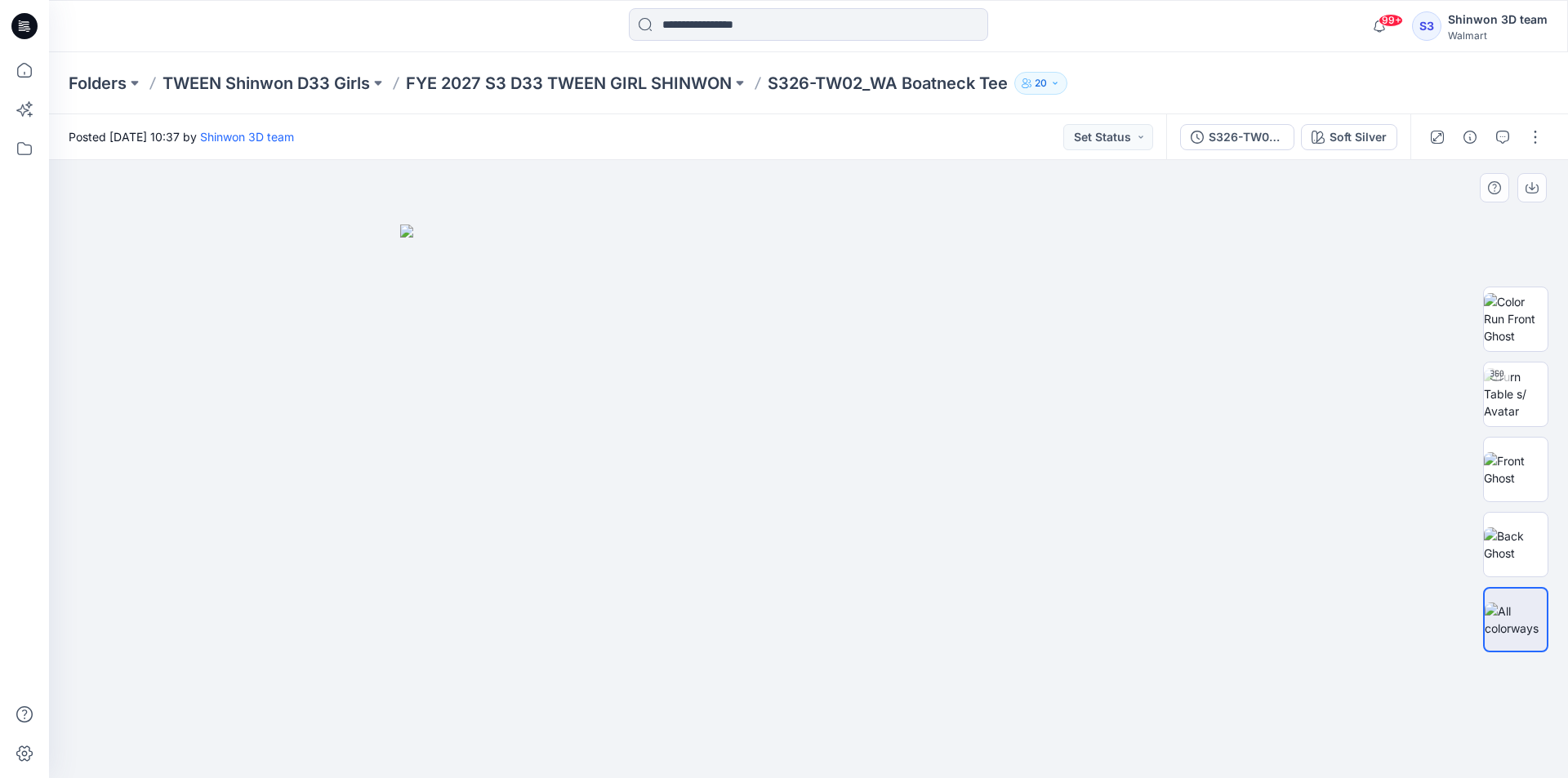
click at [771, 222] on div at bounding box center [808, 469] width 1519 height 618
drag, startPoint x: 199, startPoint y: 255, endPoint x: 168, endPoint y: 234, distance: 37.4
click at [179, 240] on div at bounding box center [808, 469] width 1519 height 618
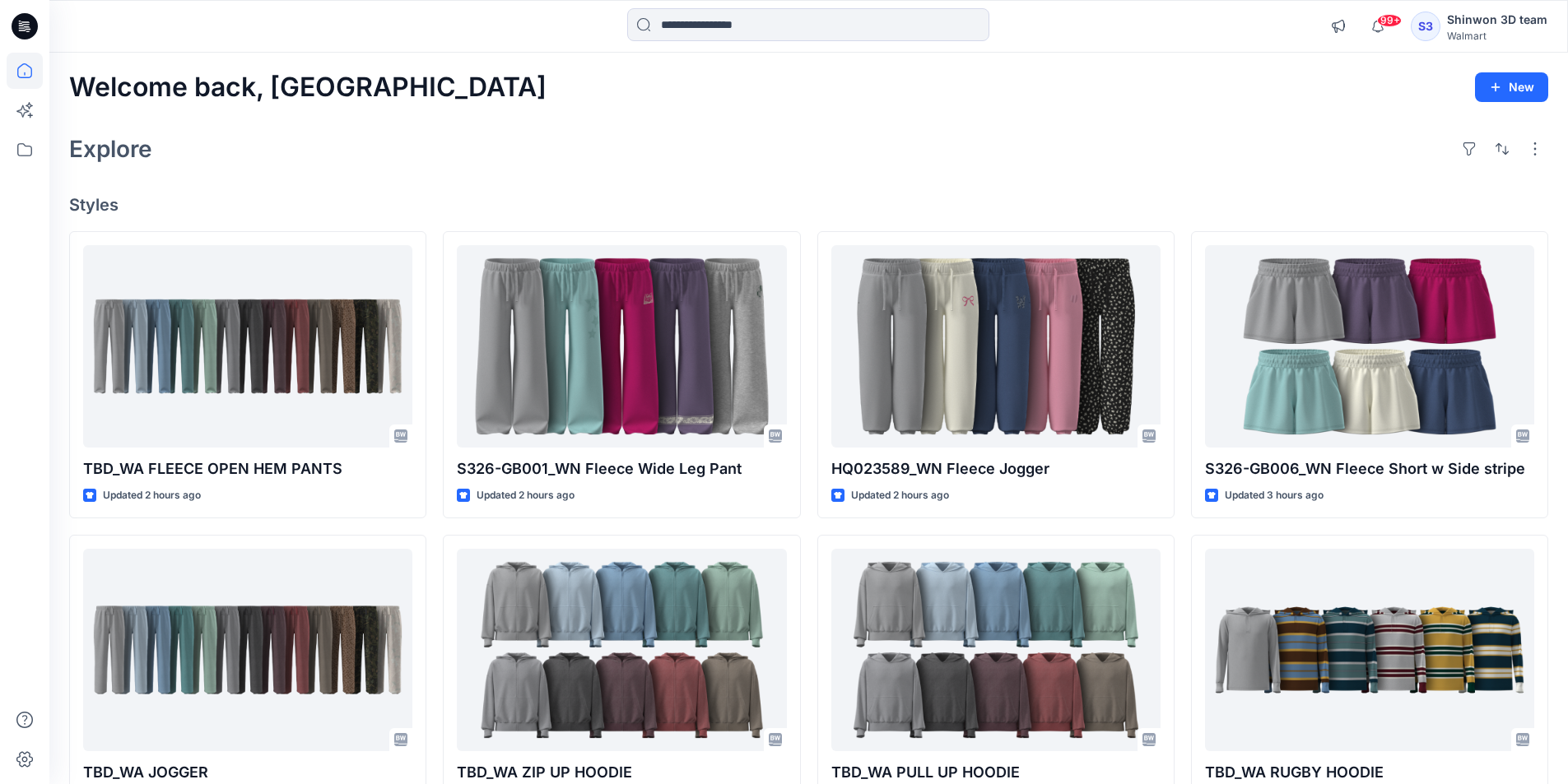
click at [387, 158] on div "Explore" at bounding box center [809, 149] width 1479 height 39
